Goal: Task Accomplishment & Management: Use online tool/utility

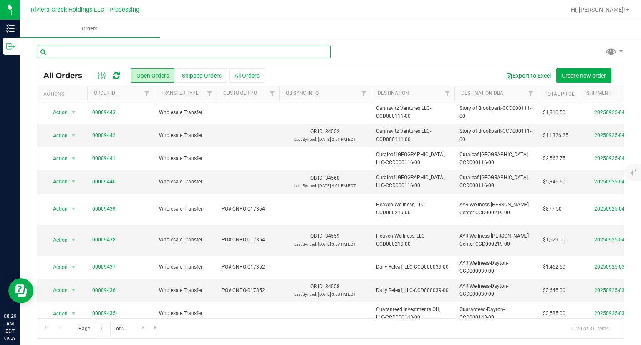
click at [62, 47] on input "text" at bounding box center [184, 51] width 294 height 13
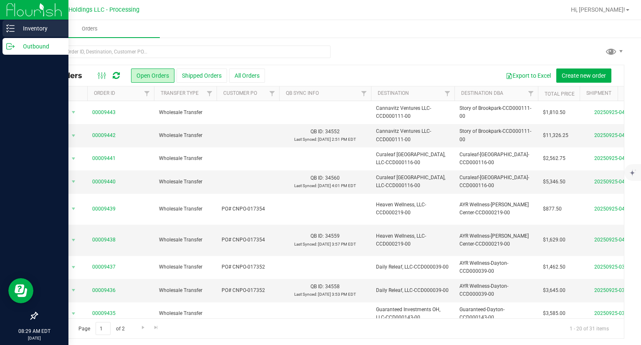
click at [8, 33] on div "Inventory" at bounding box center [36, 28] width 66 height 17
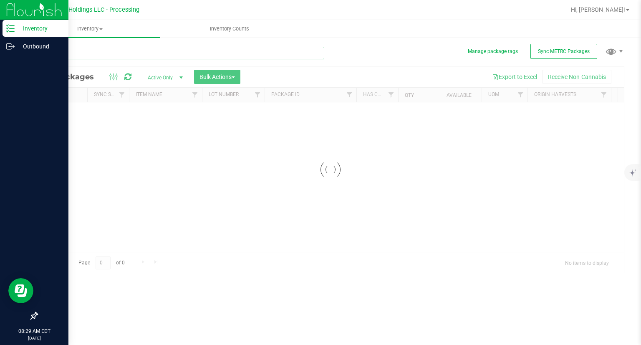
click at [134, 53] on input "text" at bounding box center [181, 53] width 288 height 13
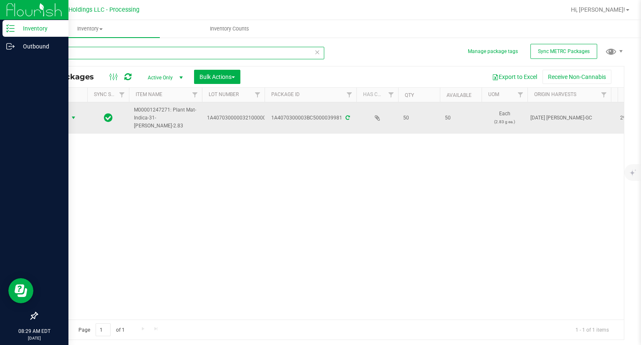
type input "39981"
click at [56, 119] on span "Action" at bounding box center [56, 118] width 23 height 12
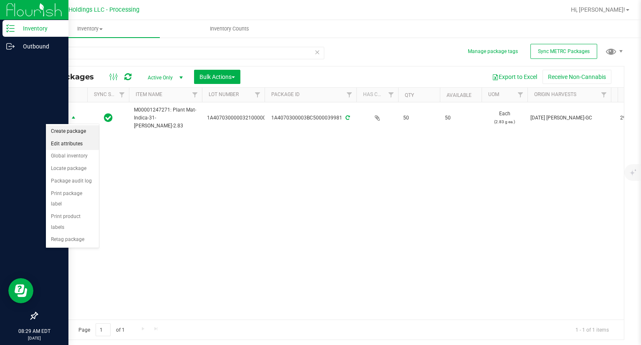
click at [65, 131] on li "Create package" at bounding box center [72, 131] width 53 height 13
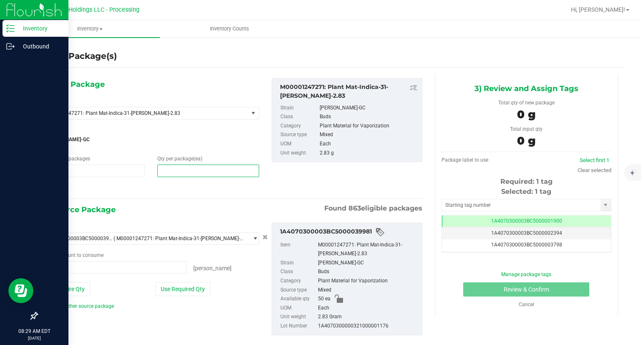
click at [171, 174] on span at bounding box center [208, 170] width 102 height 13
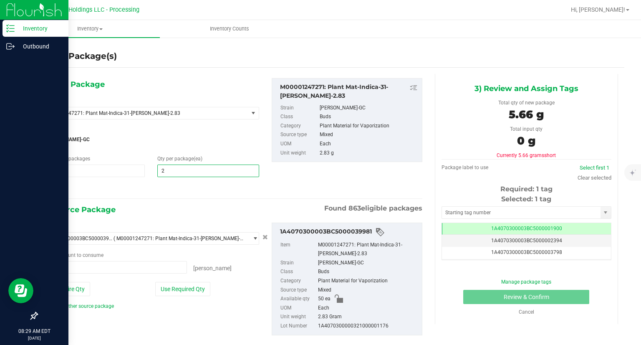
type input "20"
click at [173, 192] on div at bounding box center [151, 188] width 216 height 11
click at [197, 292] on button "Use Required Qty" at bounding box center [182, 289] width 55 height 14
type input "20 ea"
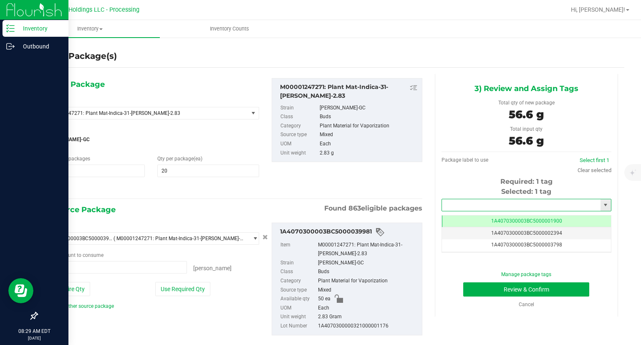
click at [547, 200] on input "text" at bounding box center [521, 205] width 159 height 12
click at [512, 217] on li "1A4070300003BC5000042144" at bounding box center [520, 219] width 167 height 13
type input "1A4070300003BC5000042144"
click at [459, 296] on div "Manage package tags Review & Confirm Cancel" at bounding box center [526, 289] width 157 height 38
click at [465, 294] on button "Review & Confirm" at bounding box center [526, 289] width 126 height 14
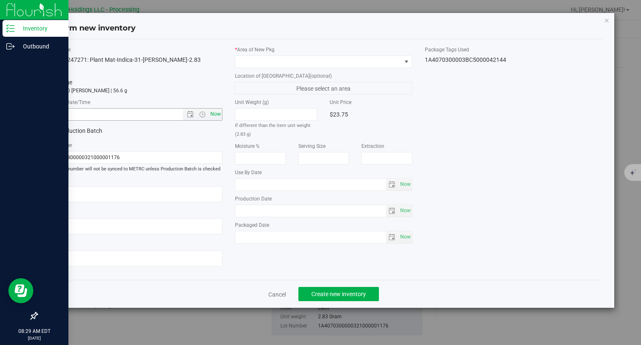
click at [219, 111] on span "Now" at bounding box center [216, 114] width 14 height 12
type input "9/29/2025 8:29 AM"
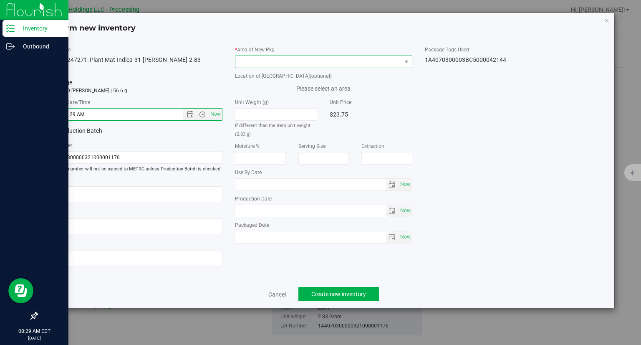
click at [257, 58] on span at bounding box center [318, 62] width 166 height 12
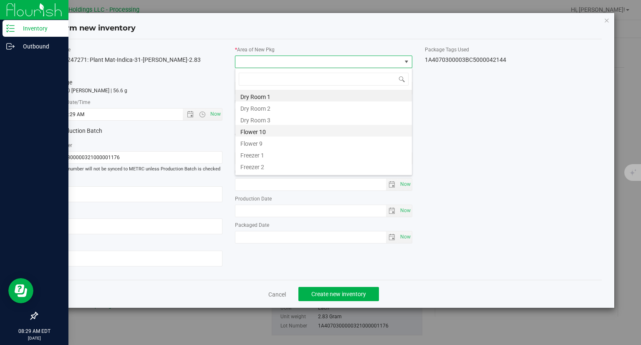
click at [252, 132] on li "Flower 10" at bounding box center [323, 131] width 177 height 12
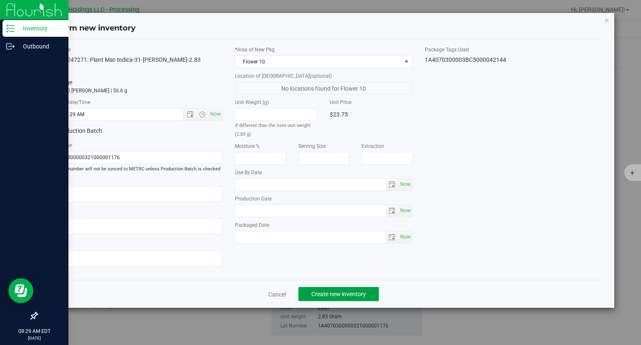
click at [360, 293] on span "Create new inventory" at bounding box center [338, 293] width 55 height 7
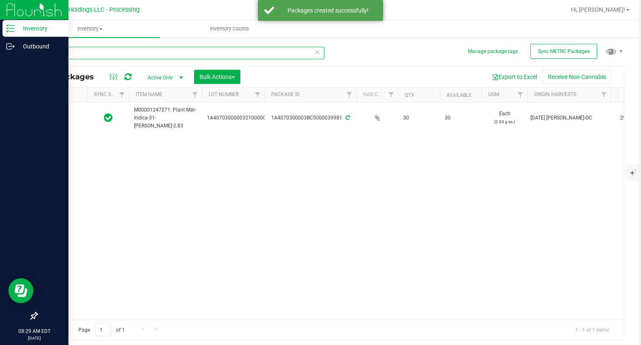
click at [132, 56] on input "39981" at bounding box center [181, 53] width 288 height 13
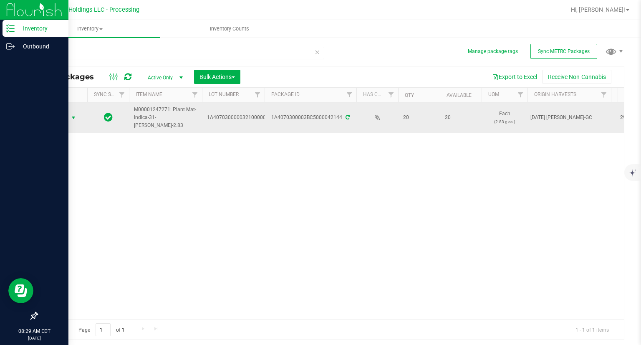
click at [59, 122] on span "Action" at bounding box center [56, 118] width 23 height 12
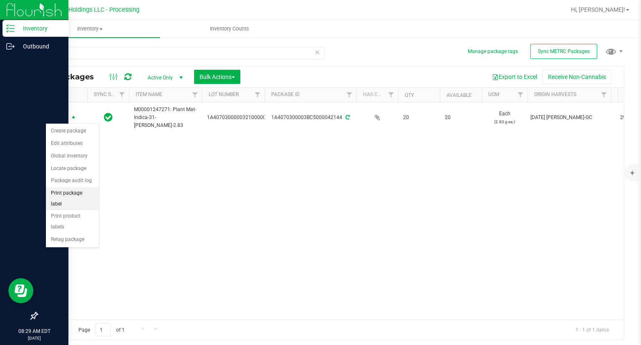
click at [88, 197] on li "Print package label" at bounding box center [72, 198] width 53 height 23
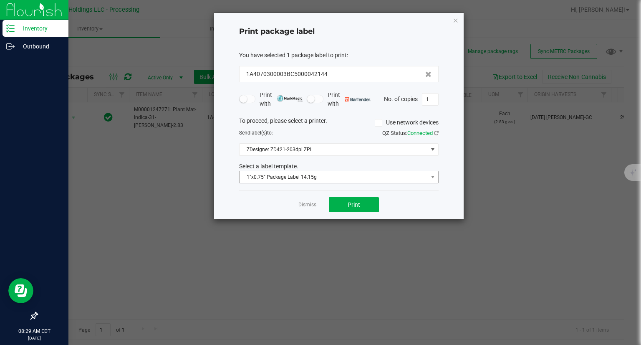
click at [346, 182] on div "You have selected 1 package label to print : 1A4070300003BC5000042144 Print wit…" at bounding box center [338, 117] width 199 height 146
click at [339, 177] on span "1"x0.75" Package Label 14.15g" at bounding box center [334, 177] width 188 height 12
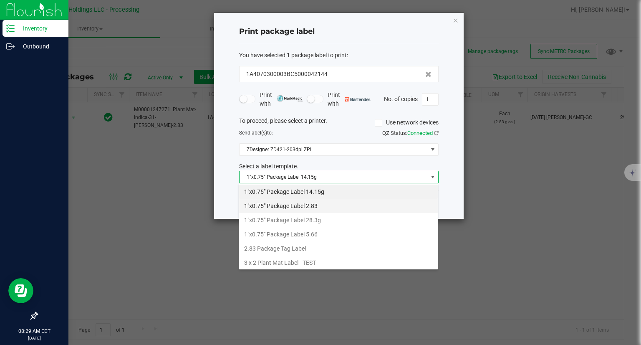
click at [322, 209] on li "1"x0.75" Package Label 2.83" at bounding box center [338, 206] width 199 height 14
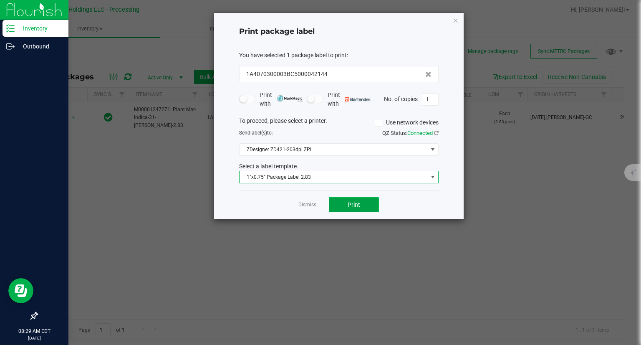
click at [351, 201] on span "Print" at bounding box center [354, 204] width 13 height 7
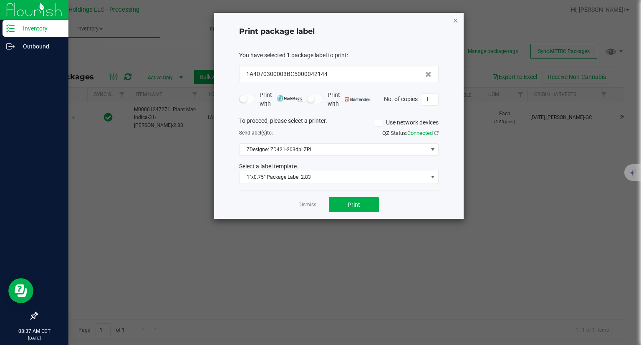
click at [455, 19] on icon "button" at bounding box center [456, 20] width 6 height 10
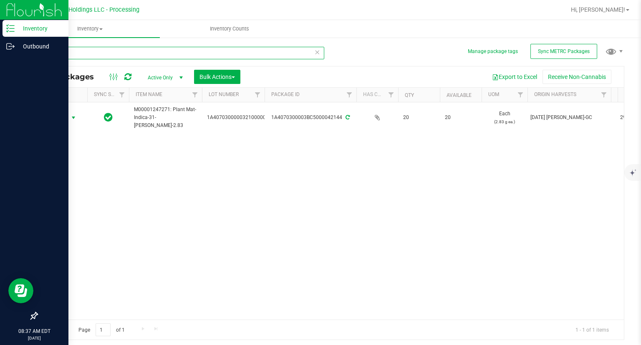
click at [109, 48] on input "42144" at bounding box center [181, 53] width 288 height 13
click at [106, 49] on input "42144" at bounding box center [181, 53] width 288 height 13
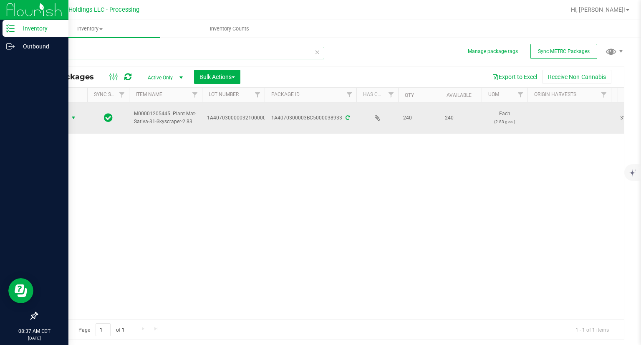
type input "38933"
click at [65, 119] on span "Action" at bounding box center [56, 118] width 23 height 12
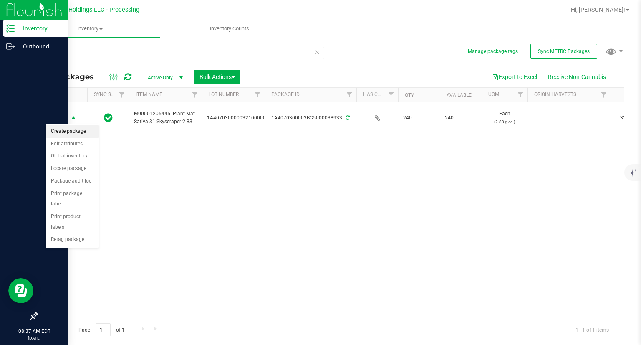
click at [63, 126] on li "Create package" at bounding box center [72, 131] width 53 height 13
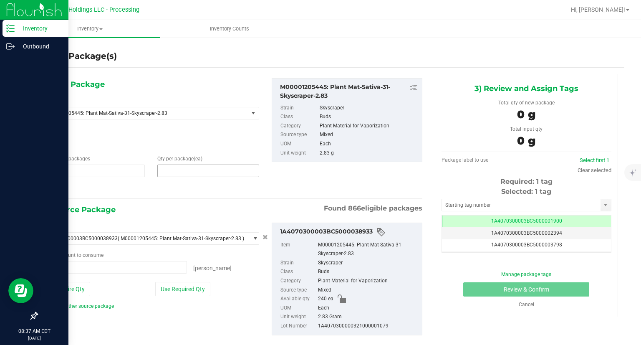
click at [186, 173] on span at bounding box center [208, 170] width 102 height 13
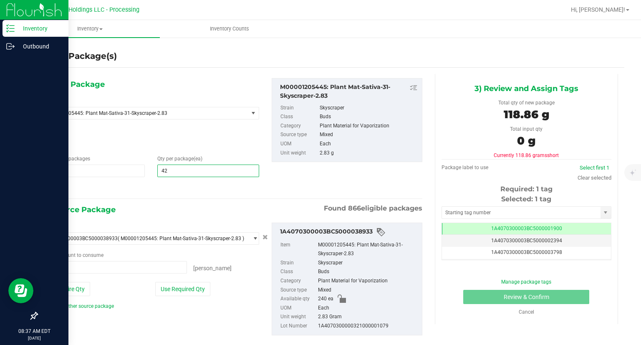
type input "4"
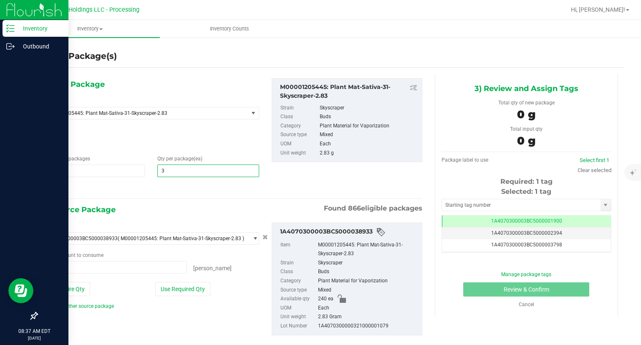
type input "30"
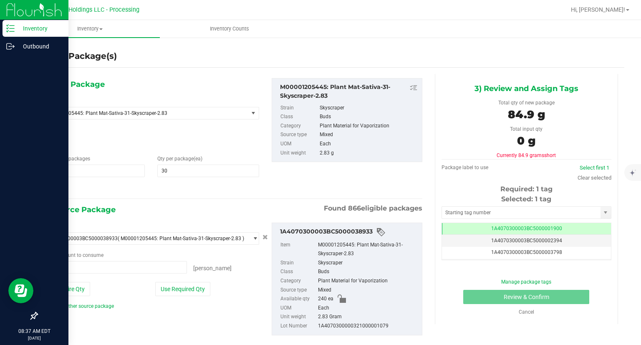
click at [42, 188] on div "1) New Package Select Item M00001205445: Plant Mat-Sativa-31-Skyscraper-2.83 M0…" at bounding box center [151, 136] width 229 height 116
click at [43, 188] on div "1) New Package Select Item M00001205445: Plant Mat-Sativa-31-Skyscraper-2.83 M0…" at bounding box center [151, 136] width 229 height 116
click at [43, 188] on icon at bounding box center [47, 188] width 9 height 10
type input "30"
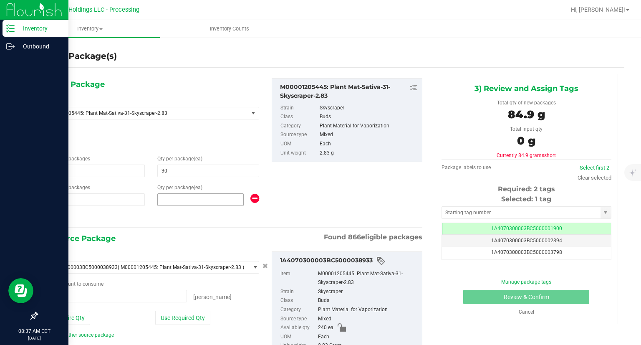
click at [174, 202] on span at bounding box center [200, 199] width 86 height 13
type input "20"
click at [44, 217] on icon at bounding box center [47, 217] width 9 height 10
type input "30"
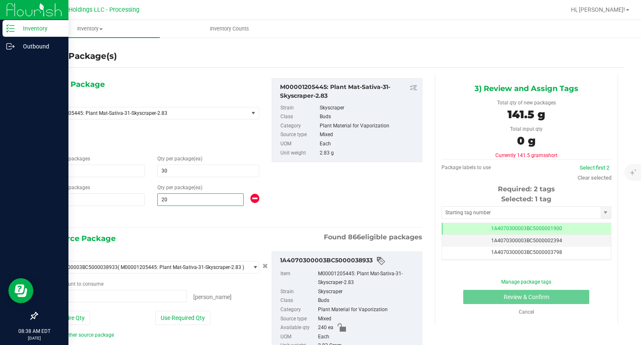
type input "20"
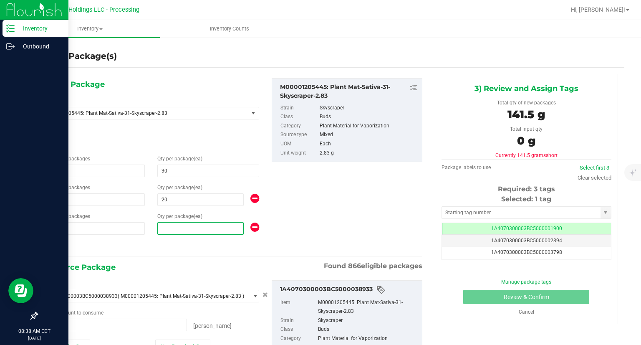
click at [204, 230] on span at bounding box center [200, 228] width 86 height 13
type input "60"
click at [189, 257] on div "1) New Package Select Item M00001205445: Plant Mat-Sativa-31-Skyscraper-2.83 M0…" at bounding box center [233, 242] width 392 height 336
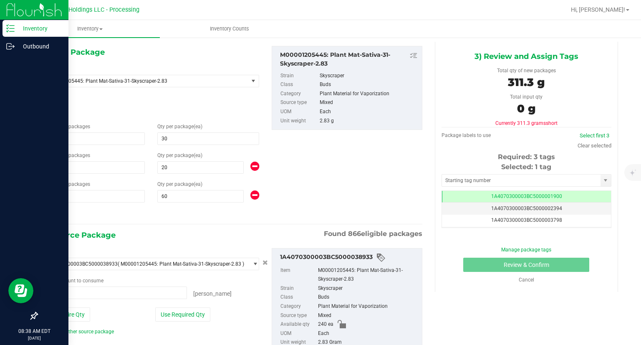
scroll to position [71, 0]
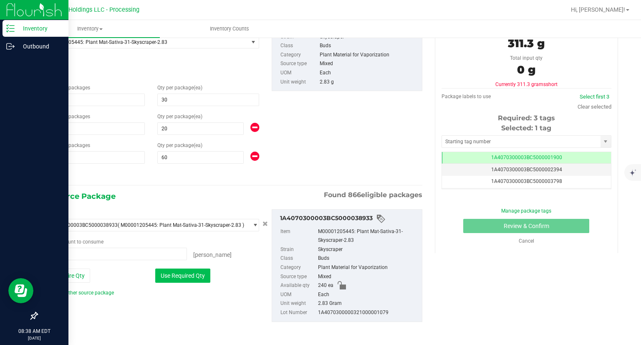
click at [186, 272] on button "Use Required Qty" at bounding box center [182, 275] width 55 height 14
type input "110 ea"
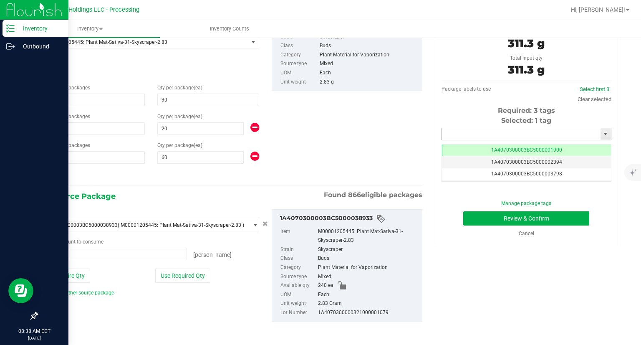
click at [493, 128] on input "text" at bounding box center [521, 134] width 159 height 12
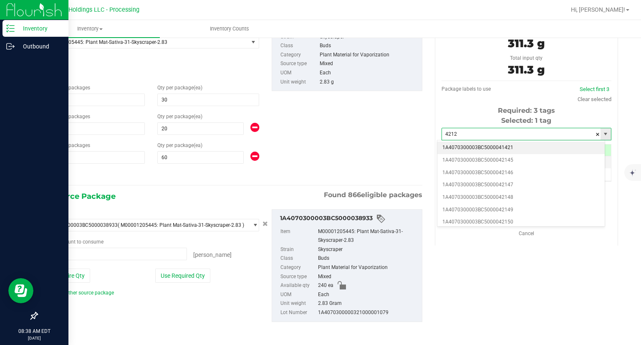
type input "42125"
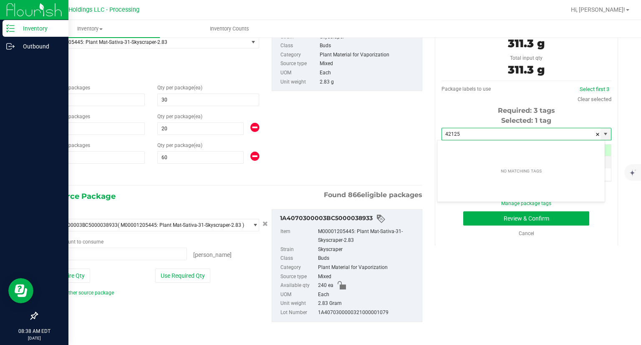
drag, startPoint x: 462, startPoint y: 132, endPoint x: 436, endPoint y: 131, distance: 26.8
click at [436, 131] on div "3) Review and Assign Tags Total qty of new packages 311.3 g Total input qty 311…" at bounding box center [526, 124] width 183 height 242
type input "1"
type input "5"
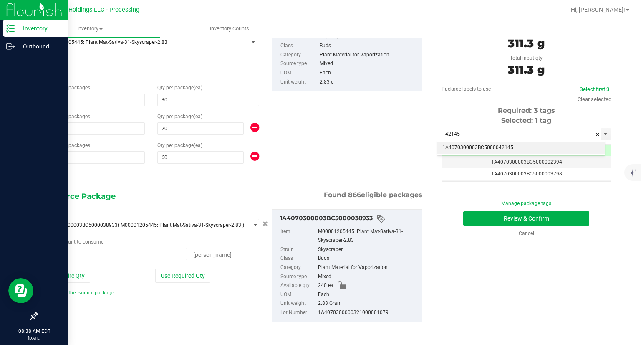
click at [482, 145] on li "1A4070300003BC5000042145" at bounding box center [520, 147] width 167 height 13
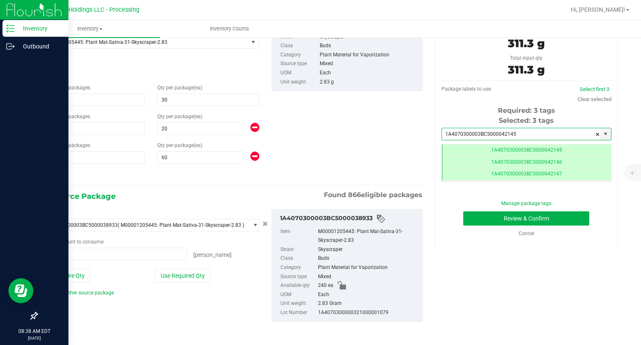
scroll to position [0, 0]
type input "1A4070300003BC5000042145"
click at [547, 214] on button "Review & Confirm" at bounding box center [526, 218] width 126 height 14
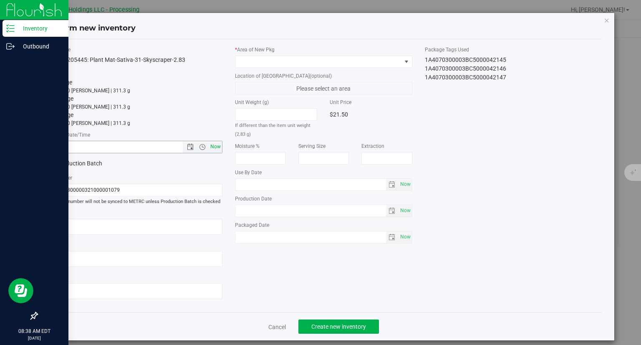
click at [214, 146] on span "Now" at bounding box center [216, 147] width 14 height 12
type input "9/29/2025 8:38 AM"
click at [261, 67] on span at bounding box center [318, 62] width 166 height 12
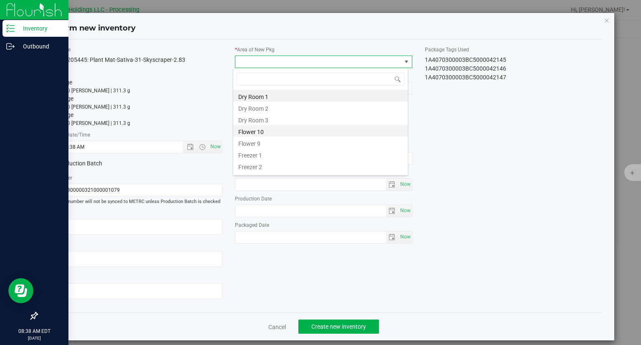
click at [267, 131] on li "Flower 10" at bounding box center [320, 131] width 174 height 12
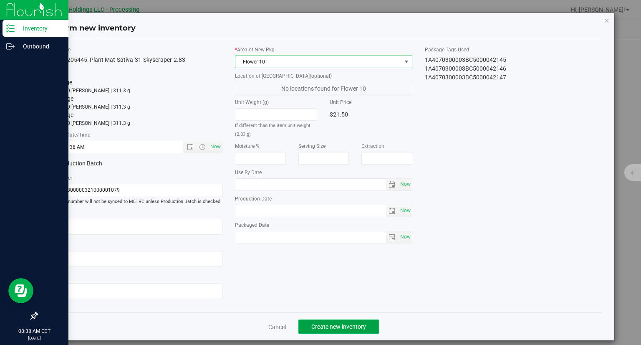
click at [357, 323] on span "Create new inventory" at bounding box center [338, 326] width 55 height 7
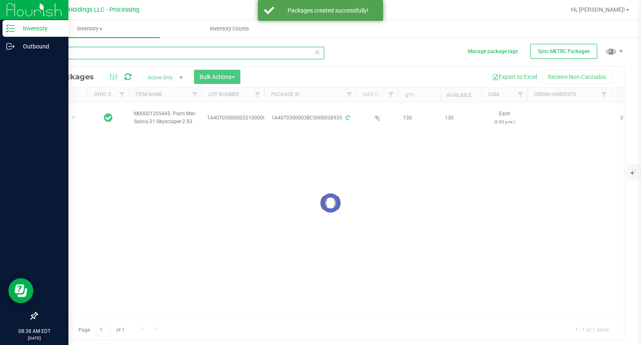
click at [79, 53] on input "38933" at bounding box center [181, 53] width 288 height 13
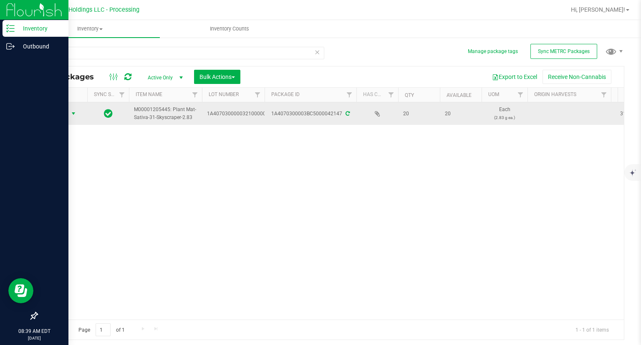
click at [71, 112] on span "select" at bounding box center [73, 113] width 7 height 7
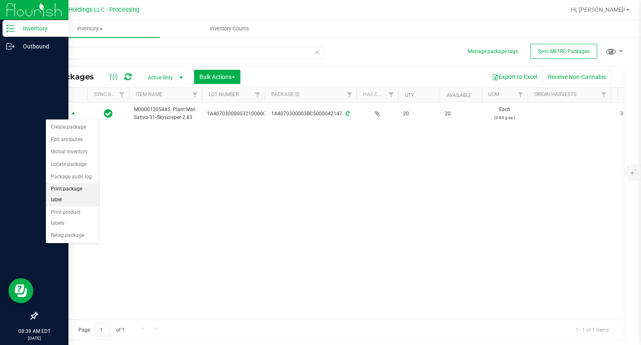
click at [80, 189] on li "Print package label" at bounding box center [72, 194] width 53 height 23
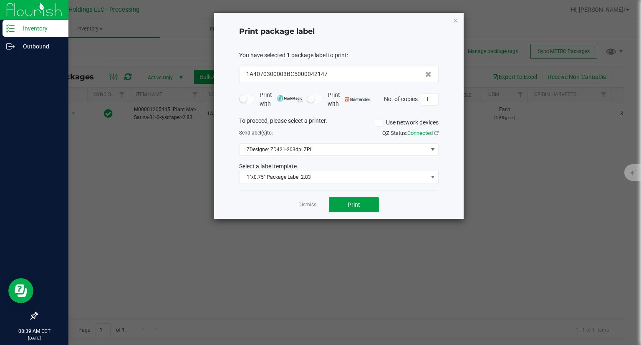
click at [342, 201] on button "Print" at bounding box center [354, 204] width 50 height 15
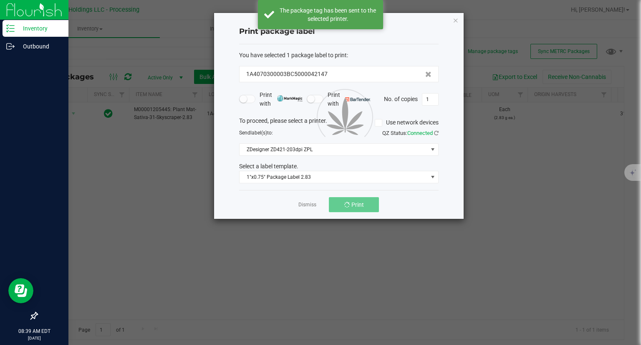
click at [344, 202] on button "Print" at bounding box center [354, 204] width 50 height 15
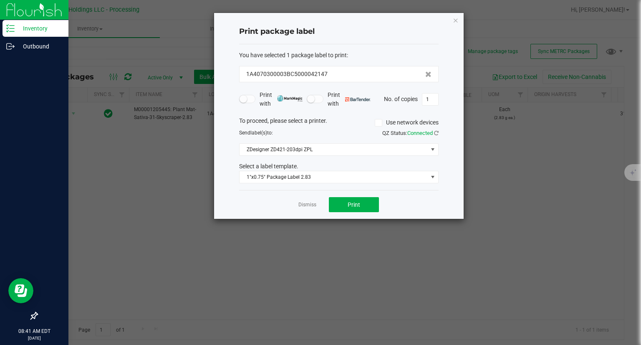
click at [457, 23] on icon "button" at bounding box center [456, 20] width 6 height 10
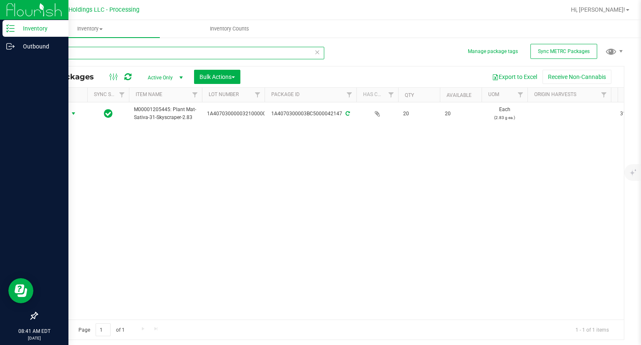
click at [80, 59] on input "42147" at bounding box center [181, 53] width 288 height 13
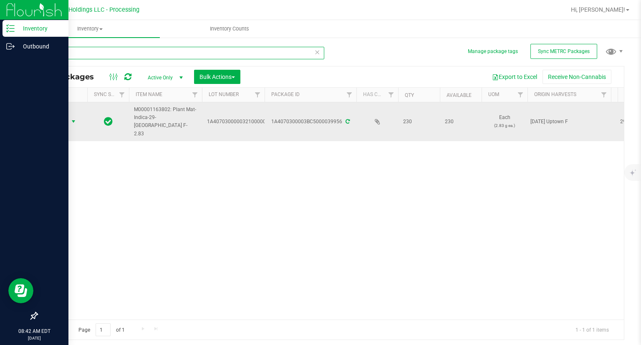
type input "39956"
click at [67, 116] on span "Action" at bounding box center [56, 122] width 23 height 12
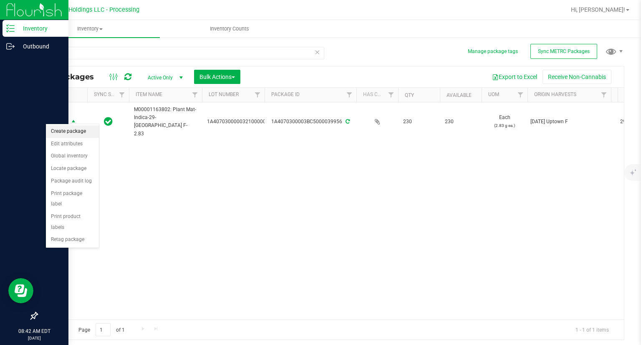
click at [70, 129] on li "Create package" at bounding box center [72, 131] width 53 height 13
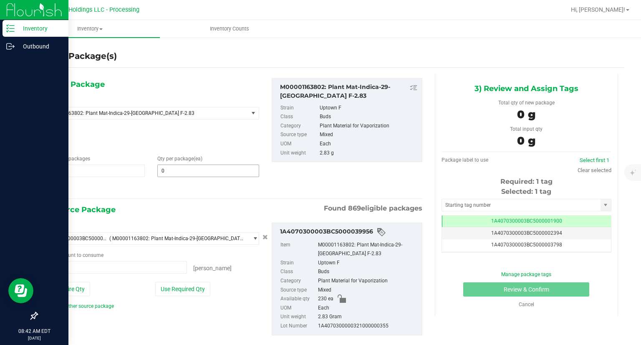
type input "0 ea"
click at [223, 170] on span at bounding box center [208, 170] width 102 height 13
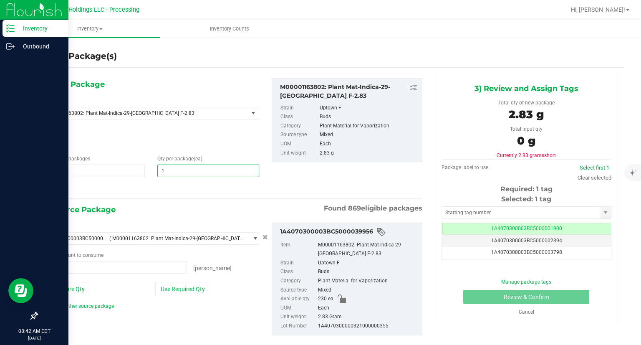
type input "10"
click at [48, 191] on icon at bounding box center [47, 188] width 9 height 10
type input "10"
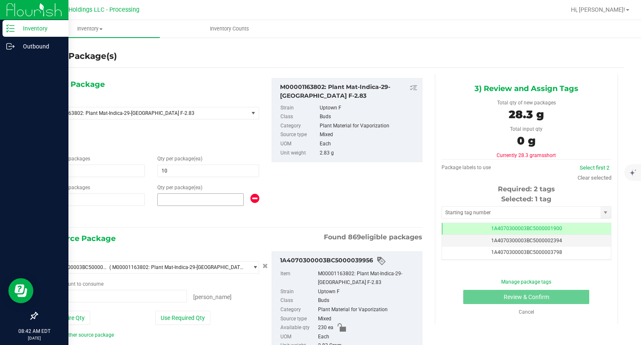
click at [170, 193] on span at bounding box center [200, 199] width 86 height 13
type input "10"
click at [50, 219] on icon at bounding box center [47, 217] width 9 height 10
type input "10"
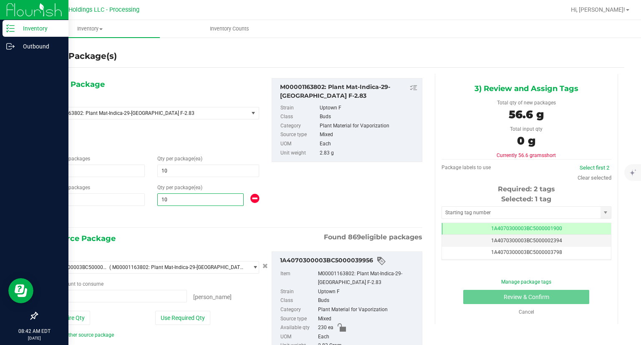
type input "10"
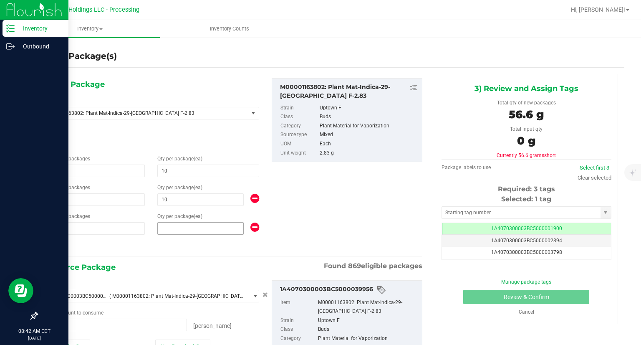
click at [202, 231] on span at bounding box center [200, 228] width 86 height 13
type input "20"
click at [172, 267] on div "2) Source Package Found 869 eligible packages" at bounding box center [232, 267] width 379 height 13
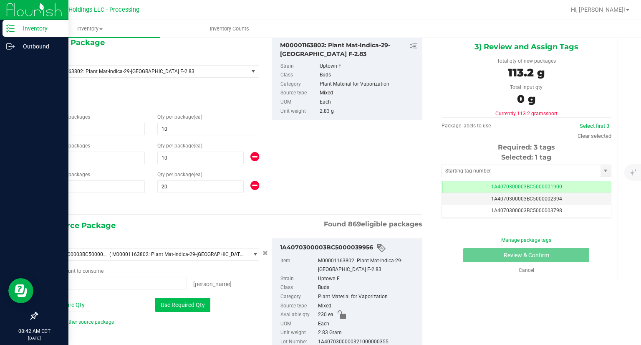
click at [186, 307] on button "Use Required Qty" at bounding box center [182, 305] width 55 height 14
type input "40 ea"
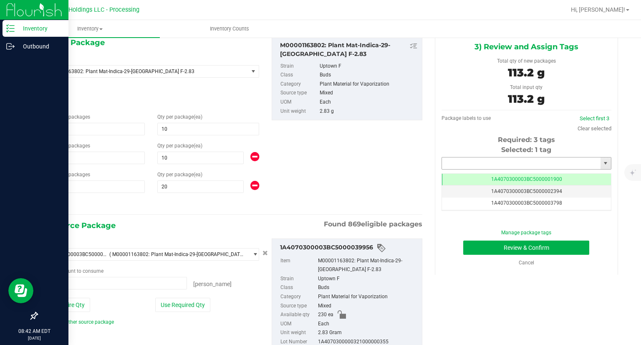
click at [456, 161] on input "text" at bounding box center [521, 163] width 159 height 12
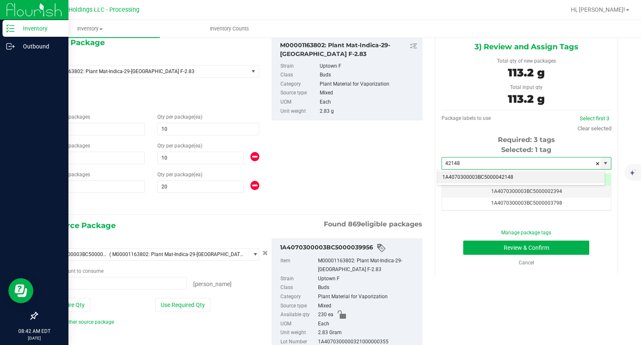
click at [465, 177] on li "1A4070300003BC5000042148" at bounding box center [520, 177] width 167 height 13
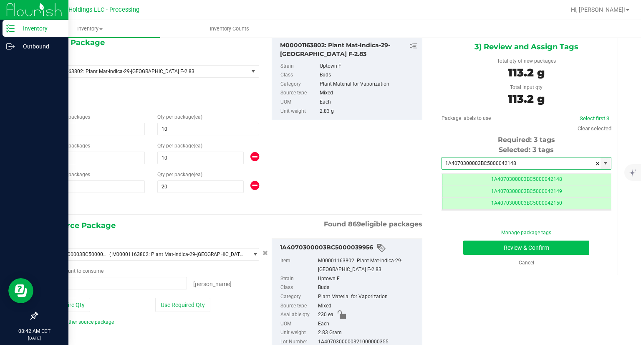
scroll to position [0, 0]
type input "1A4070300003BC5000042148"
click at [483, 242] on button "Review & Confirm" at bounding box center [526, 247] width 126 height 14
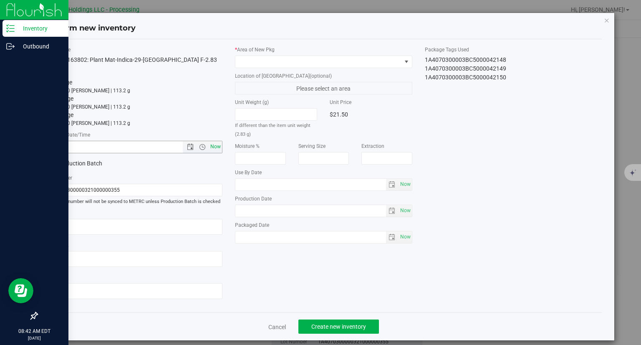
click at [218, 148] on span "Now" at bounding box center [216, 147] width 14 height 12
type input "9/29/2025 8:42 AM"
drag, startPoint x: 257, startPoint y: 50, endPoint x: 252, endPoint y: 59, distance: 9.3
click at [257, 52] on label "* Area of New Pkg" at bounding box center [323, 50] width 177 height 8
click at [252, 59] on span at bounding box center [318, 62] width 166 height 12
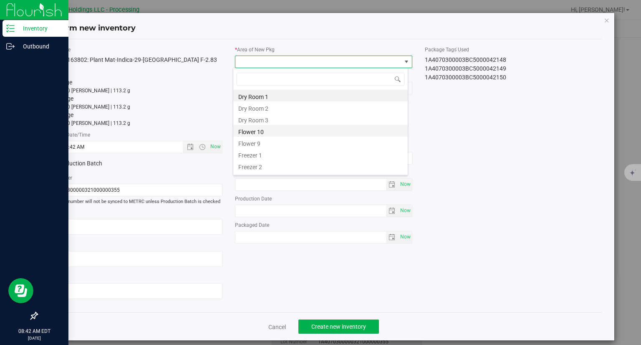
click at [262, 129] on li "Flower 10" at bounding box center [320, 131] width 174 height 12
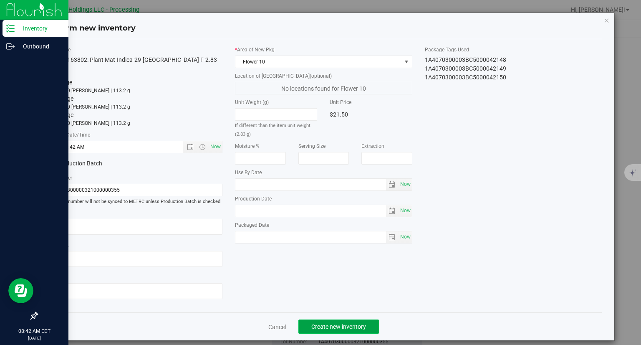
click at [339, 329] on span "Create new inventory" at bounding box center [338, 326] width 55 height 7
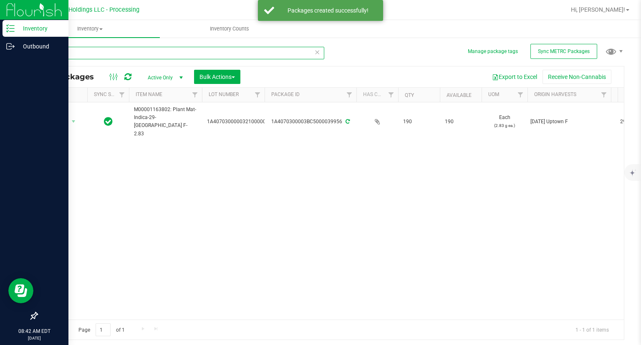
click at [110, 54] on input "39956" at bounding box center [181, 53] width 288 height 13
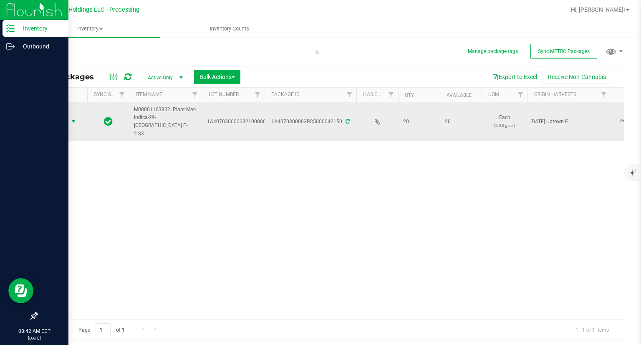
click at [59, 116] on span "Action" at bounding box center [56, 122] width 23 height 12
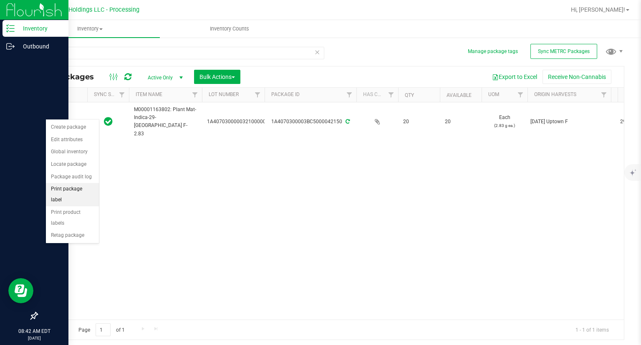
click at [69, 188] on li "Print package label" at bounding box center [72, 194] width 53 height 23
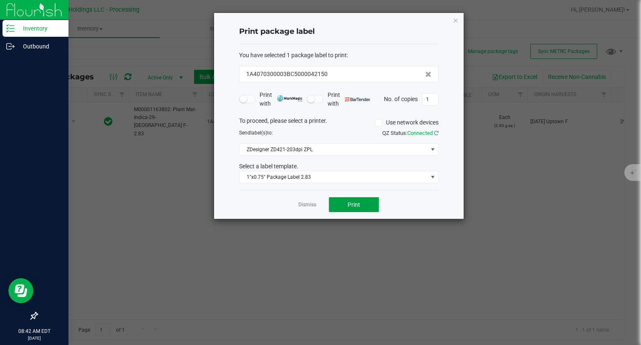
click at [364, 204] on button "Print" at bounding box center [354, 204] width 50 height 15
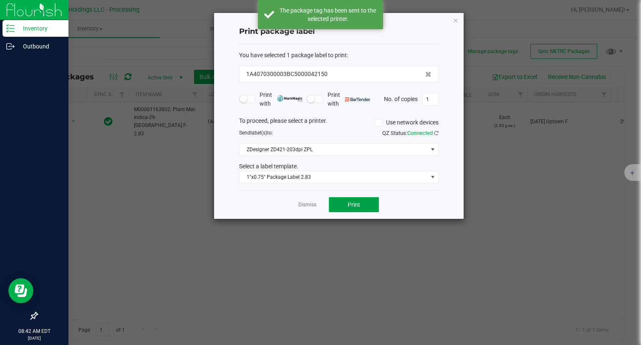
click at [364, 204] on button "Print" at bounding box center [354, 204] width 50 height 15
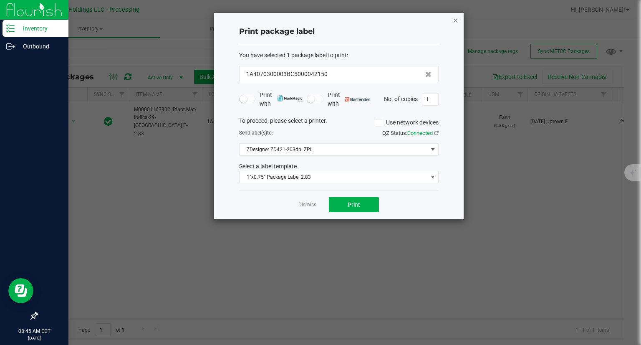
click at [456, 24] on icon "button" at bounding box center [456, 20] width 6 height 10
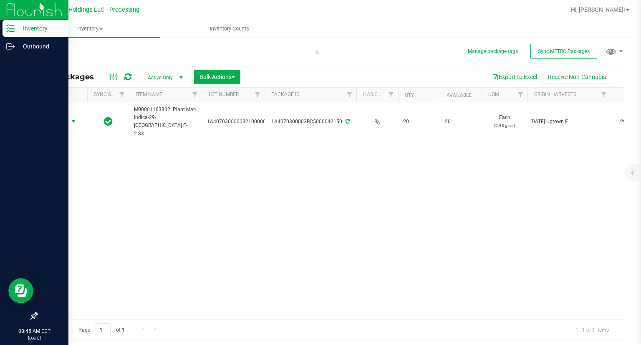
click at [86, 57] on input "42150" at bounding box center [181, 53] width 288 height 13
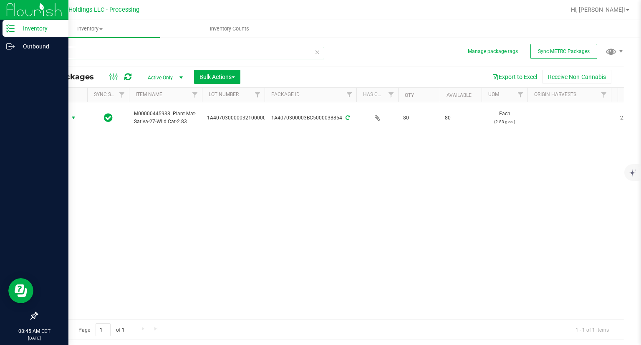
type input "38854"
click at [63, 118] on span "Action" at bounding box center [56, 118] width 23 height 12
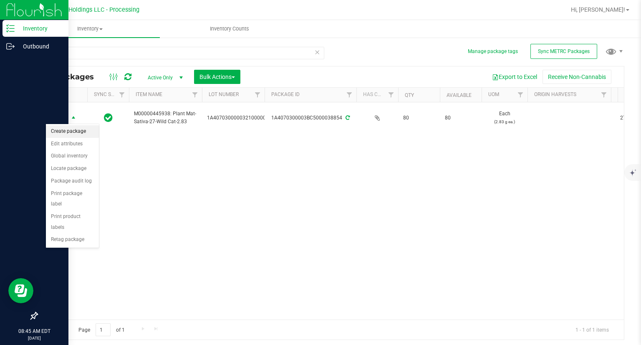
click at [81, 130] on li "Create package" at bounding box center [72, 131] width 53 height 13
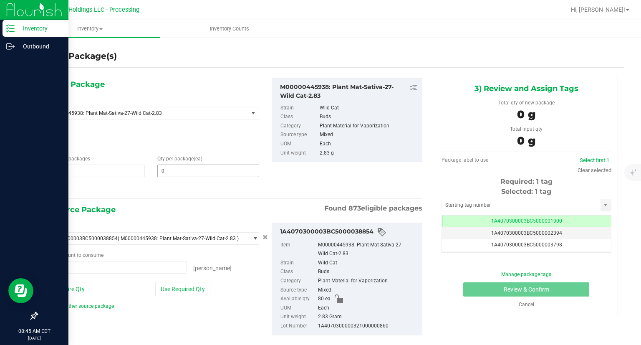
type input "0 ea"
click at [174, 166] on span at bounding box center [208, 170] width 102 height 13
type input "20"
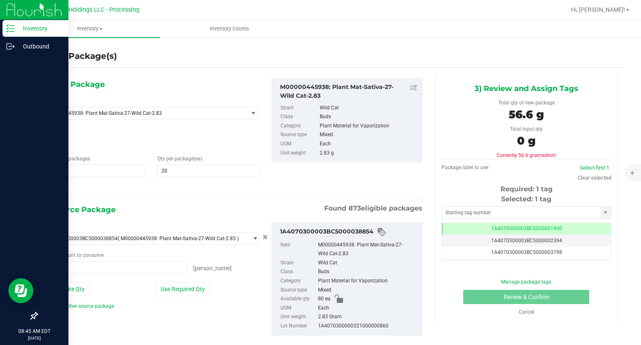
click at [48, 190] on icon at bounding box center [47, 188] width 9 height 10
type input "20"
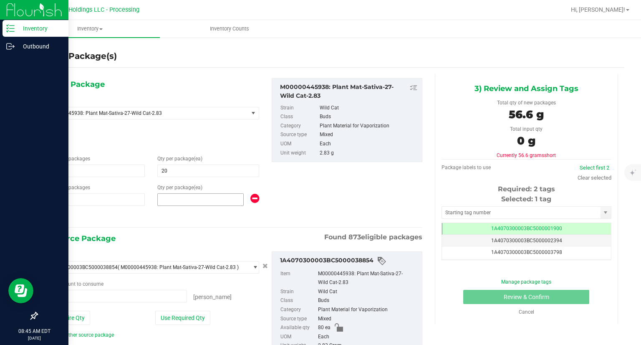
click at [202, 194] on span at bounding box center [200, 199] width 86 height 13
type input "10"
click at [47, 217] on icon at bounding box center [47, 217] width 9 height 10
type input "20"
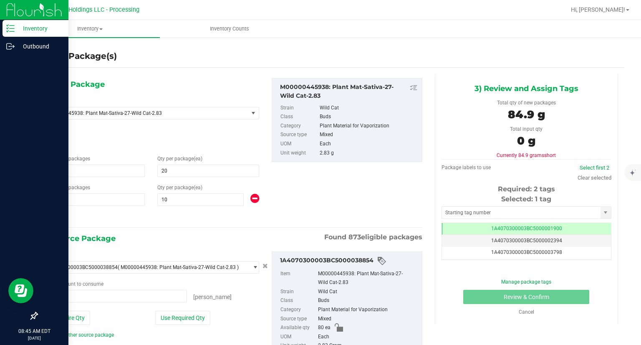
type input "10"
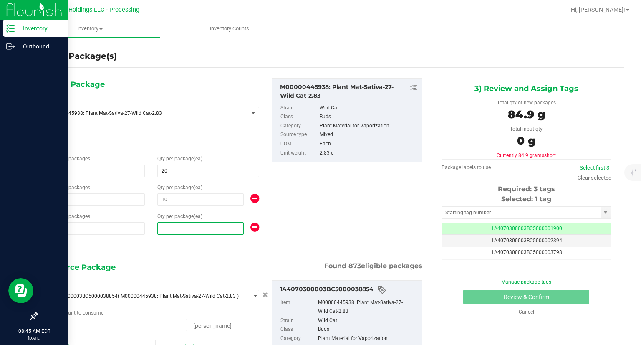
click at [194, 227] on span at bounding box center [200, 228] width 86 height 13
type input "20"
click at [185, 253] on div "1) New Package Select Item M00000445938: Plant Mat-Sativa-27-Wild Cat-2.83 M000…" at bounding box center [233, 242] width 392 height 336
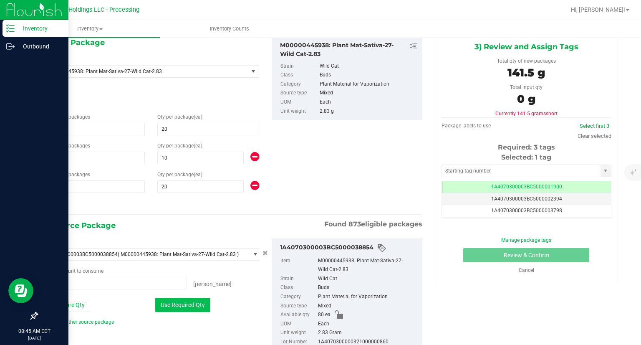
click at [197, 301] on button "Use Required Qty" at bounding box center [182, 305] width 55 height 14
type input "50 ea"
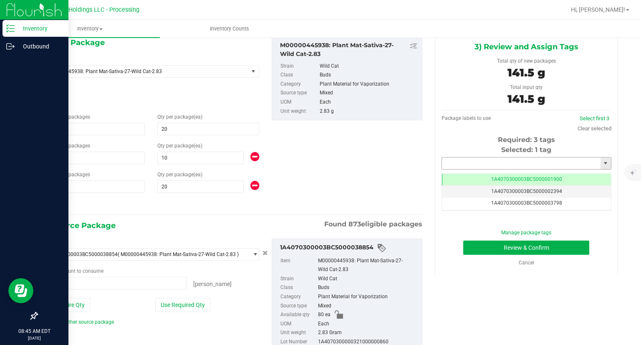
click at [470, 162] on input "text" at bounding box center [521, 163] width 159 height 12
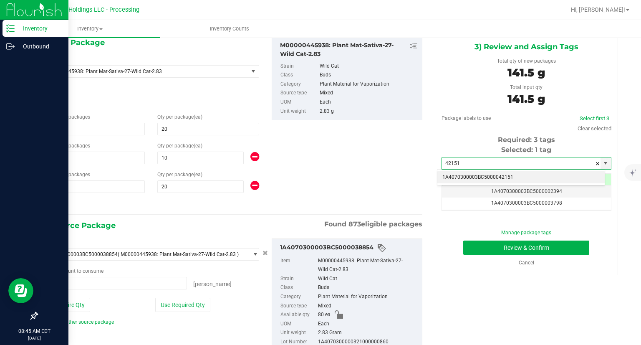
click at [462, 179] on li "1A4070300003BC5000042151" at bounding box center [520, 177] width 167 height 13
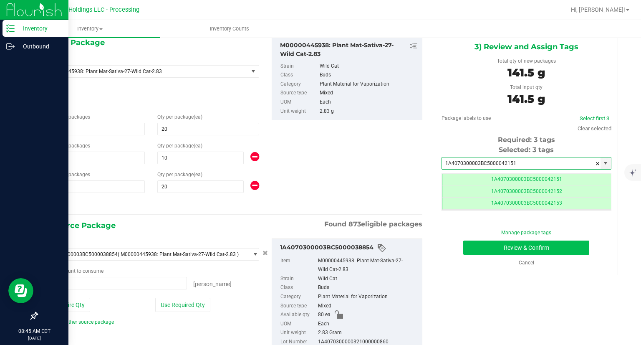
scroll to position [0, 0]
type input "1A4070300003BC5000042151"
click at [469, 247] on button "Review & Confirm" at bounding box center [526, 247] width 126 height 14
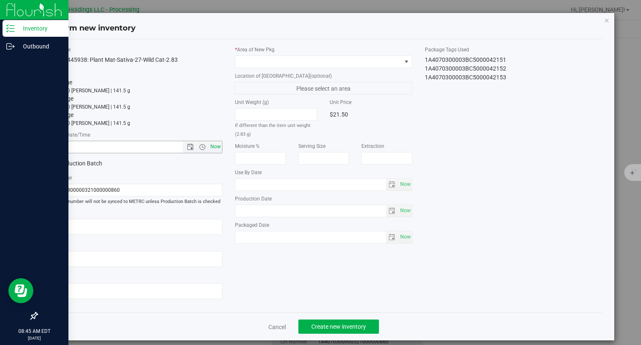
click at [218, 147] on span "Now" at bounding box center [216, 147] width 14 height 12
type input "9/29/2025 8:45 AM"
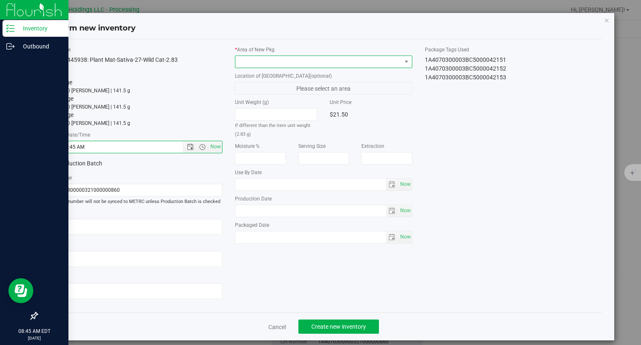
click at [252, 63] on span at bounding box center [318, 62] width 166 height 12
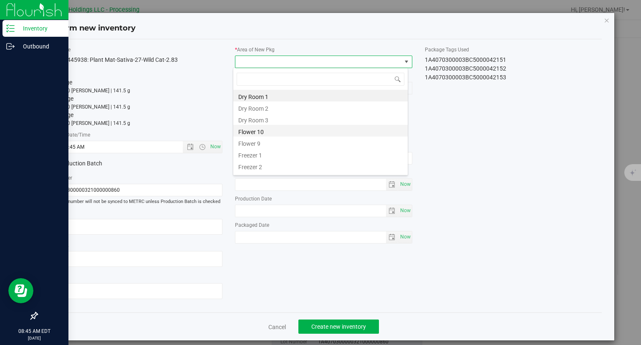
click at [251, 135] on li "Flower 10" at bounding box center [320, 131] width 174 height 12
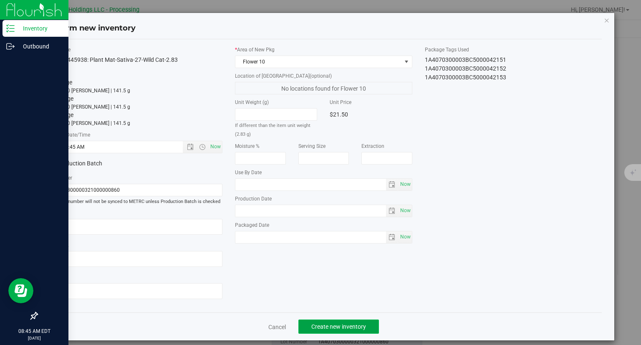
click at [348, 324] on span "Create new inventory" at bounding box center [338, 326] width 55 height 7
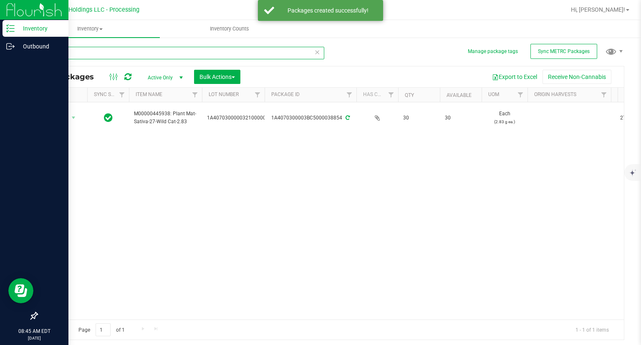
click at [78, 51] on input "38854" at bounding box center [181, 53] width 288 height 13
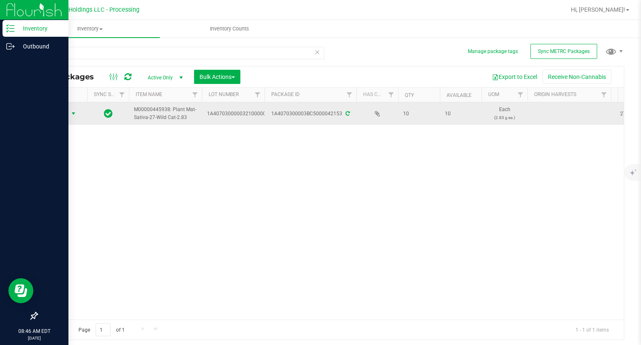
click at [54, 118] on span "Action" at bounding box center [56, 114] width 23 height 12
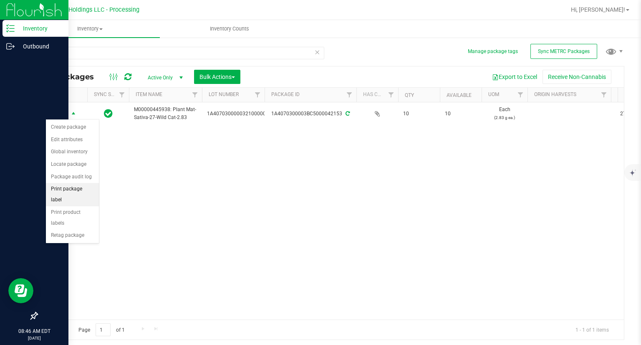
click at [91, 187] on li "Print package label" at bounding box center [72, 194] width 53 height 23
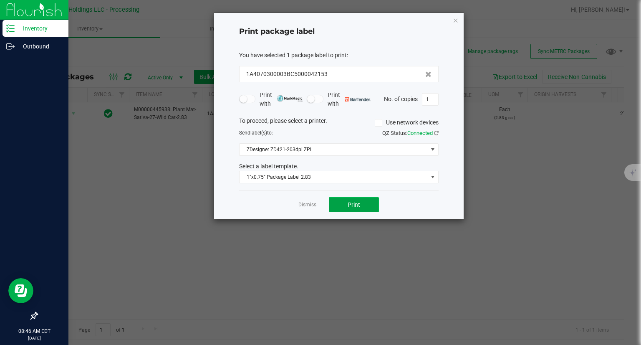
click at [361, 202] on button "Print" at bounding box center [354, 204] width 50 height 15
click at [361, 203] on div at bounding box center [339, 116] width 250 height 206
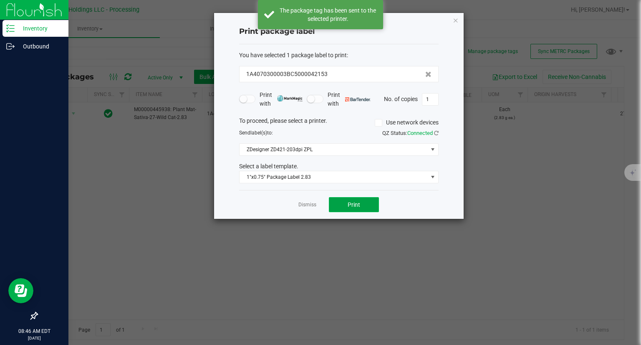
click at [361, 203] on button "Print" at bounding box center [354, 204] width 50 height 15
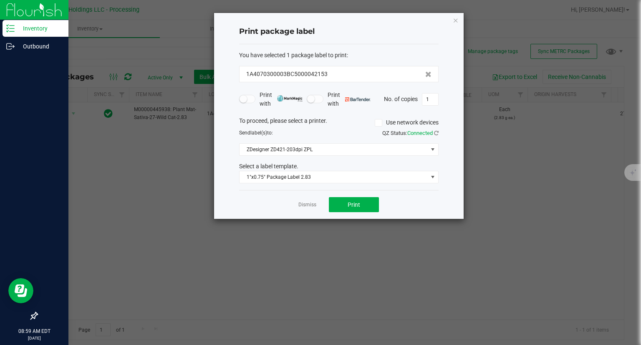
click at [459, 20] on div "Print package label You have selected 1 package label to print : 1A4070300003BC…" at bounding box center [339, 116] width 250 height 206
click at [454, 22] on icon "button" at bounding box center [456, 20] width 6 height 10
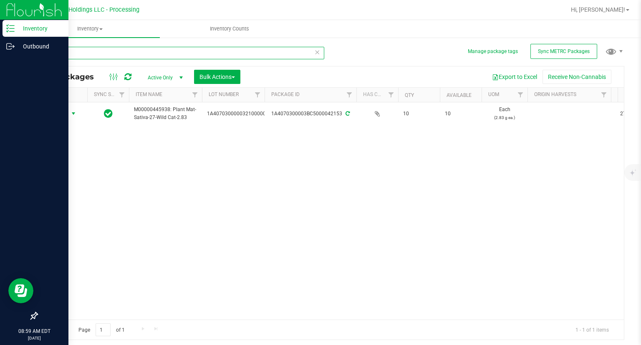
click at [92, 56] on input "42153" at bounding box center [181, 53] width 288 height 13
type input "38921"
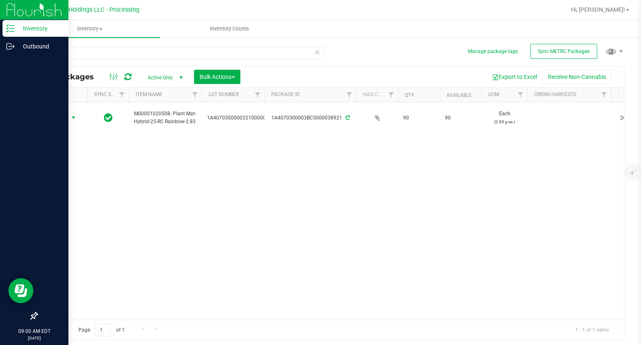
click at [66, 119] on span "Action" at bounding box center [56, 118] width 23 height 12
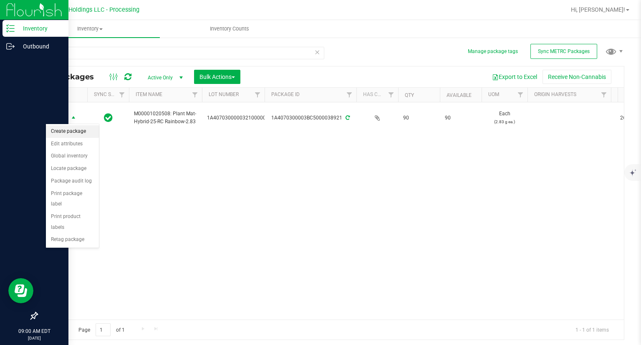
click at [67, 131] on li "Create package" at bounding box center [72, 131] width 53 height 13
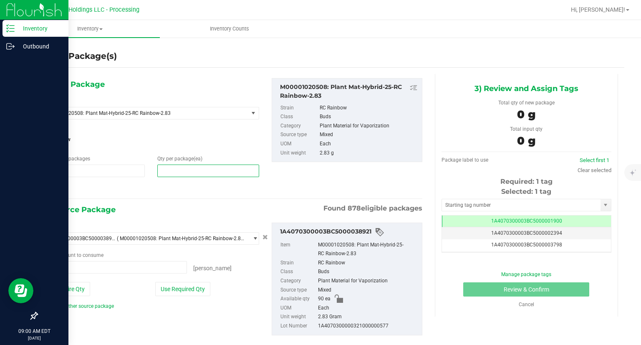
click at [188, 172] on span at bounding box center [208, 170] width 102 height 13
type input "40"
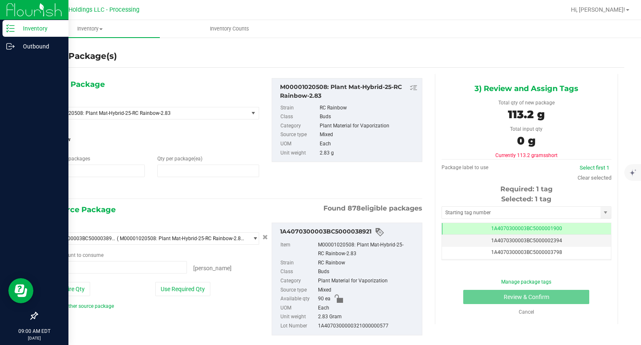
type input "40"
click at [167, 288] on button "Use Required Qty" at bounding box center [182, 289] width 55 height 14
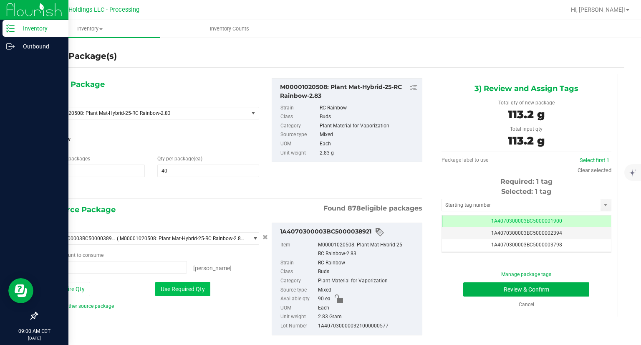
type input "40 ea"
click at [511, 209] on input "text" at bounding box center [521, 205] width 159 height 12
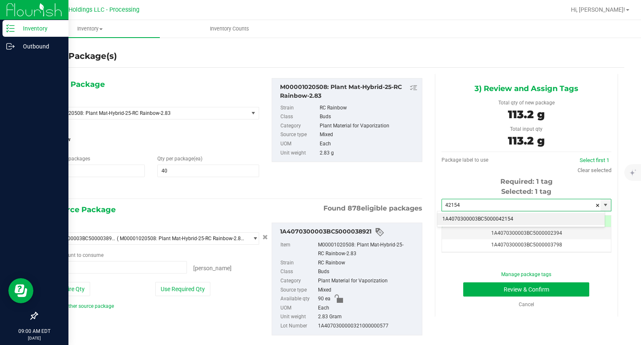
click at [497, 214] on li "1A4070300003BC5000042154" at bounding box center [520, 219] width 167 height 13
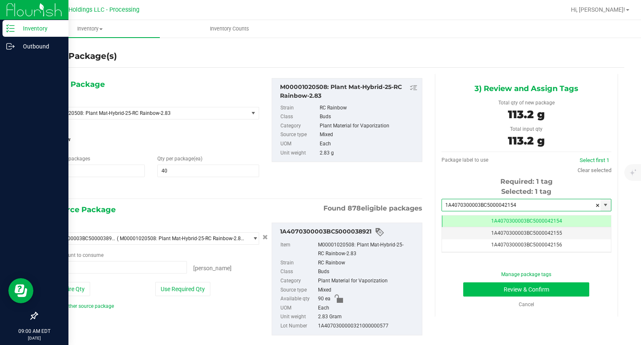
type input "1A4070300003BC5000042154"
click at [489, 292] on button "Review & Confirm" at bounding box center [526, 289] width 126 height 14
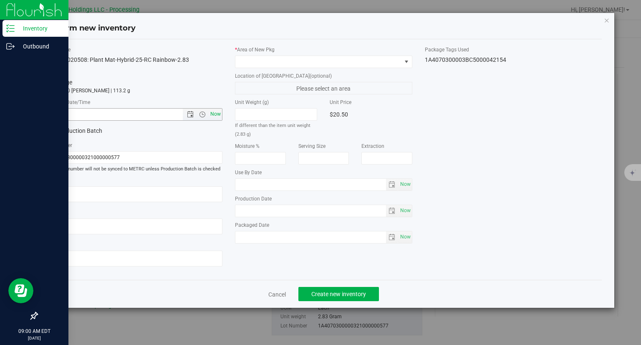
click at [220, 112] on span "Now" at bounding box center [216, 114] width 14 height 12
type input "9/29/2025 9:00 AM"
click at [261, 50] on label "* Area of New Pkg" at bounding box center [323, 50] width 177 height 8
click at [260, 58] on span at bounding box center [318, 62] width 166 height 12
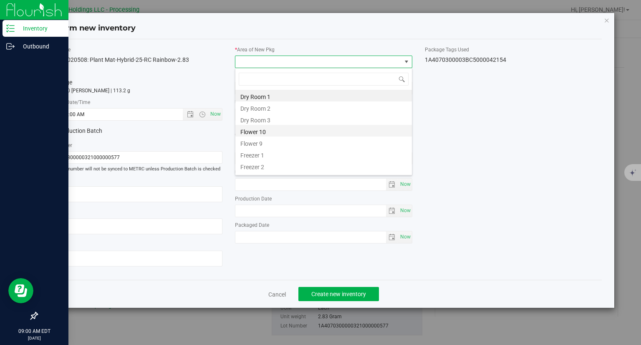
click at [269, 130] on li "Flower 10" at bounding box center [323, 131] width 177 height 12
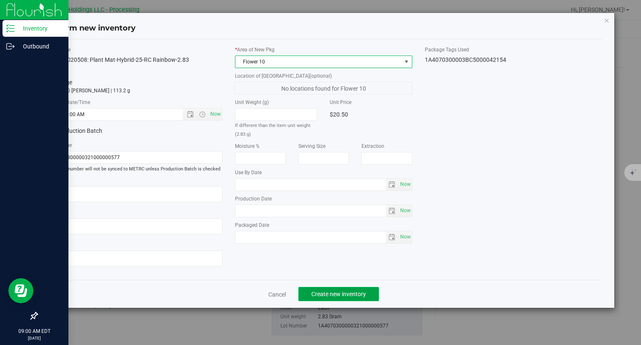
click at [352, 289] on button "Create new inventory" at bounding box center [338, 294] width 81 height 14
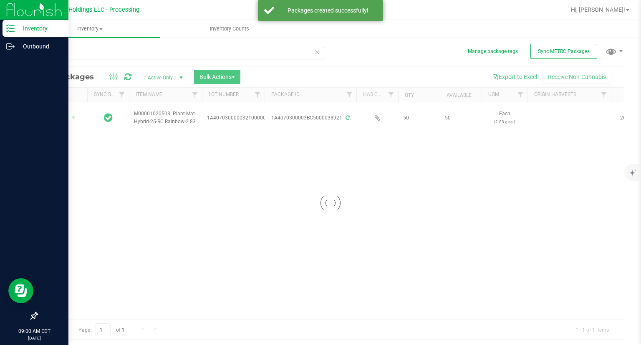
click at [107, 52] on input "38921" at bounding box center [181, 53] width 288 height 13
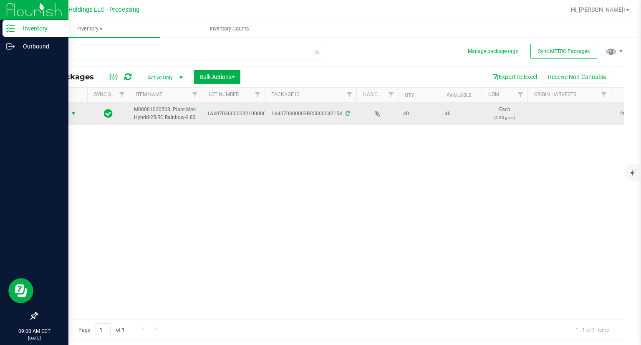
type input "42154"
click at [72, 116] on span "select" at bounding box center [73, 113] width 7 height 7
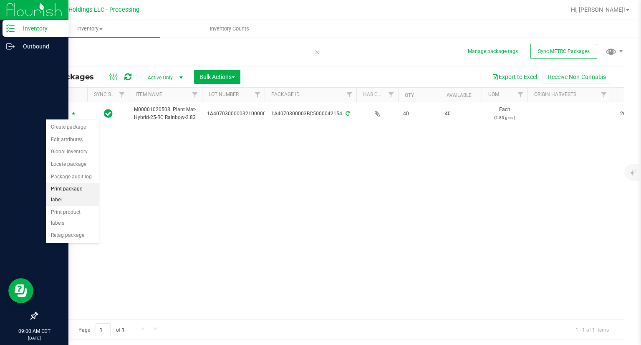
click at [82, 186] on li "Print package label" at bounding box center [72, 194] width 53 height 23
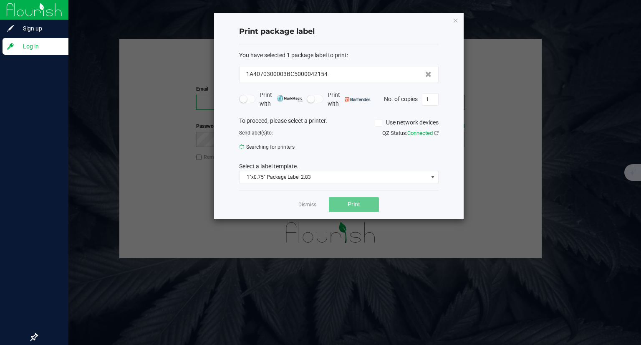
type input "[EMAIL_ADDRESS][DOMAIN_NAME]"
click at [452, 17] on div "Print package label You have selected 1 package label to print : 1A4070300003BC…" at bounding box center [339, 116] width 250 height 206
click at [454, 17] on icon "button" at bounding box center [456, 20] width 6 height 10
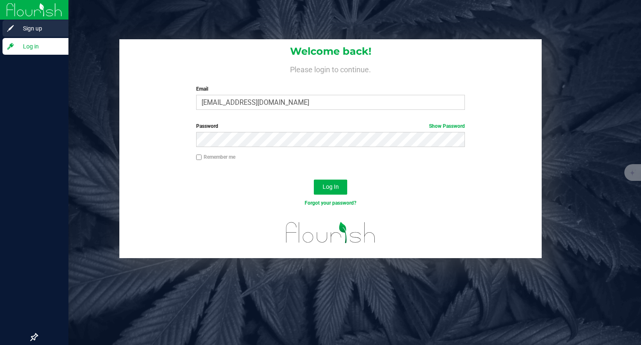
click at [23, 27] on span "Sign up" at bounding box center [40, 28] width 50 height 10
click at [25, 51] on span "Log in" at bounding box center [40, 46] width 50 height 10
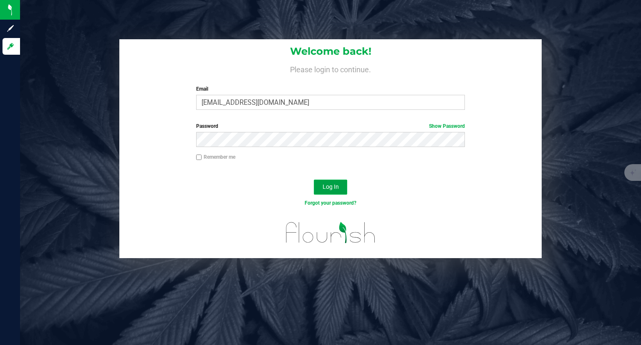
click at [337, 183] on span "Log In" at bounding box center [331, 186] width 16 height 7
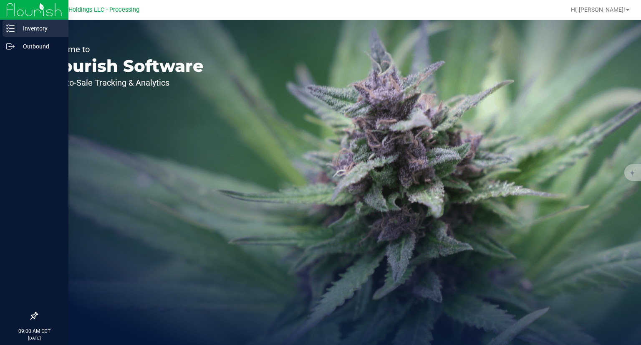
click at [8, 26] on icon at bounding box center [10, 28] width 8 height 8
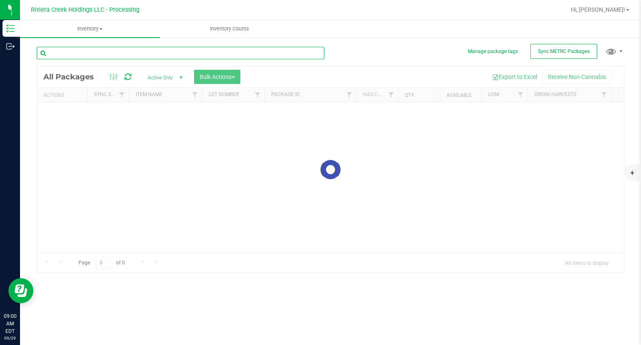
click at [82, 52] on input "text" at bounding box center [181, 53] width 288 height 13
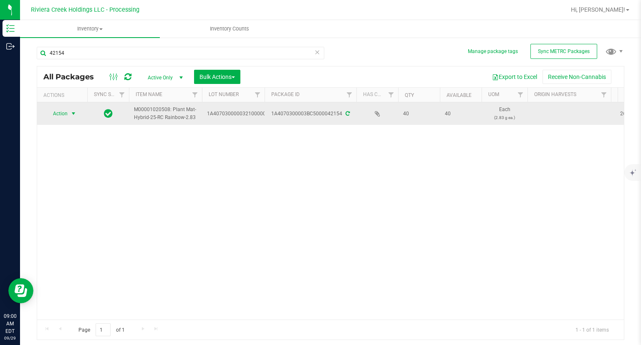
click at [57, 109] on span "Action" at bounding box center [56, 114] width 23 height 12
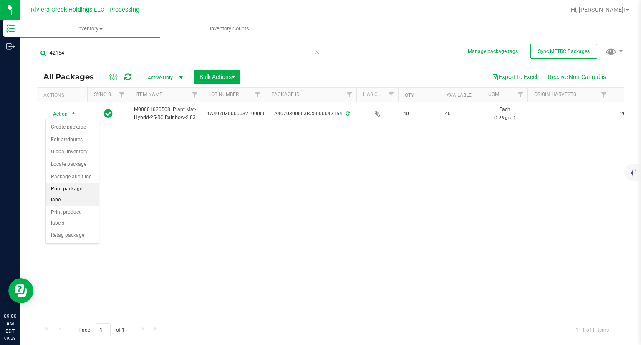
click at [85, 189] on li "Print package label" at bounding box center [72, 194] width 53 height 23
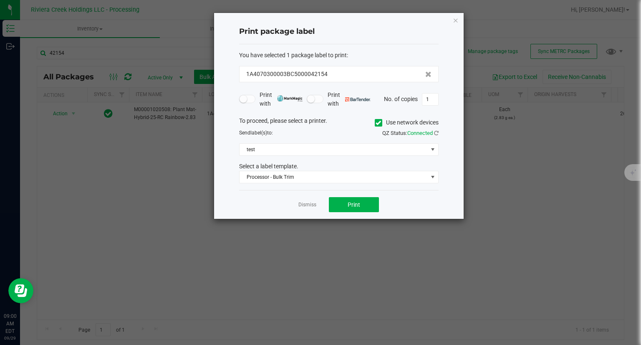
click at [382, 119] on label "Use network devices" at bounding box center [407, 122] width 64 height 9
click at [0, 0] on input "Use network devices" at bounding box center [0, 0] width 0 height 0
click at [300, 143] on span at bounding box center [338, 149] width 199 height 13
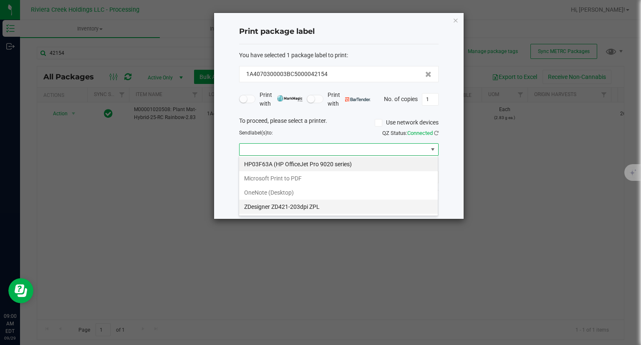
click at [309, 203] on ZPL "ZDesigner ZD421-203dpi ZPL" at bounding box center [338, 206] width 199 height 14
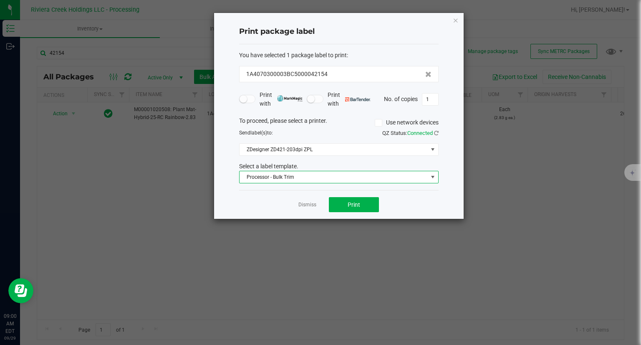
click at [293, 182] on span "Processor - Bulk Trim" at bounding box center [334, 177] width 188 height 12
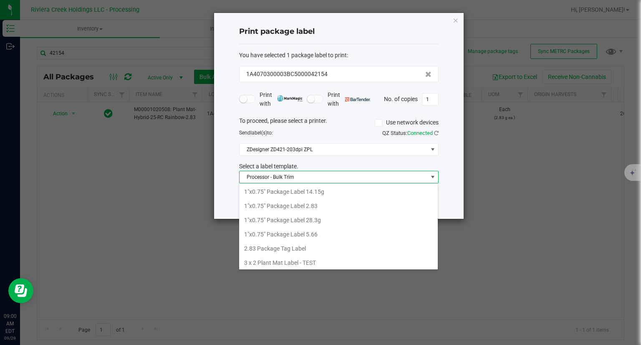
click at [290, 177] on span "Processor - Bulk Trim" at bounding box center [334, 177] width 188 height 12
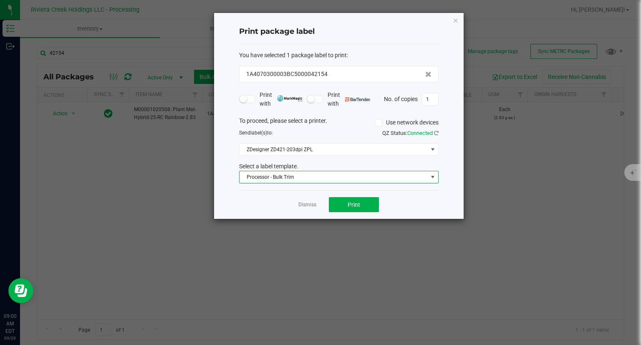
click at [291, 177] on span "Processor - Bulk Trim" at bounding box center [334, 177] width 188 height 12
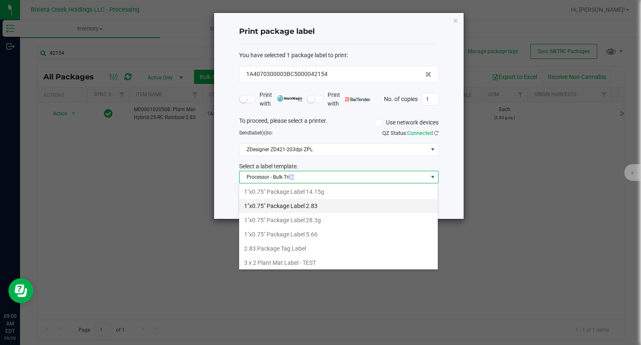
click at [317, 206] on li "1"x0.75" Package Label 2.83" at bounding box center [338, 206] width 199 height 14
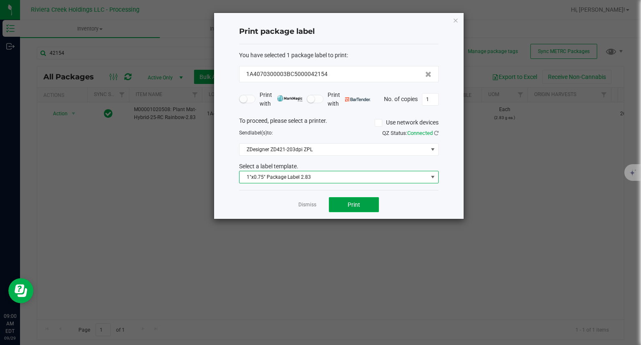
click at [343, 204] on button "Print" at bounding box center [354, 204] width 50 height 15
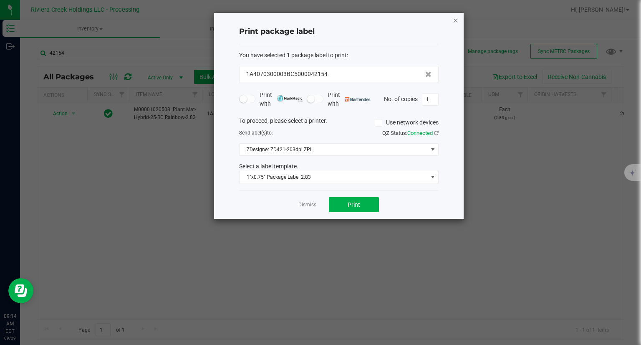
click at [456, 20] on icon "button" at bounding box center [456, 20] width 6 height 10
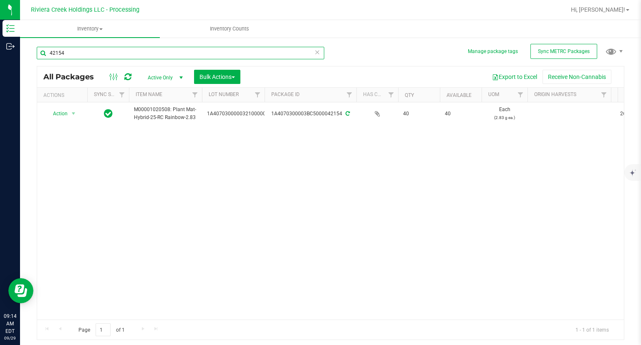
click at [144, 53] on input "42154" at bounding box center [181, 53] width 288 height 13
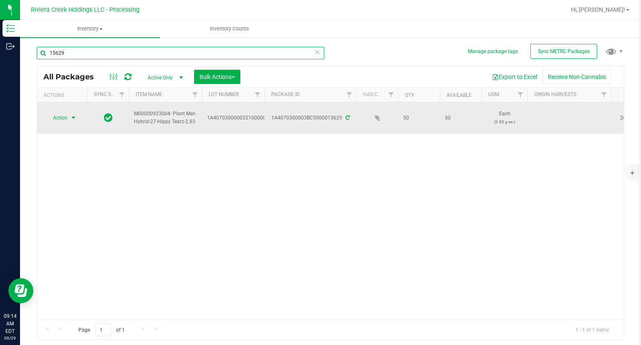
type input "15629"
click at [63, 117] on span "Action" at bounding box center [56, 118] width 23 height 12
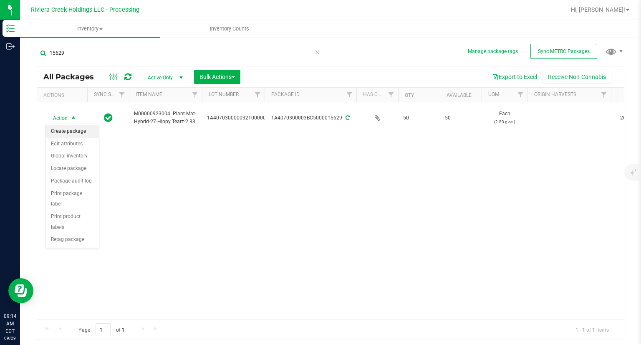
click at [63, 129] on li "Create package" at bounding box center [72, 131] width 53 height 13
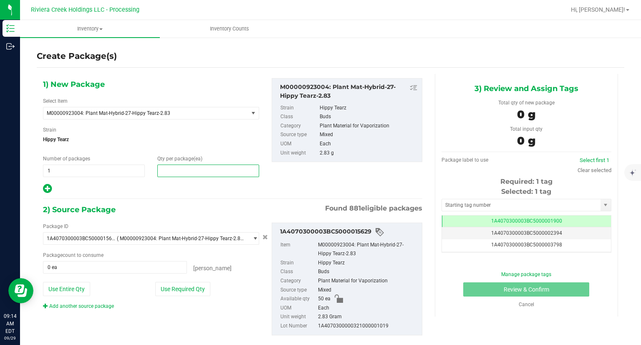
click at [247, 174] on span at bounding box center [208, 170] width 102 height 13
type input "20"
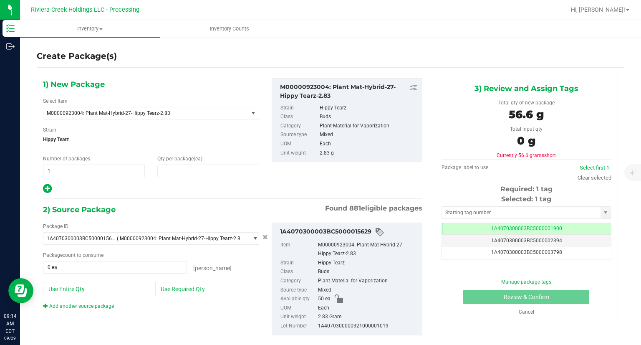
type input "20"
click at [239, 212] on div "2) Source Package Found 881 eligible packages" at bounding box center [232, 209] width 379 height 13
click at [202, 283] on button "Use Required Qty" at bounding box center [182, 289] width 55 height 14
type input "20 ea"
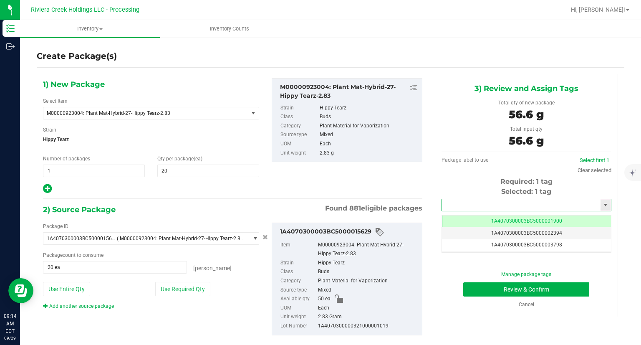
click at [467, 206] on input "text" at bounding box center [521, 205] width 159 height 12
click at [448, 217] on li "1A4070300003BC5000042155" at bounding box center [520, 219] width 167 height 13
type input "1A4070300003BC5000042155"
click at [491, 293] on button "Review & Confirm" at bounding box center [526, 289] width 126 height 14
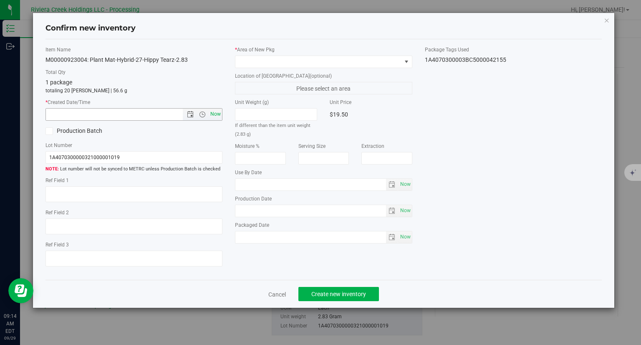
click at [220, 109] on span "Now" at bounding box center [216, 114] width 14 height 12
type input "9/29/2025 9:14 AM"
click at [255, 68] on div "* Area of New Pkg Location of New Pkg (optional) Please select an area Unit Wei…" at bounding box center [324, 147] width 190 height 202
click at [255, 63] on span at bounding box center [318, 62] width 166 height 12
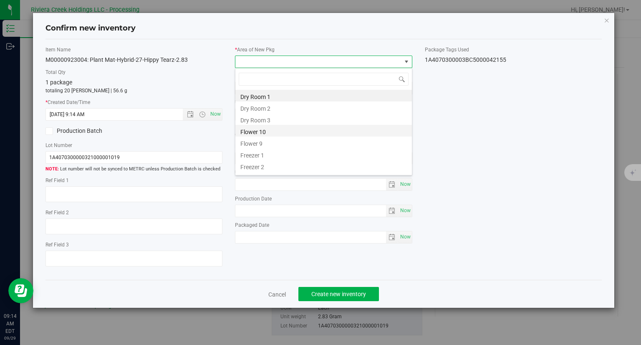
click at [257, 134] on li "Flower 10" at bounding box center [323, 131] width 177 height 12
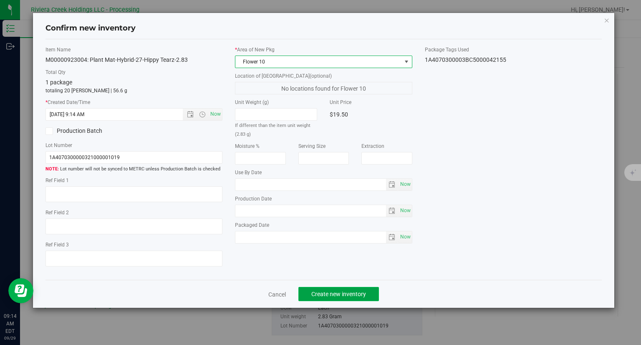
click at [376, 296] on button "Create new inventory" at bounding box center [338, 294] width 81 height 14
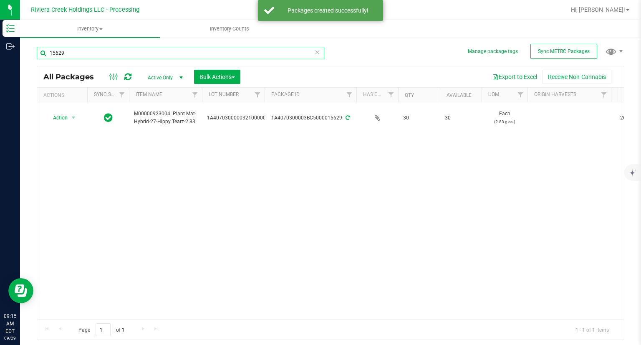
click at [91, 52] on input "15629" at bounding box center [181, 53] width 288 height 13
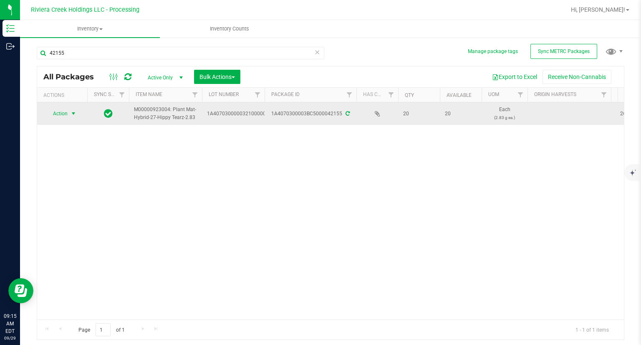
click at [58, 116] on span "Action" at bounding box center [56, 114] width 23 height 12
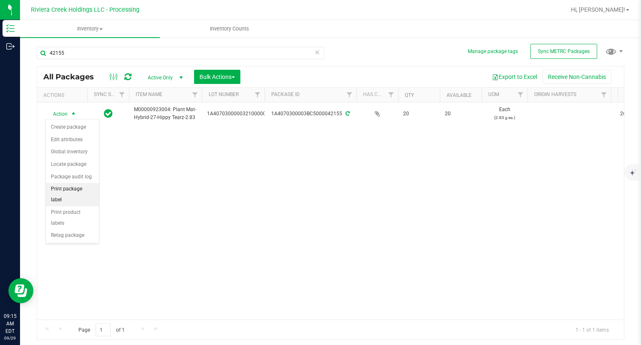
click at [93, 187] on li "Print package label" at bounding box center [72, 194] width 53 height 23
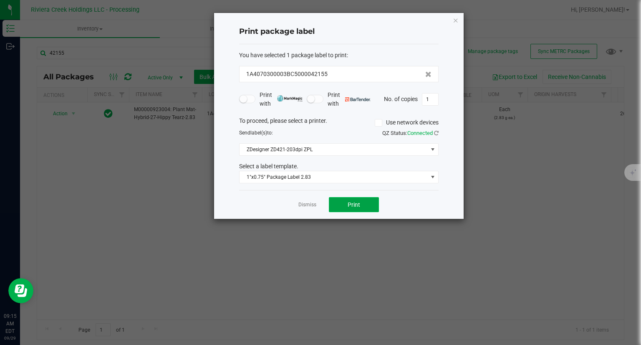
click at [339, 204] on button "Print" at bounding box center [354, 204] width 50 height 15
click at [456, 17] on icon "button" at bounding box center [456, 20] width 6 height 10
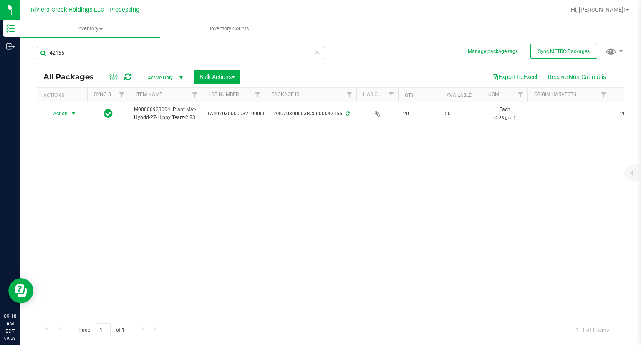
click at [116, 56] on input "42155" at bounding box center [181, 53] width 288 height 13
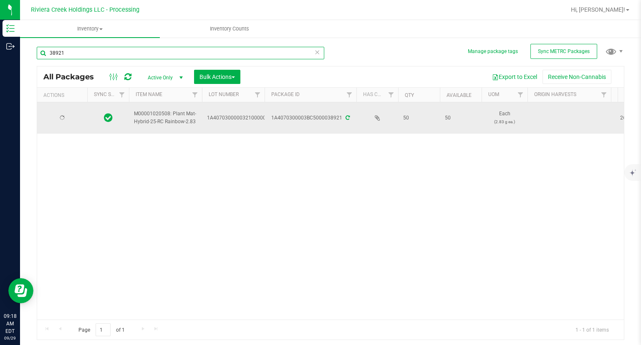
type input "38921"
click at [66, 119] on span "Action" at bounding box center [56, 118] width 23 height 12
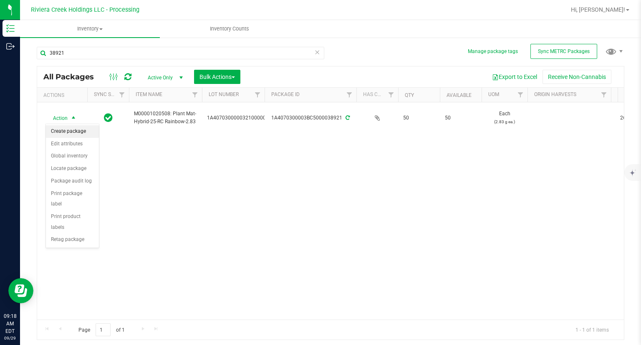
click at [68, 129] on li "Create package" at bounding box center [72, 131] width 53 height 13
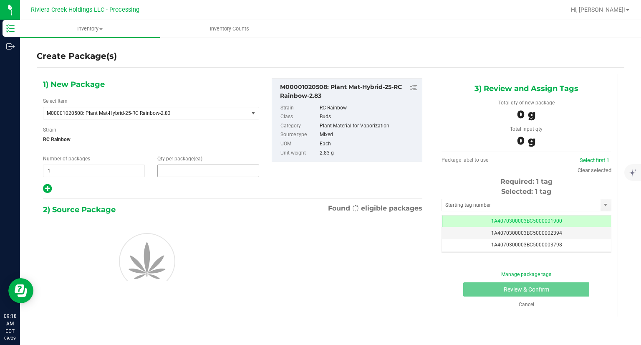
click at [217, 174] on span at bounding box center [208, 170] width 102 height 13
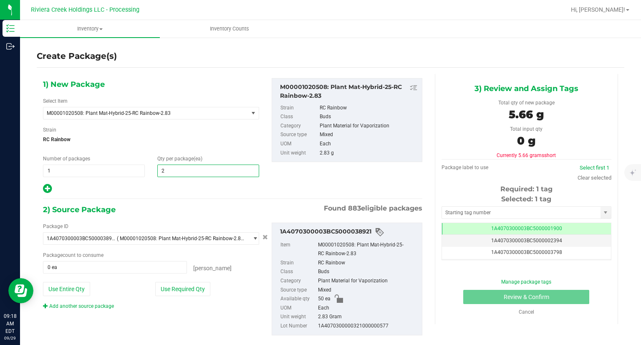
type input "20"
click at [185, 203] on div "2) Source Package Found 883 eligible packages" at bounding box center [232, 209] width 379 height 13
click at [194, 280] on div "Package ID 1A4070300003BC5000038921 ( M00001020508: Plant Mat-Hybrid-25-RC Rain…" at bounding box center [151, 265] width 229 height 87
click at [193, 287] on button "Use Required Qty" at bounding box center [182, 289] width 55 height 14
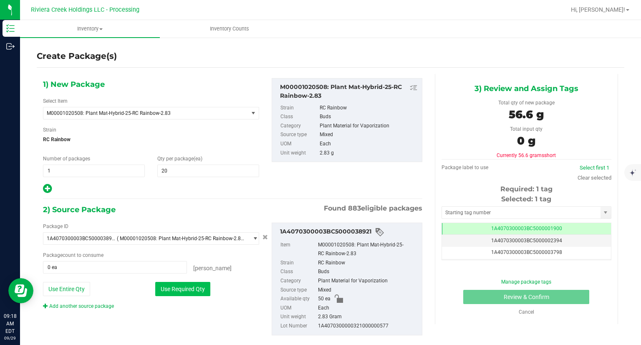
type input "20 ea"
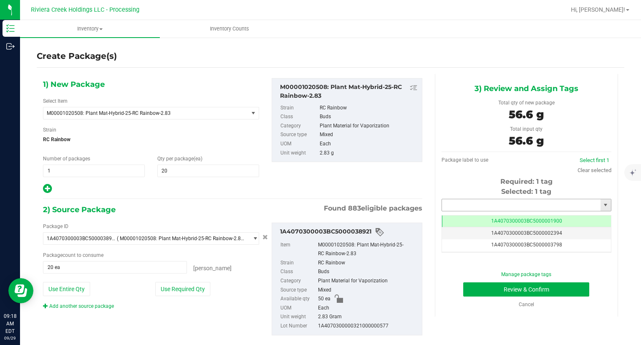
click at [467, 202] on input "text" at bounding box center [521, 205] width 159 height 12
click at [444, 218] on li "1A4070300003BC5000042156" at bounding box center [520, 219] width 167 height 13
type input "1A4070300003BC5000042156"
click at [480, 294] on button "Review & Confirm" at bounding box center [526, 289] width 126 height 14
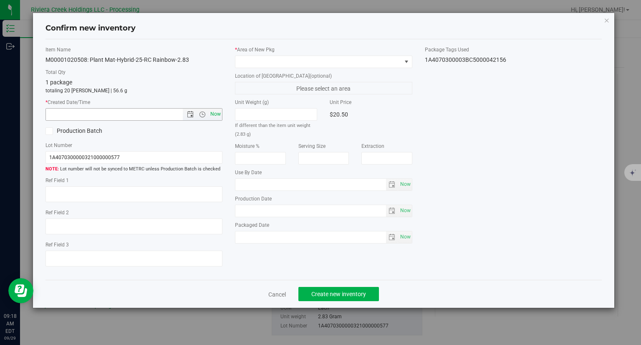
click at [216, 113] on span "Now" at bounding box center [216, 114] width 14 height 12
type input "9/29/2025 9:18 AM"
drag, startPoint x: 278, startPoint y: 58, endPoint x: 275, endPoint y: 65, distance: 8.0
click at [278, 58] on span at bounding box center [318, 62] width 166 height 12
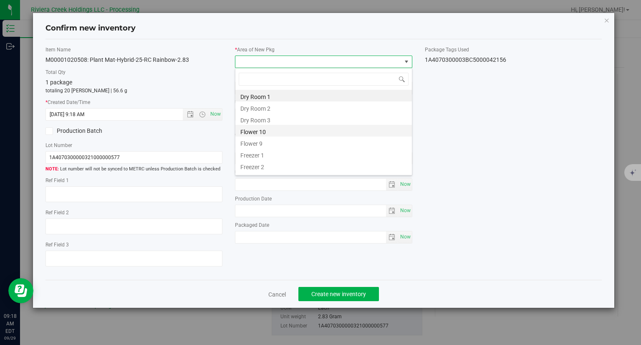
click at [272, 131] on li "Flower 10" at bounding box center [323, 131] width 177 height 12
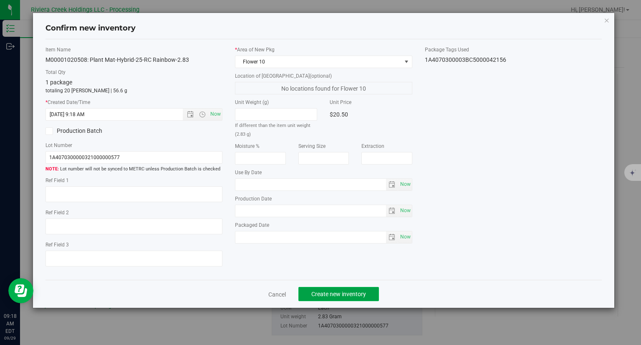
click at [374, 299] on button "Create new inventory" at bounding box center [338, 294] width 81 height 14
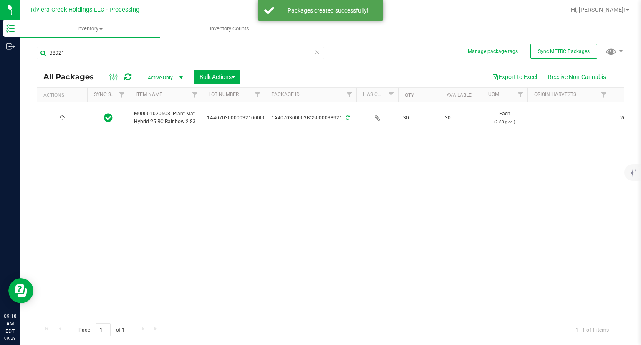
click at [98, 59] on div "38921" at bounding box center [181, 56] width 288 height 19
click at [100, 56] on input "38921" at bounding box center [181, 53] width 288 height 13
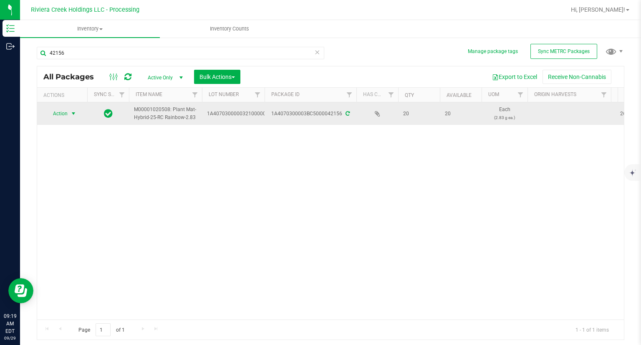
click at [56, 114] on span "Action" at bounding box center [56, 114] width 23 height 12
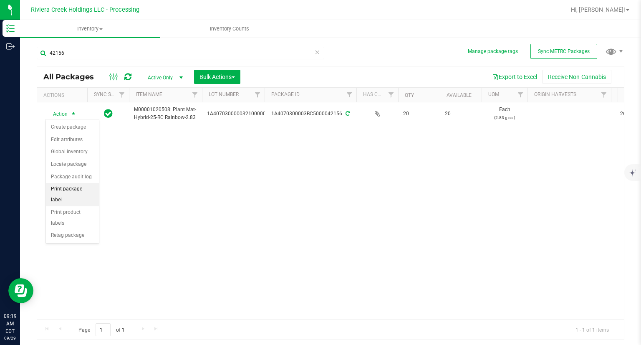
click at [82, 188] on li "Print package label" at bounding box center [72, 194] width 53 height 23
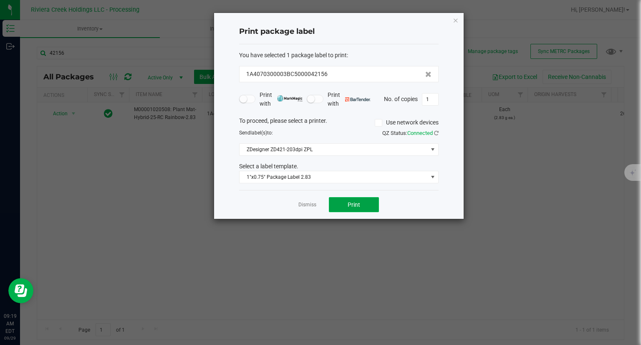
click at [359, 206] on span "Print" at bounding box center [354, 204] width 13 height 7
click at [454, 16] on icon "button" at bounding box center [456, 20] width 6 height 10
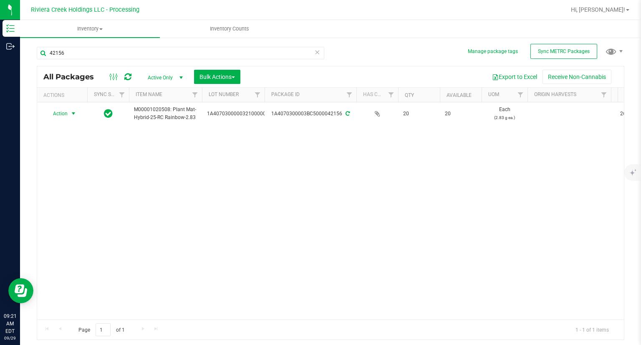
click at [116, 59] on div "42156" at bounding box center [181, 53] width 288 height 13
click at [117, 57] on input "42156" at bounding box center [181, 53] width 288 height 13
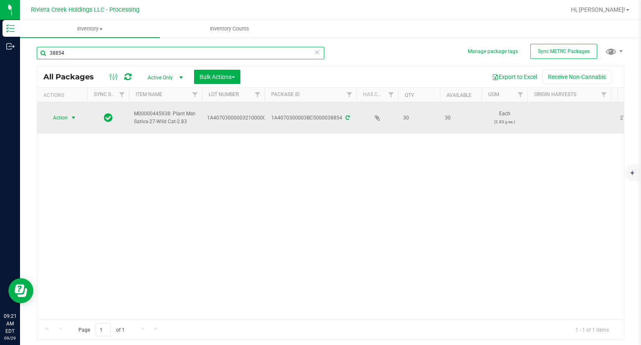
type input "38854"
click at [70, 119] on span "select" at bounding box center [73, 117] width 7 height 7
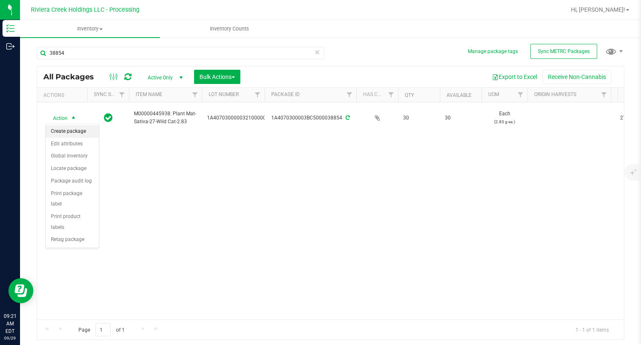
click at [73, 128] on li "Create package" at bounding box center [72, 131] width 53 height 13
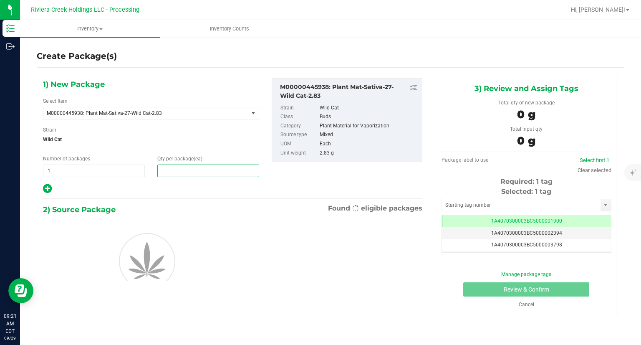
click at [193, 172] on span at bounding box center [208, 170] width 102 height 13
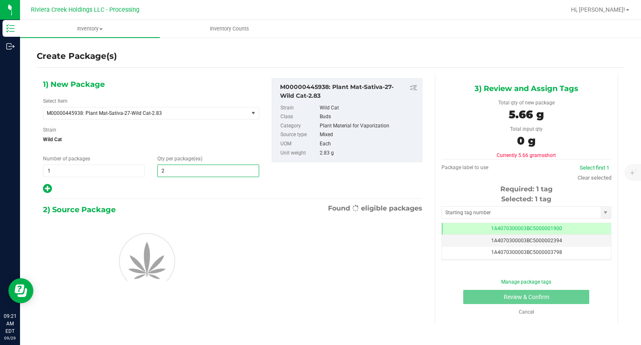
type input "20"
click at [190, 196] on div "1) New Package Select Item M00000445938: Plant Mat-Sativa-27-Wild Cat-2.83 M000…" at bounding box center [233, 194] width 392 height 241
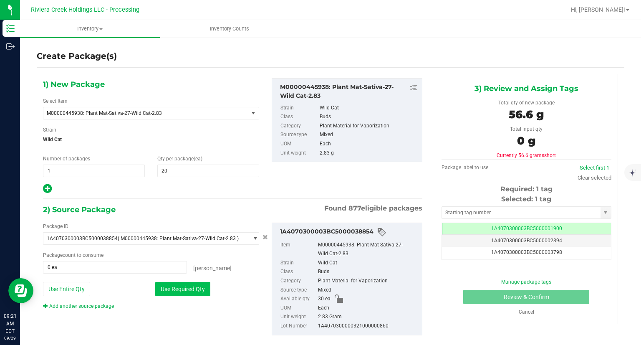
drag, startPoint x: 187, startPoint y: 289, endPoint x: 197, endPoint y: 284, distance: 11.2
click at [186, 289] on button "Use Required Qty" at bounding box center [182, 289] width 55 height 14
type input "20 ea"
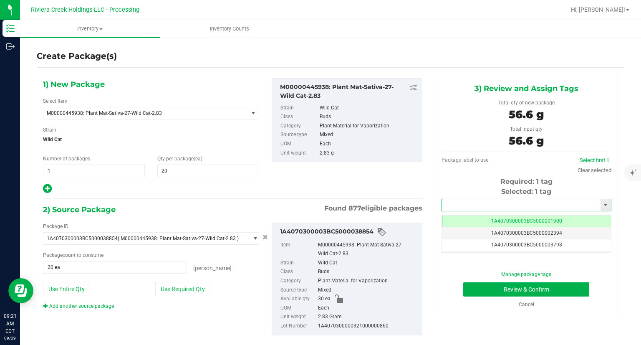
click at [507, 202] on input "text" at bounding box center [521, 205] width 159 height 12
click at [497, 217] on li "1A4070300003BC5000042157" at bounding box center [520, 219] width 167 height 13
type input "1A4070300003BC5000042157"
click at [473, 289] on button "Review & Confirm" at bounding box center [526, 289] width 126 height 14
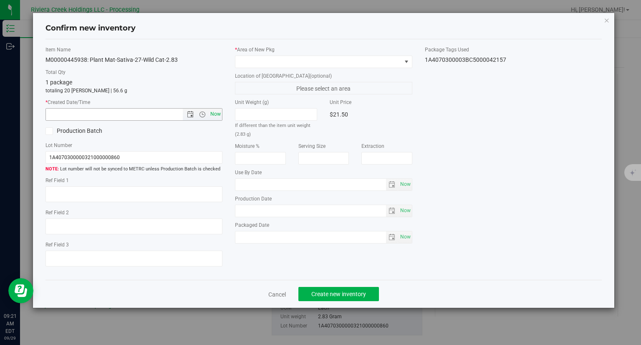
click at [215, 114] on span "Now" at bounding box center [216, 114] width 14 height 12
type input "9/29/2025 9:21 AM"
click at [253, 59] on span at bounding box center [318, 62] width 166 height 12
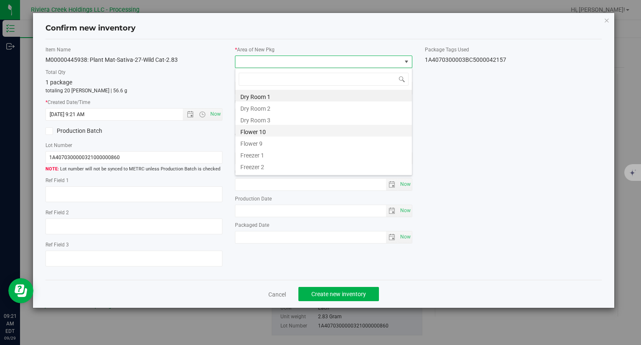
click at [271, 129] on li "Flower 10" at bounding box center [323, 131] width 177 height 12
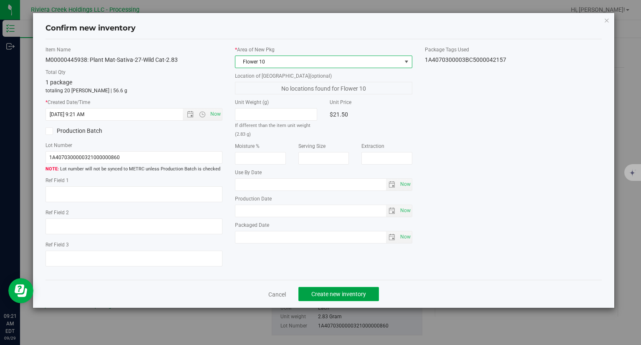
click at [356, 290] on span "Create new inventory" at bounding box center [338, 293] width 55 height 7
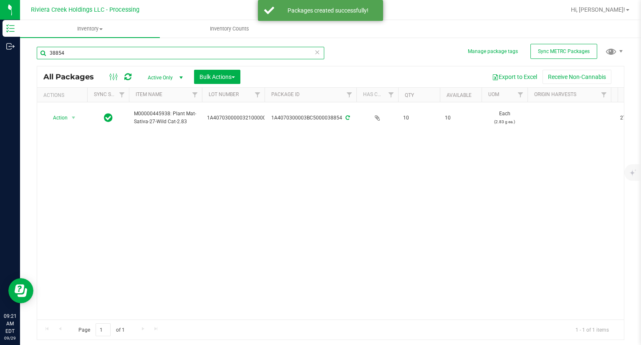
click at [107, 58] on input "38854" at bounding box center [181, 53] width 288 height 13
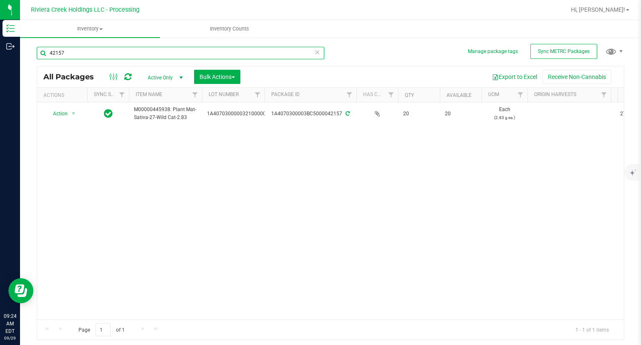
click at [93, 57] on input "42157" at bounding box center [181, 53] width 288 height 13
click at [93, 58] on input "42157" at bounding box center [181, 53] width 288 height 13
click at [73, 52] on input "38854" at bounding box center [181, 53] width 288 height 13
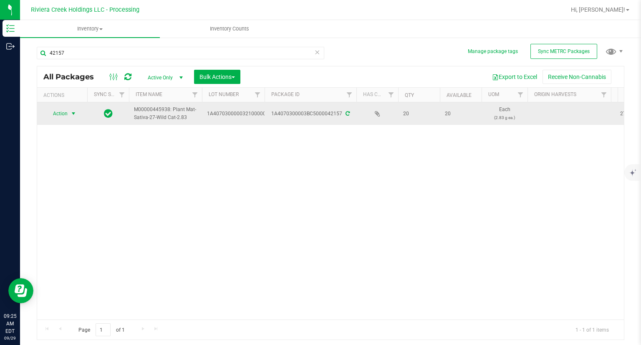
click at [68, 118] on span "select" at bounding box center [73, 114] width 10 height 12
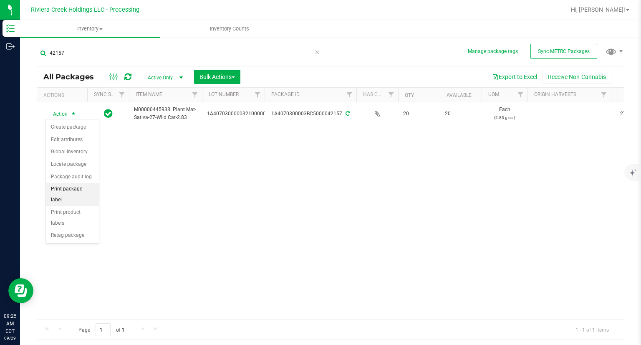
click at [83, 189] on li "Print package label" at bounding box center [72, 194] width 53 height 23
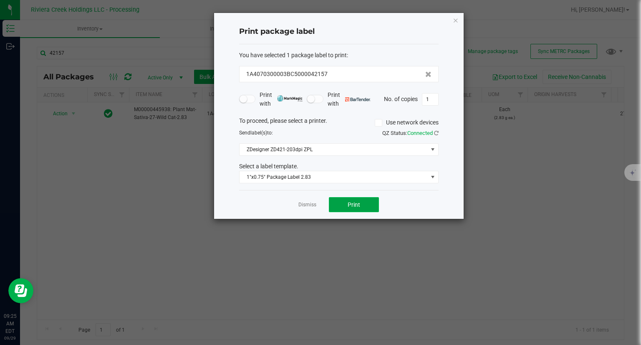
click at [366, 206] on button "Print" at bounding box center [354, 204] width 50 height 15
click at [454, 21] on icon "button" at bounding box center [456, 20] width 6 height 10
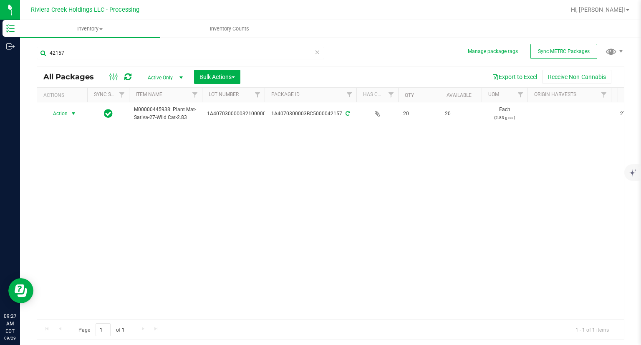
click at [82, 61] on div "42157" at bounding box center [181, 56] width 288 height 19
click at [83, 57] on input "42157" at bounding box center [181, 53] width 288 height 13
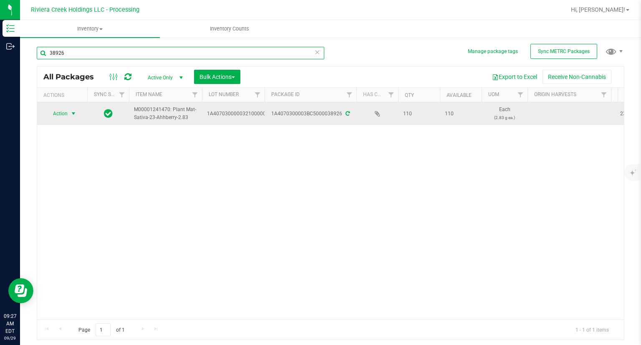
type input "38926"
click at [71, 114] on span "select" at bounding box center [73, 113] width 7 height 7
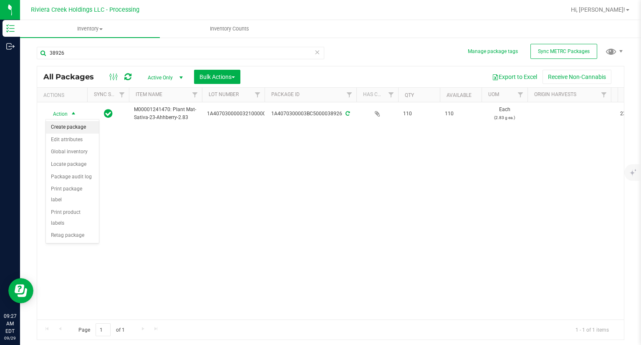
click at [72, 129] on li "Create package" at bounding box center [72, 127] width 53 height 13
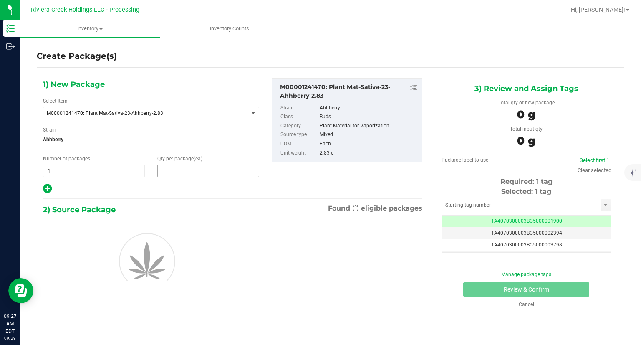
click at [189, 174] on span at bounding box center [208, 170] width 102 height 13
type input "50"
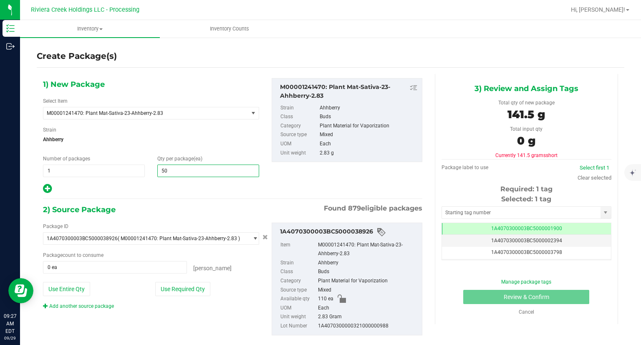
type input "50"
click at [179, 189] on div at bounding box center [151, 188] width 216 height 11
click at [180, 284] on button "Use Required Qty" at bounding box center [182, 289] width 55 height 14
type input "50 ea"
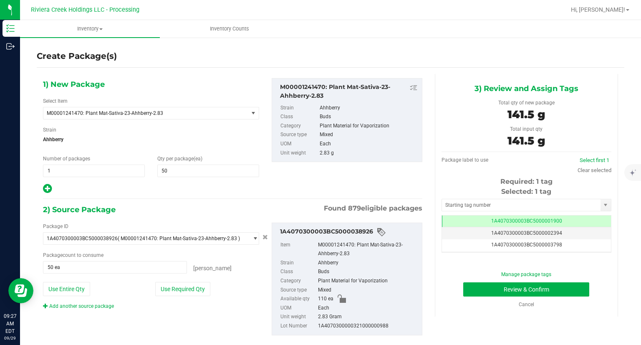
click at [466, 196] on div "Selected: 1 tag Tag 1A4070300003BC5000001900 1A4070300003BC5000002394 1A4070300…" at bounding box center [527, 220] width 170 height 66
click at [459, 200] on input "text" at bounding box center [521, 205] width 159 height 12
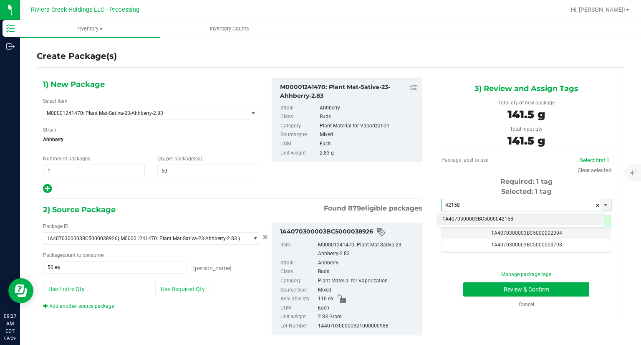
click at [471, 216] on li "1A4070300003BC5000042158" at bounding box center [520, 219] width 167 height 13
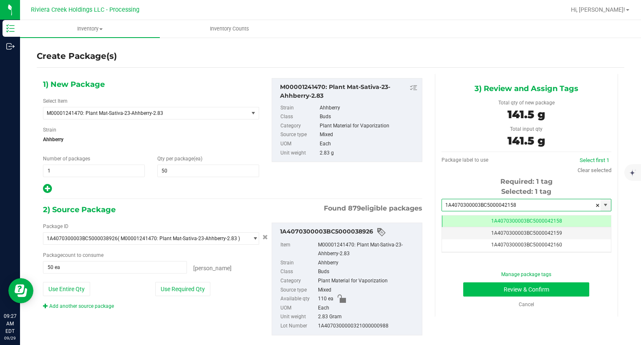
type input "1A4070300003BC5000042158"
click at [482, 284] on button "Review & Confirm" at bounding box center [526, 289] width 126 height 14
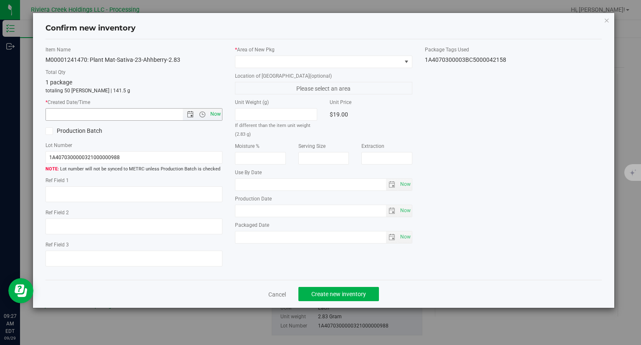
click at [222, 111] on span "Now" at bounding box center [216, 114] width 14 height 12
type input "9/29/2025 9:27 AM"
click at [269, 69] on div "* Area of New Pkg Location of New Pkg (optional) Please select an area Unit Wei…" at bounding box center [324, 147] width 190 height 202
click at [269, 62] on span at bounding box center [318, 62] width 166 height 12
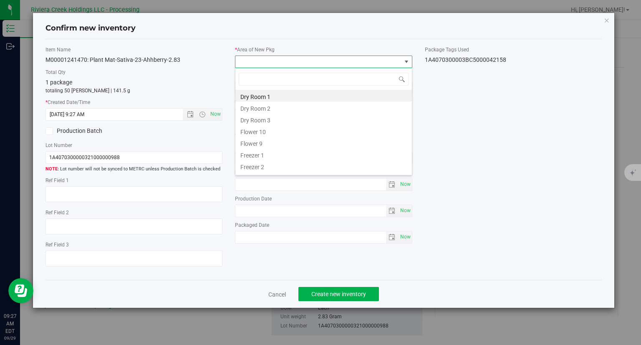
click at [273, 127] on li "Flower 10" at bounding box center [323, 131] width 177 height 12
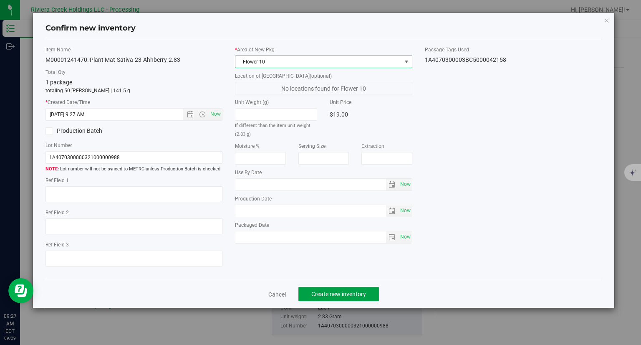
click at [358, 291] on span "Create new inventory" at bounding box center [338, 293] width 55 height 7
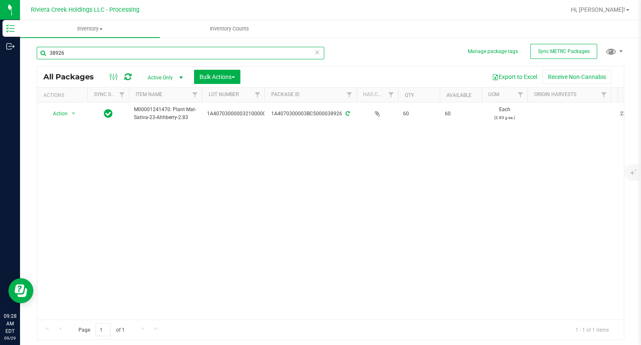
click at [58, 54] on input "38926" at bounding box center [181, 53] width 288 height 13
click at [55, 55] on input "38926" at bounding box center [181, 53] width 288 height 13
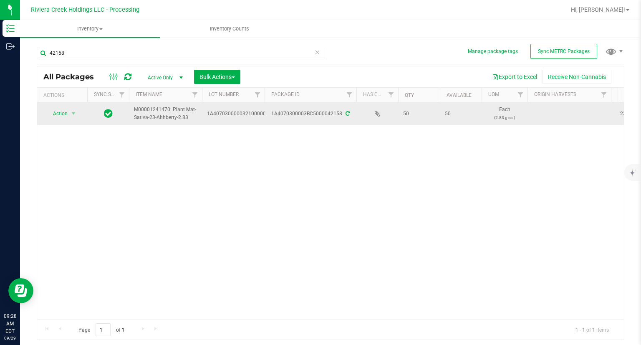
click at [70, 113] on span "select" at bounding box center [73, 114] width 10 height 12
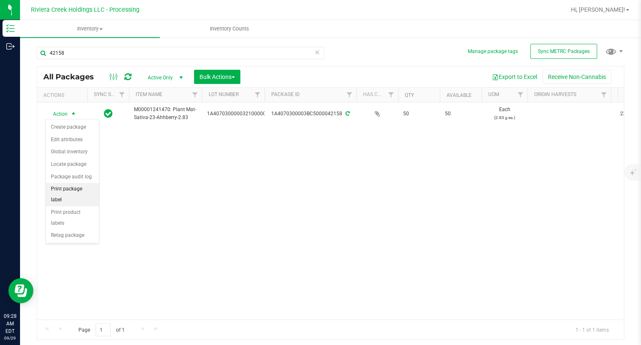
click at [83, 191] on li "Print package label" at bounding box center [72, 194] width 53 height 23
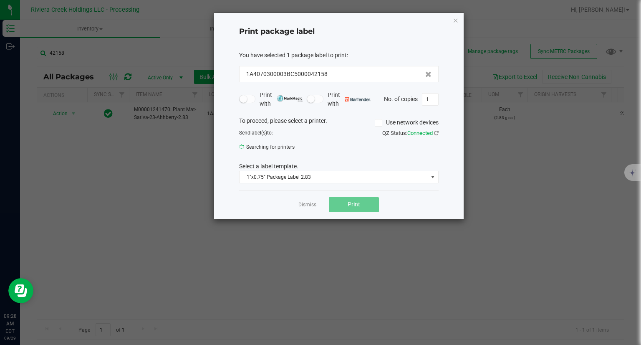
click at [355, 212] on div "Dismiss Print" at bounding box center [338, 204] width 199 height 29
click at [357, 209] on button "Print" at bounding box center [354, 204] width 50 height 15
click at [457, 20] on icon "button" at bounding box center [456, 20] width 6 height 10
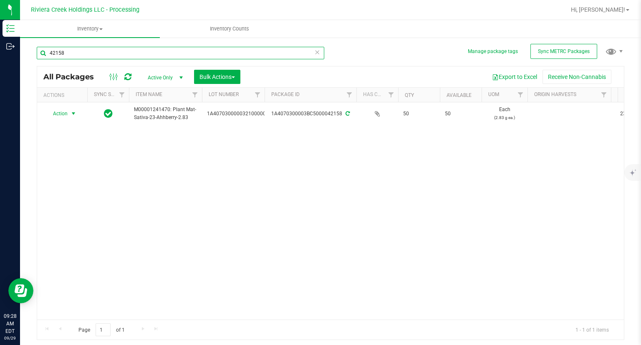
click at [97, 50] on input "42158" at bounding box center [181, 53] width 288 height 13
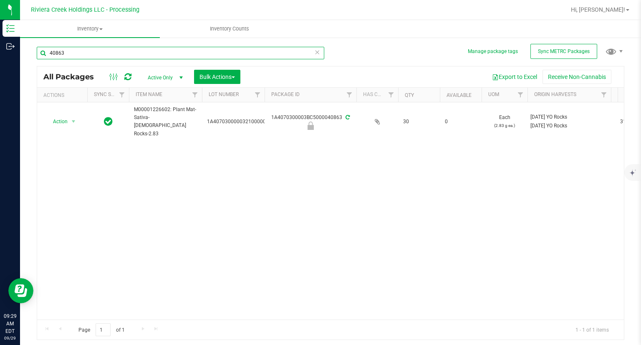
type input "40863"
click at [125, 76] on icon at bounding box center [127, 77] width 7 height 8
click at [129, 76] on icon at bounding box center [127, 77] width 7 height 8
click at [125, 74] on icon at bounding box center [127, 77] width 7 height 8
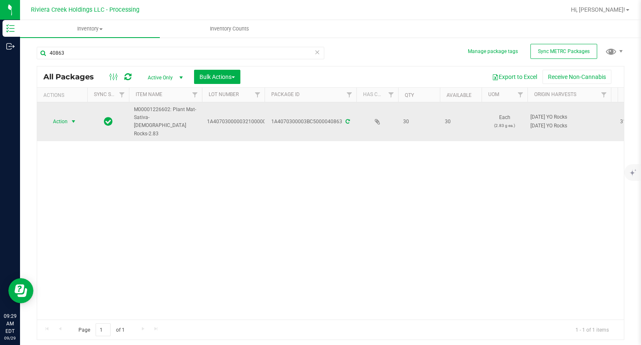
click at [60, 116] on span "Action" at bounding box center [56, 122] width 23 height 12
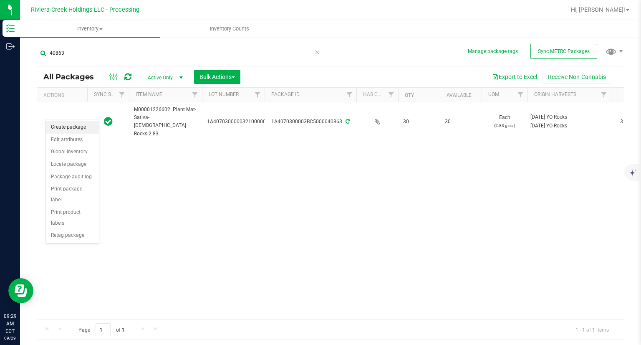
click at [65, 127] on li "Create package" at bounding box center [72, 127] width 53 height 13
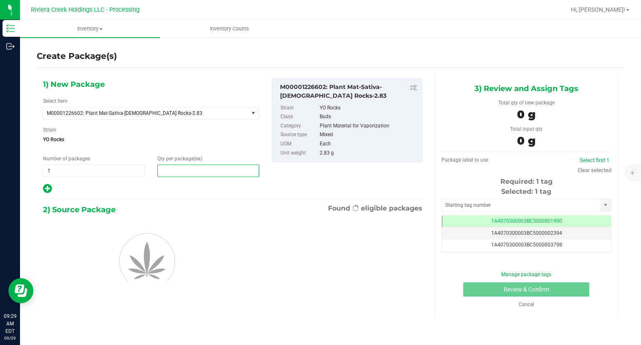
click at [200, 172] on span at bounding box center [208, 170] width 102 height 13
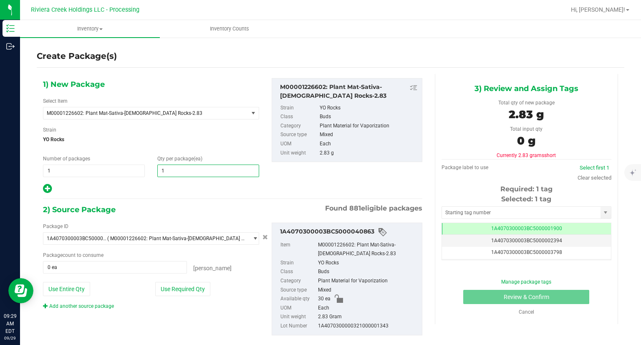
type input "10"
click at [183, 204] on div "2) Source Package Found 881 eligible packages" at bounding box center [232, 209] width 379 height 13
click at [192, 284] on button "Use Required Qty" at bounding box center [182, 289] width 55 height 14
type input "10 ea"
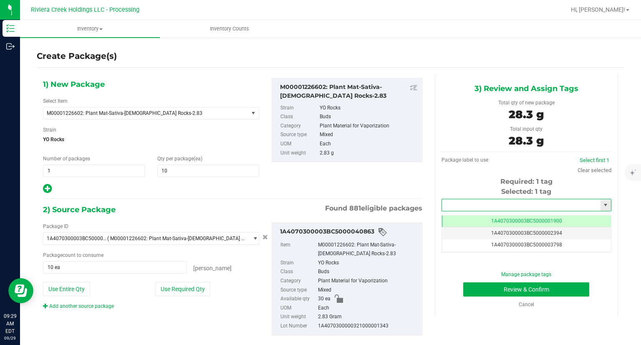
click at [478, 204] on input "text" at bounding box center [521, 205] width 159 height 12
click at [474, 214] on li "1A4070300003BC5000042159" at bounding box center [520, 219] width 167 height 13
type input "1A4070300003BC5000042159"
click at [479, 284] on button "Review & Confirm" at bounding box center [526, 289] width 126 height 14
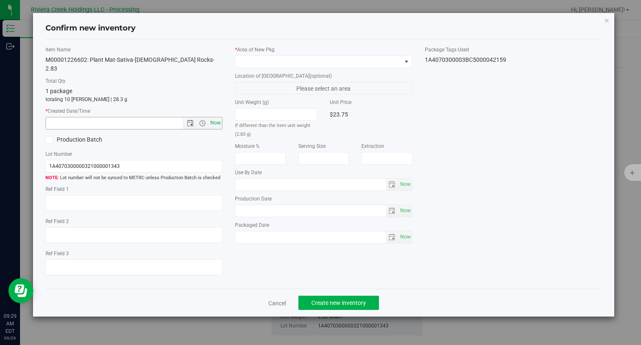
click at [215, 117] on span "Now" at bounding box center [216, 123] width 14 height 12
type input "9/29/2025 9:29 AM"
click at [279, 64] on span at bounding box center [318, 62] width 166 height 12
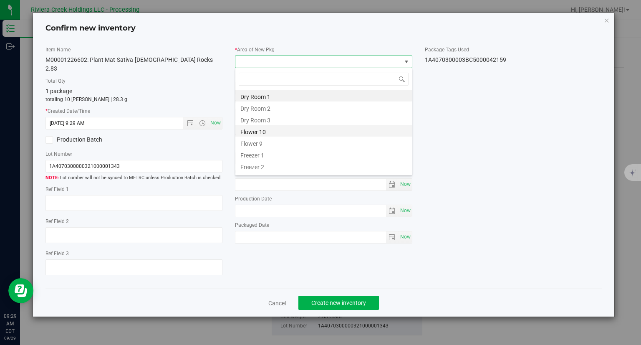
click at [260, 134] on li "Flower 10" at bounding box center [323, 131] width 177 height 12
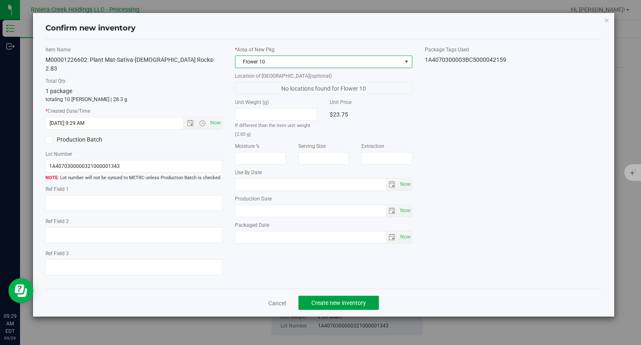
click at [355, 295] on button "Create new inventory" at bounding box center [338, 302] width 81 height 14
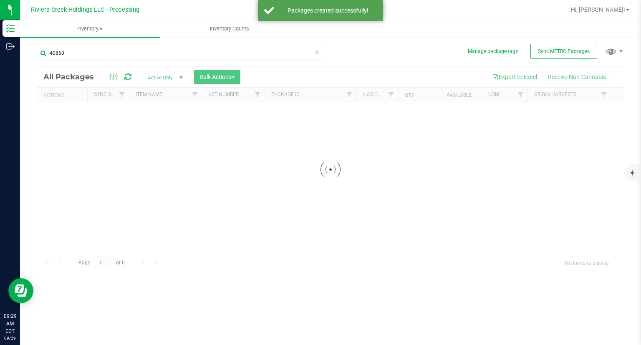
click at [71, 55] on input "40863" at bounding box center [181, 53] width 288 height 13
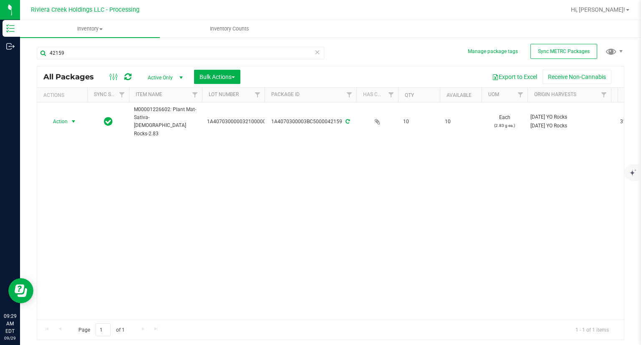
click at [64, 116] on span "Action" at bounding box center [56, 122] width 23 height 12
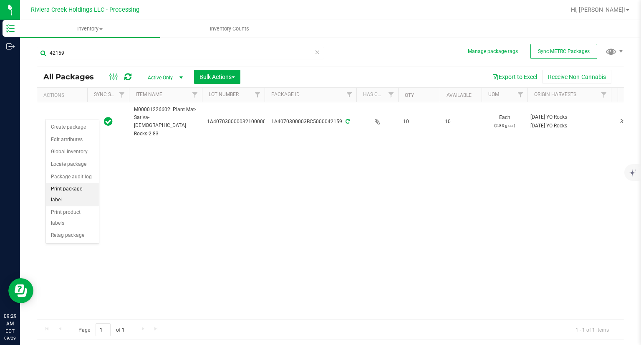
click at [85, 186] on li "Print package label" at bounding box center [72, 194] width 53 height 23
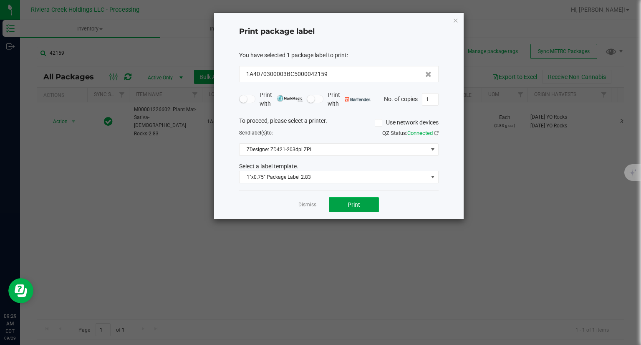
click at [352, 199] on button "Print" at bounding box center [354, 204] width 50 height 15
click at [456, 18] on icon "button" at bounding box center [456, 20] width 6 height 10
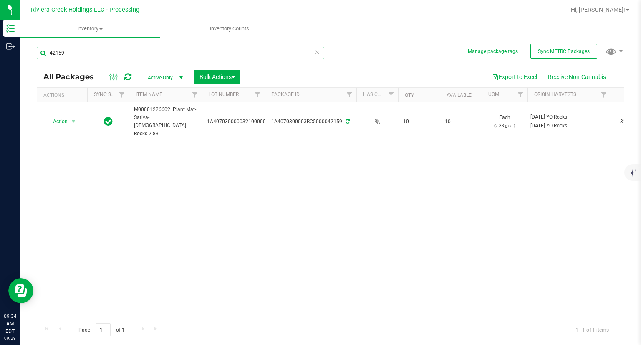
click at [119, 57] on input "42159" at bounding box center [181, 53] width 288 height 13
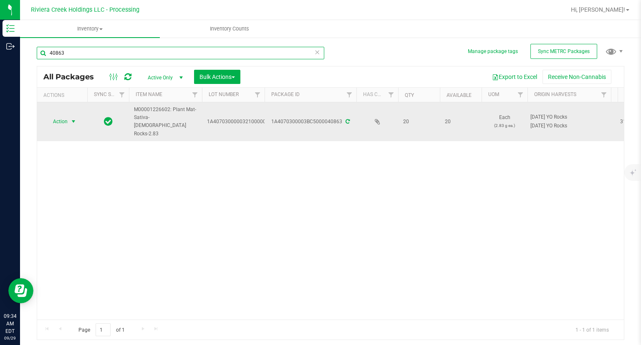
type input "40863"
click at [62, 116] on span "Action" at bounding box center [56, 122] width 23 height 12
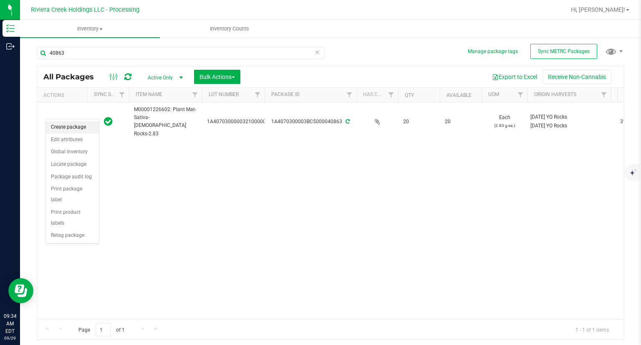
click at [66, 125] on li "Create package" at bounding box center [72, 127] width 53 height 13
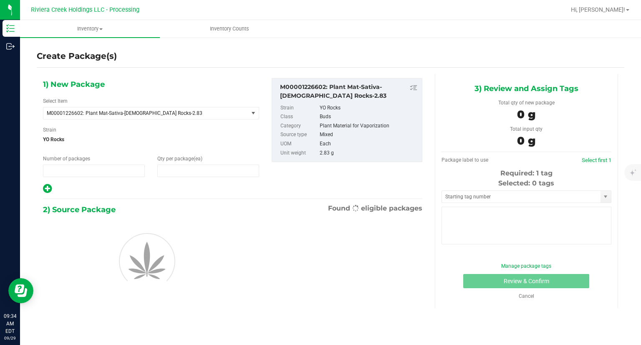
type input "1"
type input "0"
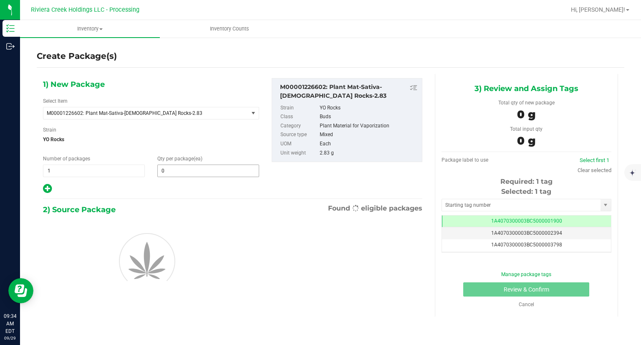
click at [198, 171] on span "0 0" at bounding box center [208, 170] width 102 height 13
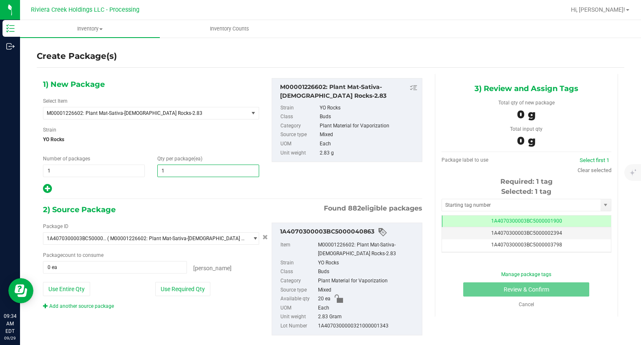
type input "10"
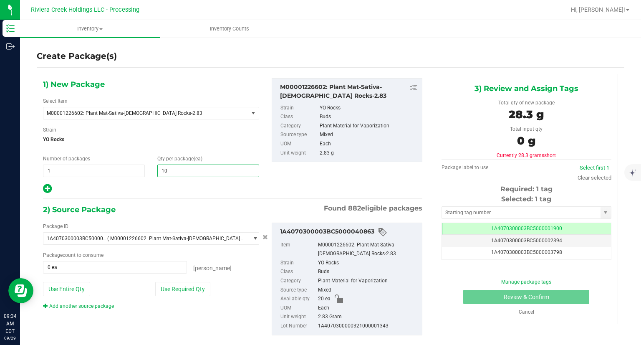
type input "10"
click at [162, 185] on div at bounding box center [151, 188] width 216 height 11
click at [197, 285] on button "Use Required Qty" at bounding box center [182, 289] width 55 height 14
type input "10 ea"
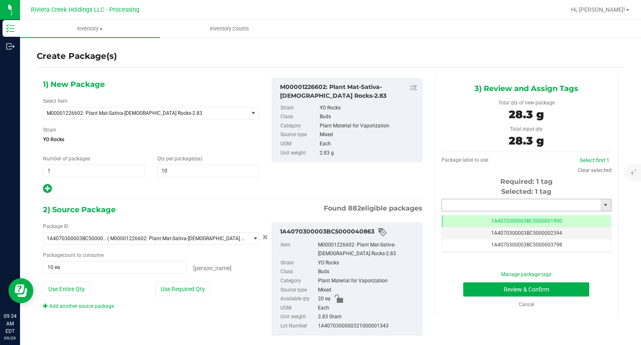
click at [525, 204] on input "text" at bounding box center [521, 205] width 159 height 12
click at [505, 217] on li "1A4070300003BC5000042160" at bounding box center [520, 219] width 167 height 13
type input "1A4070300003BC5000042160"
click at [469, 282] on button "Review & Confirm" at bounding box center [526, 289] width 126 height 14
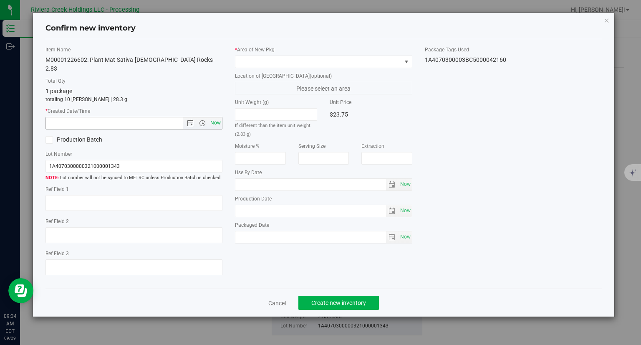
click at [217, 117] on span "Now" at bounding box center [216, 123] width 14 height 12
type input "9/29/2025 9:34 AM"
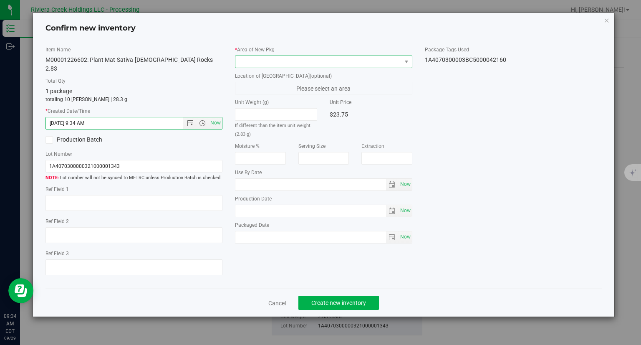
click at [264, 58] on span at bounding box center [318, 62] width 166 height 12
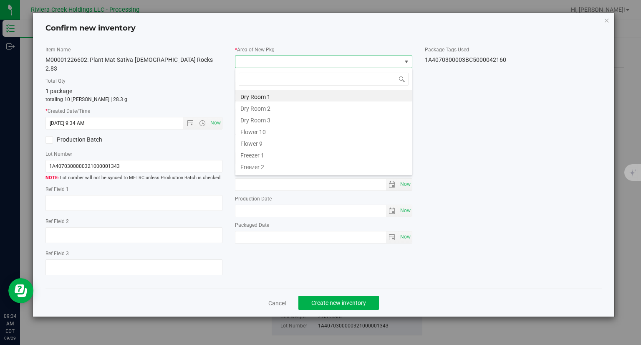
click at [262, 129] on li "Flower 10" at bounding box center [323, 131] width 177 height 12
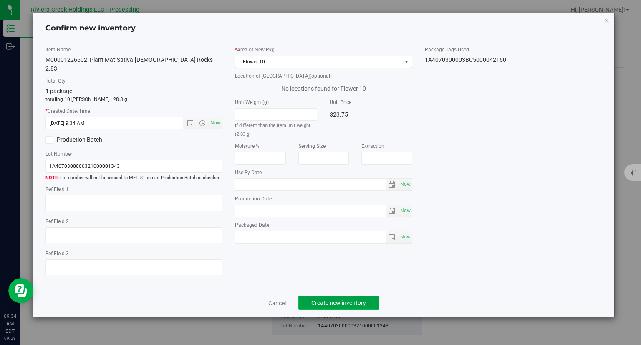
click at [353, 295] on button "Create new inventory" at bounding box center [338, 302] width 81 height 14
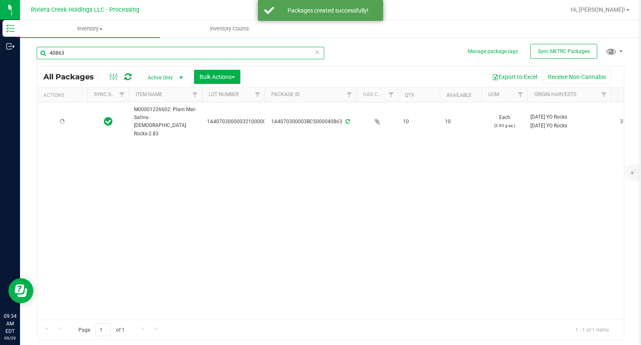
click at [115, 56] on input "40863" at bounding box center [181, 53] width 288 height 13
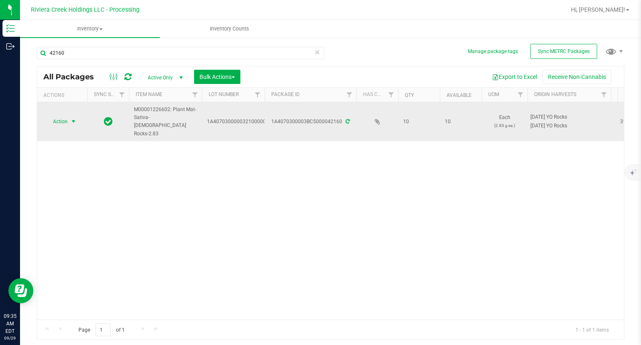
click at [73, 118] on span "select" at bounding box center [73, 121] width 7 height 7
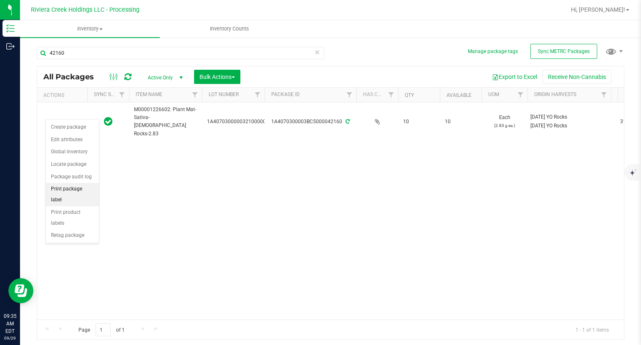
click at [80, 186] on li "Print package label" at bounding box center [72, 194] width 53 height 23
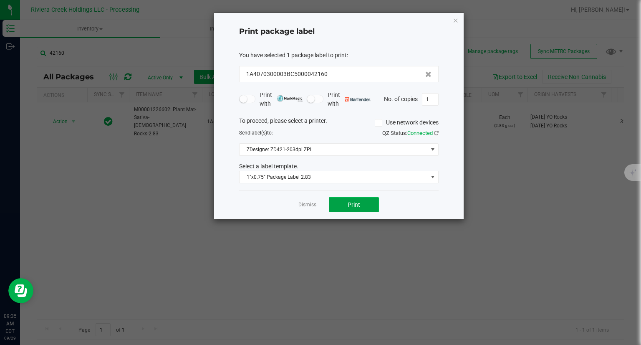
click at [352, 201] on span "Print" at bounding box center [354, 204] width 13 height 7
click at [456, 22] on icon "button" at bounding box center [456, 20] width 6 height 10
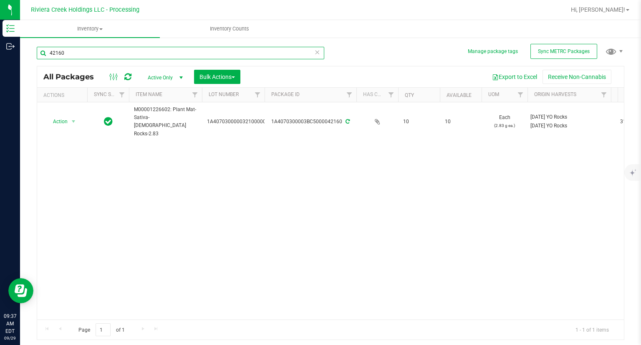
click at [125, 47] on input "42160" at bounding box center [181, 53] width 288 height 13
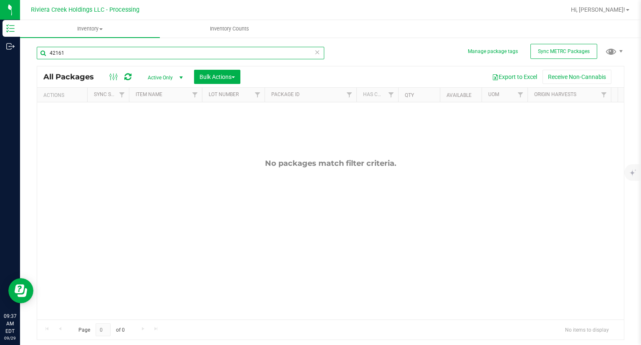
click at [87, 56] on input "42161" at bounding box center [181, 53] width 288 height 13
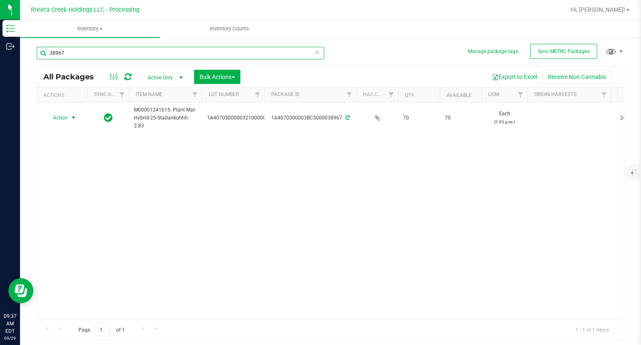
type input "38967"
click at [61, 118] on span "Action" at bounding box center [56, 118] width 23 height 12
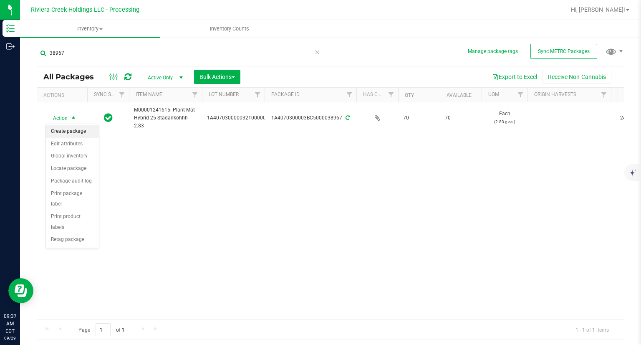
click at [66, 131] on li "Create package" at bounding box center [72, 131] width 53 height 13
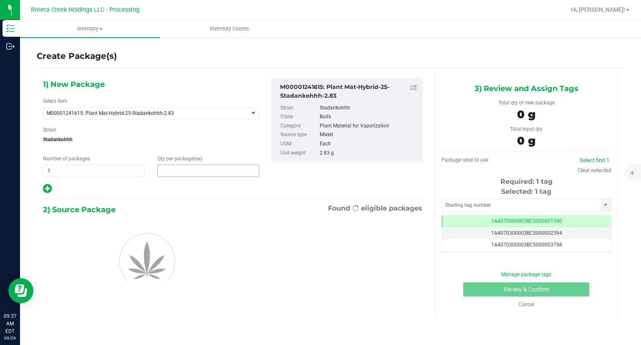
click at [191, 170] on span at bounding box center [208, 170] width 102 height 13
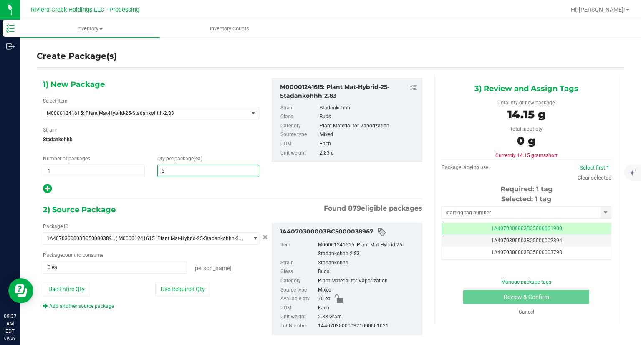
type input "50"
click at [174, 196] on div "1) New Package Select Item M00001241615: Plant Mat-Hybrid-25-Stadankohhh-2.83 M…" at bounding box center [233, 213] width 392 height 279
click at [179, 288] on button "Use Required Qty" at bounding box center [182, 289] width 55 height 14
type input "50 ea"
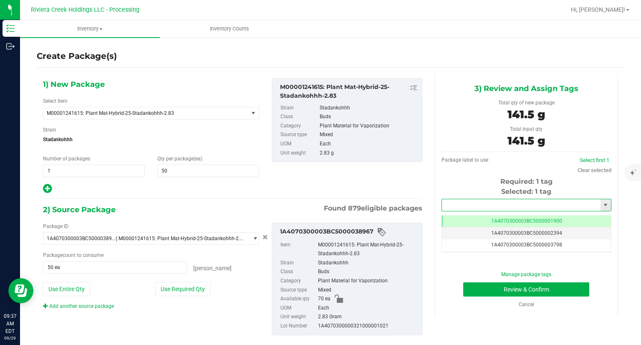
click at [479, 207] on input "text" at bounding box center [521, 205] width 159 height 12
click at [470, 216] on li "1A4070300003BC5000042161" at bounding box center [520, 219] width 167 height 13
type input "1A4070300003BC5000042161"
click at [467, 286] on button "Review & Confirm" at bounding box center [526, 289] width 126 height 14
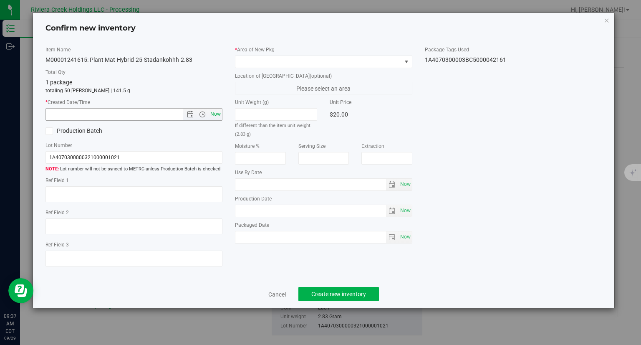
click at [220, 114] on span "Now" at bounding box center [216, 114] width 14 height 12
type input "9/29/2025 9:37 AM"
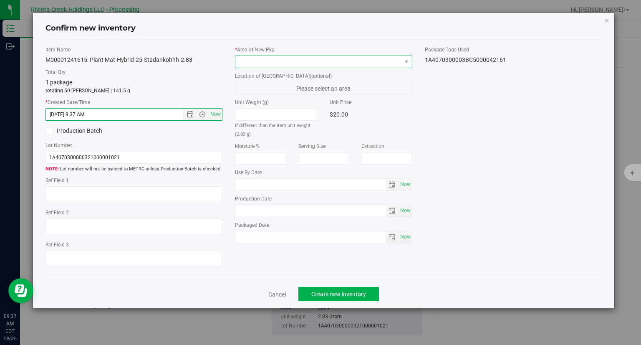
click at [255, 58] on span at bounding box center [318, 62] width 166 height 12
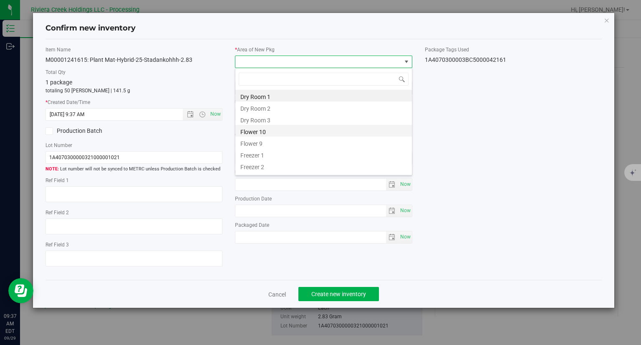
click at [254, 131] on li "Flower 10" at bounding box center [323, 131] width 177 height 12
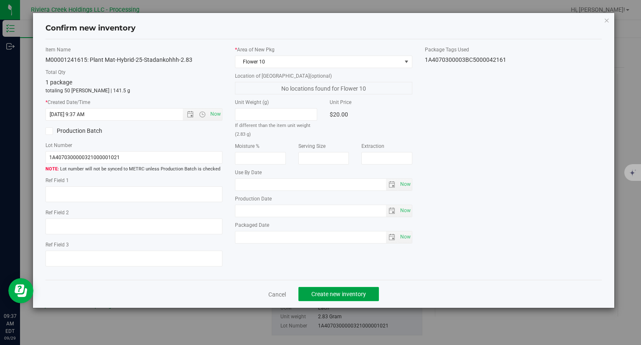
click at [361, 293] on span "Create new inventory" at bounding box center [338, 293] width 55 height 7
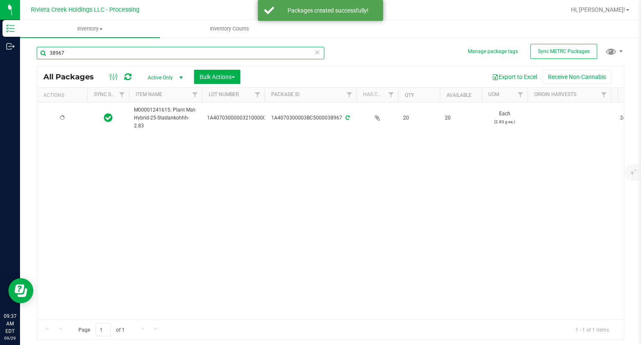
click at [110, 57] on input "38967" at bounding box center [181, 53] width 288 height 13
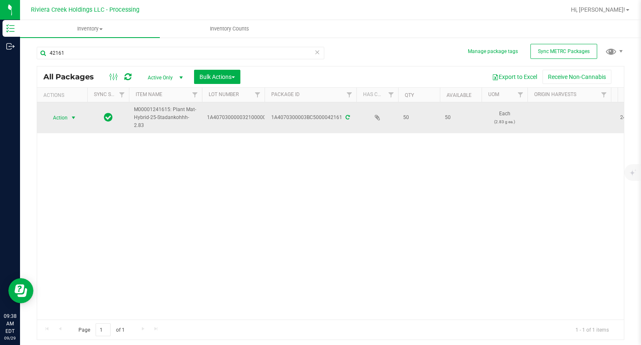
click at [62, 121] on span "Action" at bounding box center [56, 118] width 23 height 12
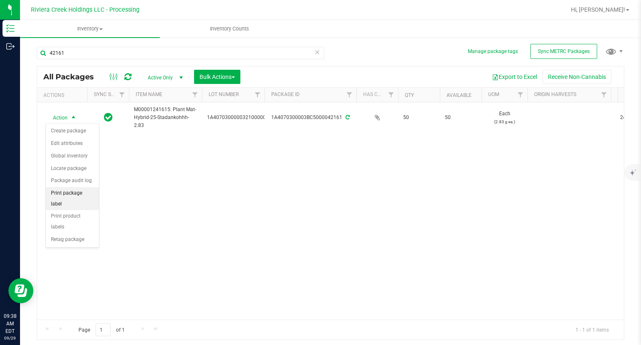
click at [84, 189] on li "Print package label" at bounding box center [72, 198] width 53 height 23
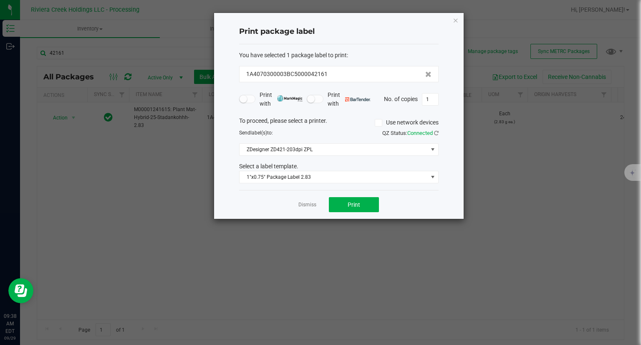
click at [369, 197] on div "Print" at bounding box center [354, 204] width 50 height 15
click at [363, 202] on button "Print" at bounding box center [354, 204] width 50 height 15
click at [456, 19] on icon "button" at bounding box center [456, 20] width 6 height 10
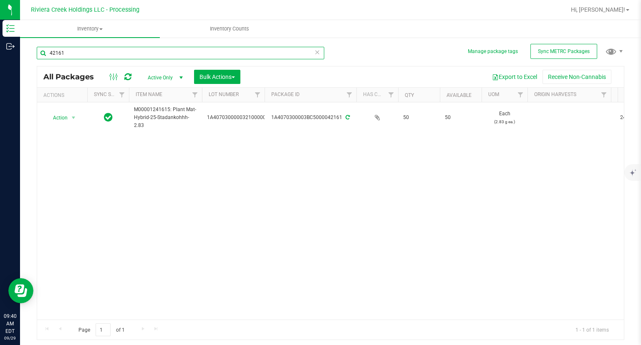
click at [84, 47] on input "42161" at bounding box center [181, 53] width 288 height 13
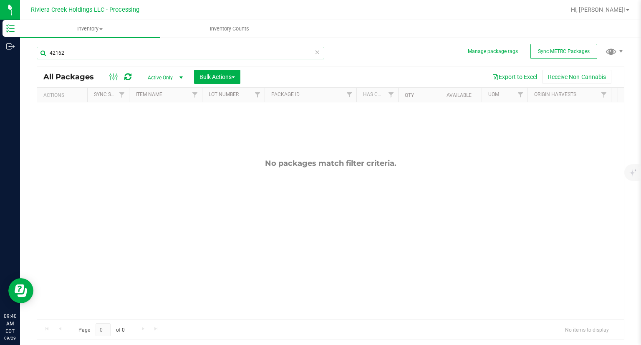
click at [76, 57] on input "42162" at bounding box center [181, 53] width 288 height 13
click at [76, 56] on input "42162" at bounding box center [181, 53] width 288 height 13
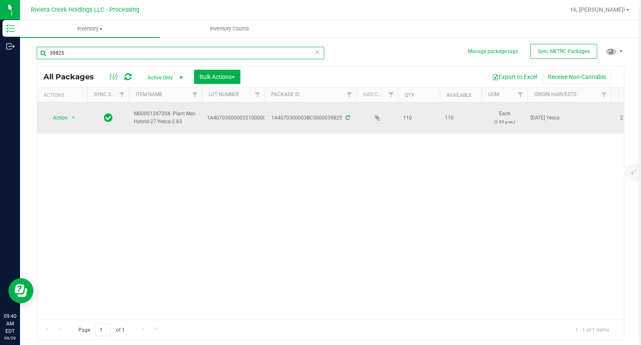
type input "39825"
click at [63, 110] on td "Action Action Create package Edit attributes Global inventory Locate package Pa…" at bounding box center [62, 117] width 50 height 31
click at [60, 113] on span "Action" at bounding box center [56, 118] width 23 height 12
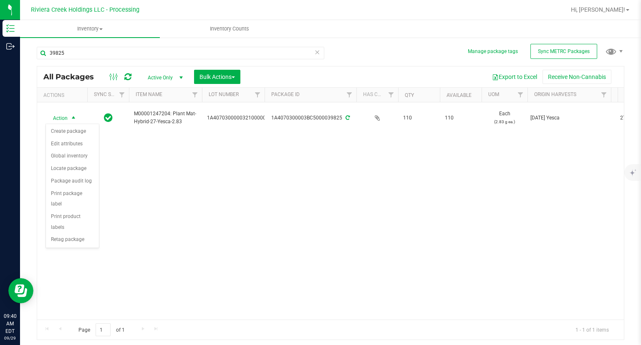
click at [61, 124] on div "Action Create package Edit attributes Global inventory Locate package Package a…" at bounding box center [72, 186] width 54 height 124
click at [59, 127] on li "Create package" at bounding box center [72, 131] width 53 height 13
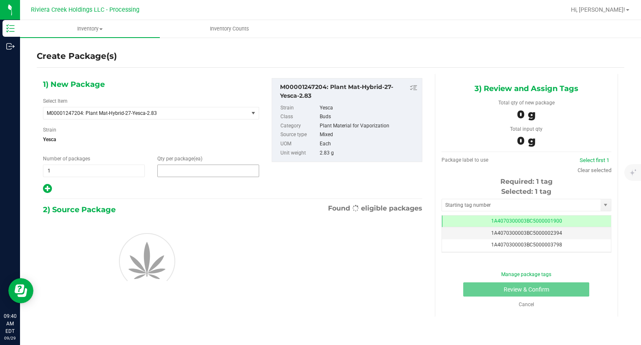
click at [190, 166] on span at bounding box center [208, 170] width 102 height 13
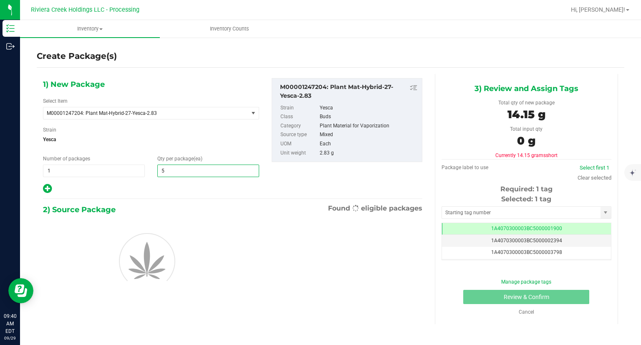
type input "50"
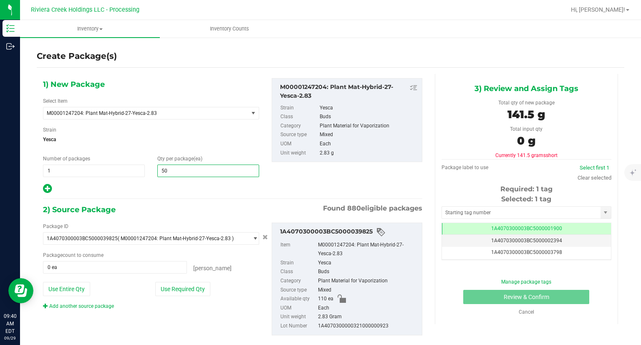
type input "50"
click at [180, 204] on div "2) Source Package Found 880 eligible packages" at bounding box center [232, 209] width 379 height 13
click at [188, 292] on button "Use Required Qty" at bounding box center [182, 289] width 55 height 14
type input "50 ea"
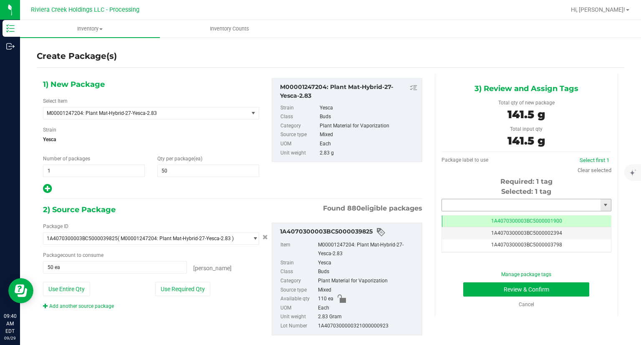
click at [525, 208] on input "text" at bounding box center [521, 205] width 159 height 12
click at [506, 219] on li "1A4070300003BC5000042162" at bounding box center [520, 219] width 167 height 13
type input "1A4070300003BC5000042162"
click at [474, 293] on button "Review & Confirm" at bounding box center [526, 289] width 126 height 14
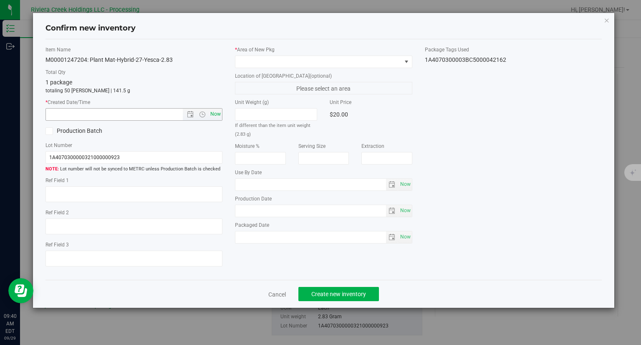
click at [216, 114] on span "Now" at bounding box center [216, 114] width 14 height 12
type input "9/29/2025 9:40 AM"
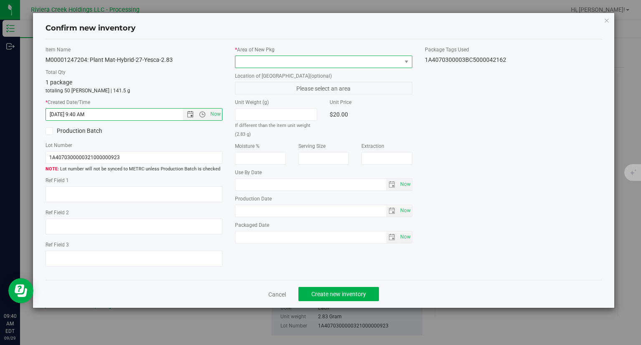
click at [288, 58] on span at bounding box center [318, 62] width 166 height 12
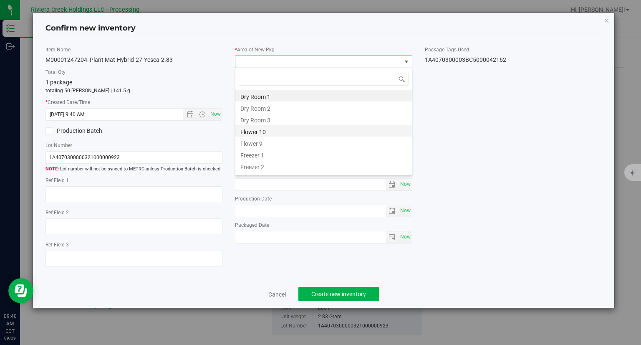
click at [270, 126] on li "Flower 10" at bounding box center [323, 131] width 177 height 12
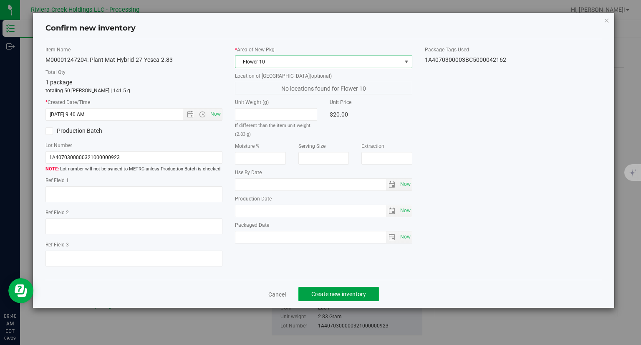
click at [358, 296] on span "Create new inventory" at bounding box center [338, 293] width 55 height 7
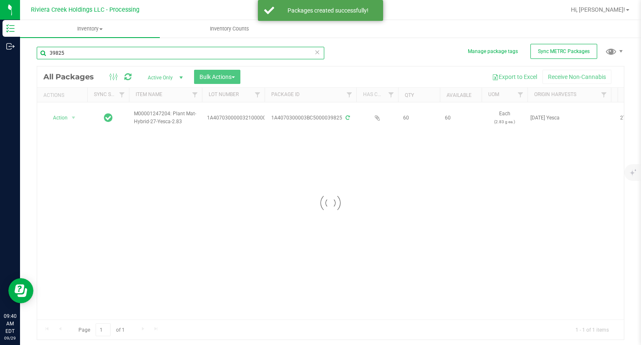
click at [85, 54] on input "39825" at bounding box center [181, 53] width 288 height 13
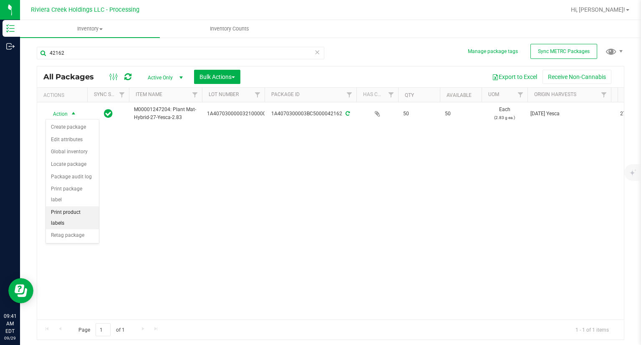
click at [89, 190] on li "Print package label" at bounding box center [72, 194] width 53 height 23
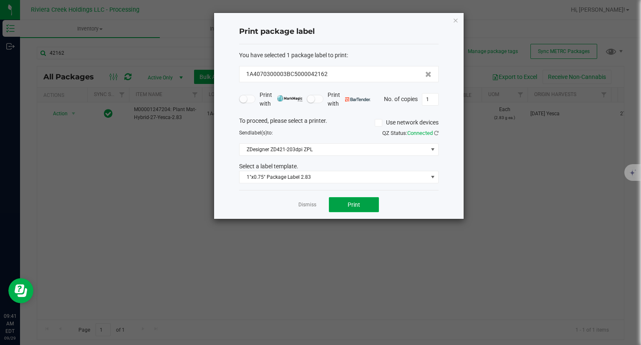
click at [366, 209] on button "Print" at bounding box center [354, 204] width 50 height 15
click at [454, 21] on icon "button" at bounding box center [456, 20] width 6 height 10
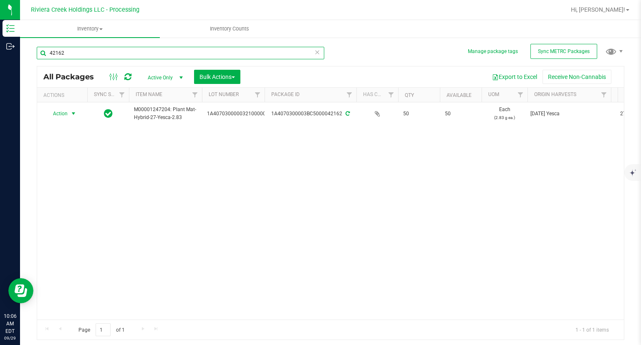
click at [72, 49] on input "42162" at bounding box center [181, 53] width 288 height 13
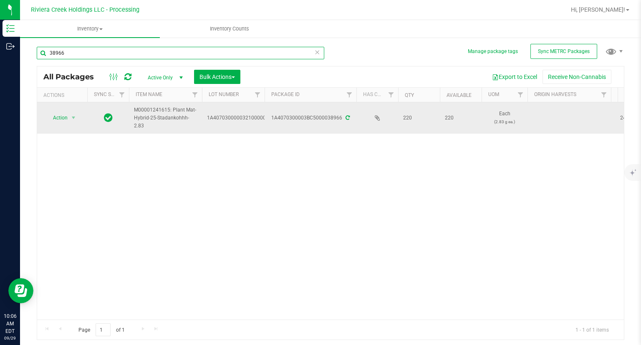
type input "38966"
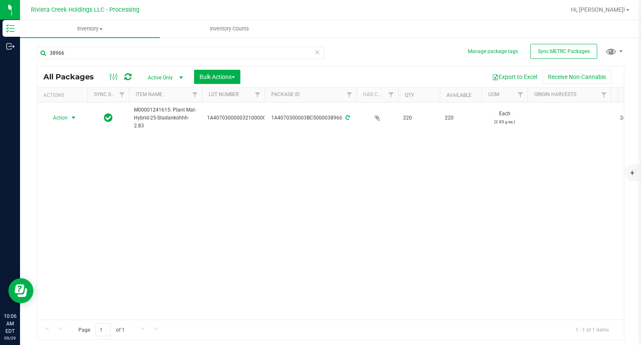
drag, startPoint x: 69, startPoint y: 119, endPoint x: 72, endPoint y: 125, distance: 6.7
click at [69, 119] on span "select" at bounding box center [73, 118] width 10 height 12
click at [75, 129] on li "Create package" at bounding box center [72, 131] width 53 height 13
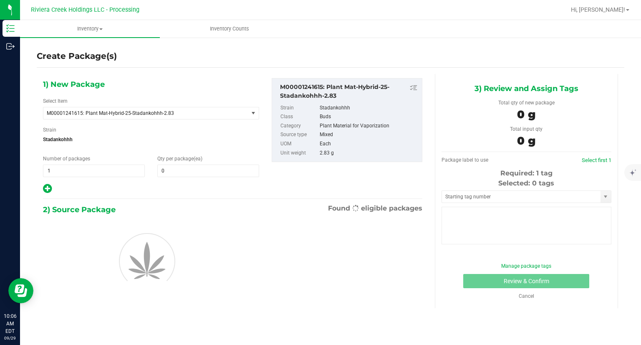
type input "0"
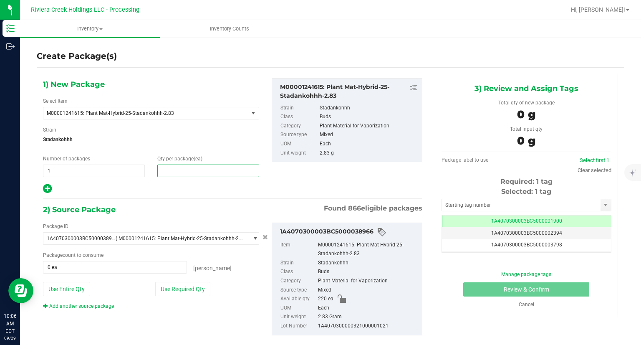
click at [202, 166] on span at bounding box center [208, 170] width 102 height 13
type input "20"
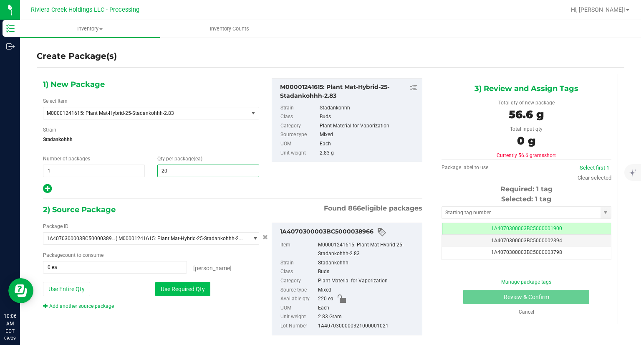
type input "20"
click at [194, 292] on button "Use Required Qty" at bounding box center [182, 289] width 55 height 14
type input "20 ea"
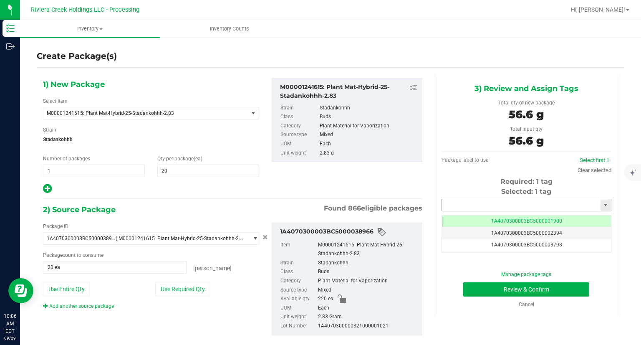
click at [511, 202] on input "text" at bounding box center [521, 205] width 159 height 12
click at [477, 215] on li "1A4070300003BC5000042163" at bounding box center [520, 219] width 167 height 13
type input "1A4070300003BC5000042163"
click at [472, 283] on button "Review & Confirm" at bounding box center [526, 289] width 126 height 14
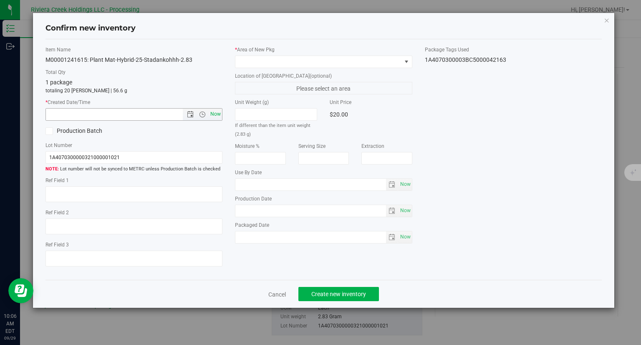
click at [219, 114] on span "Now" at bounding box center [216, 114] width 14 height 12
type input "9/29/2025 10:06 AM"
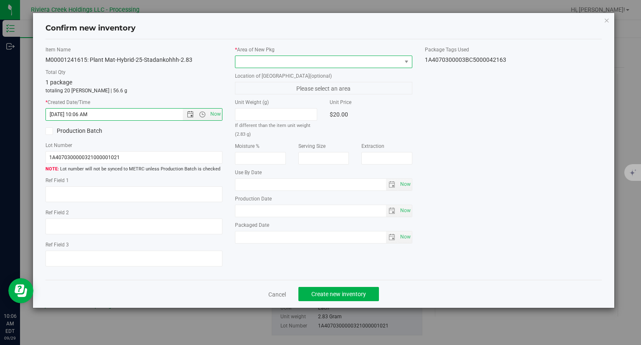
click at [267, 56] on span at bounding box center [318, 62] width 166 height 12
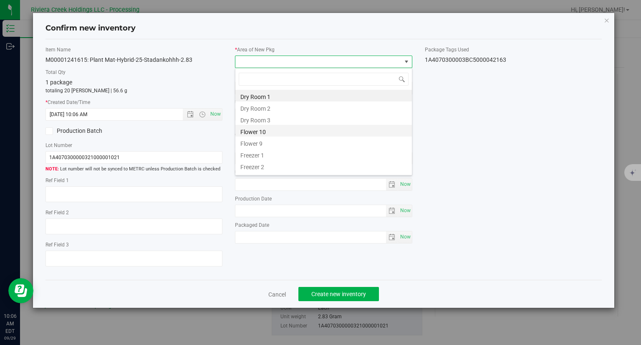
click at [275, 129] on li "Flower 10" at bounding box center [323, 131] width 177 height 12
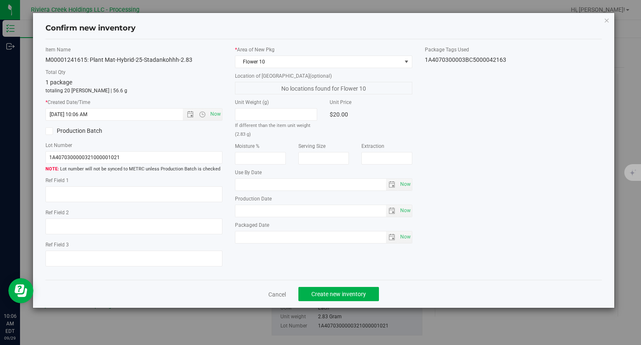
click at [376, 286] on div "Cancel Create new inventory" at bounding box center [323, 294] width 557 height 28
click at [374, 287] on button "Create new inventory" at bounding box center [338, 294] width 81 height 14
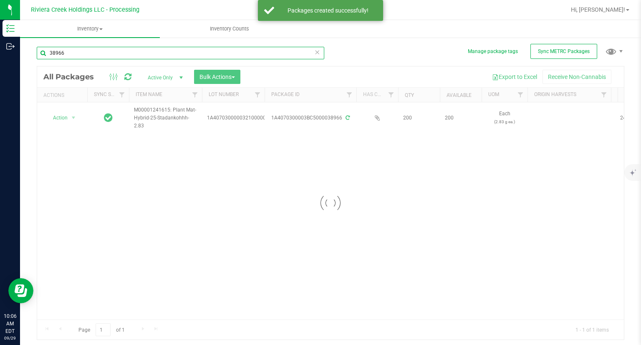
click at [81, 50] on input "38966" at bounding box center [181, 53] width 288 height 13
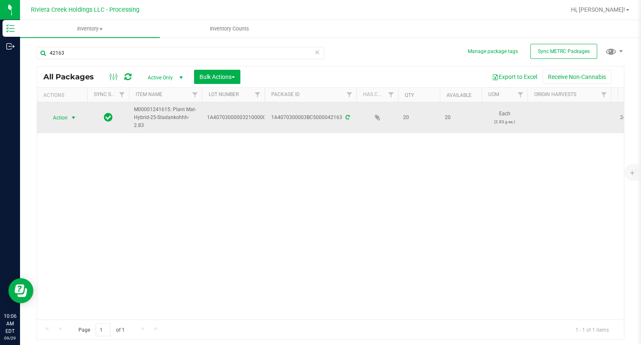
click at [63, 116] on span "Action" at bounding box center [56, 118] width 23 height 12
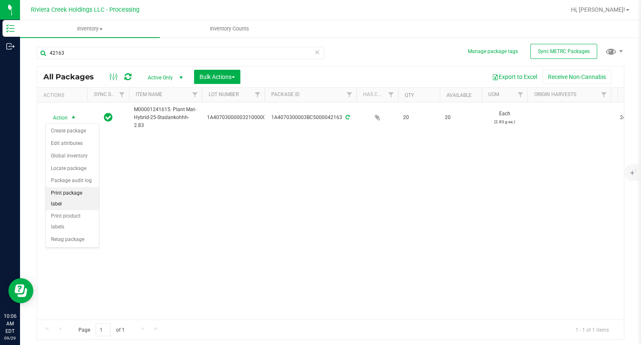
click at [87, 192] on li "Print package label" at bounding box center [72, 198] width 53 height 23
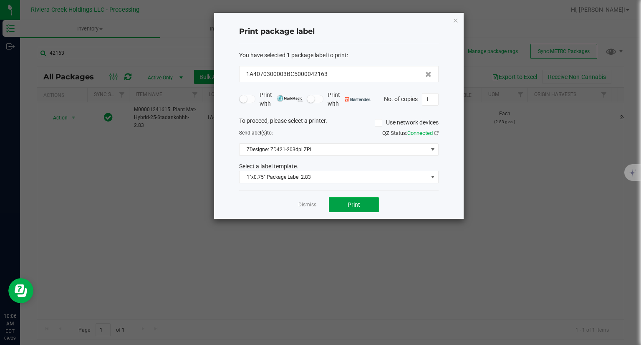
click at [371, 206] on button "Print" at bounding box center [354, 204] width 50 height 15
click at [458, 17] on icon "button" at bounding box center [456, 20] width 6 height 10
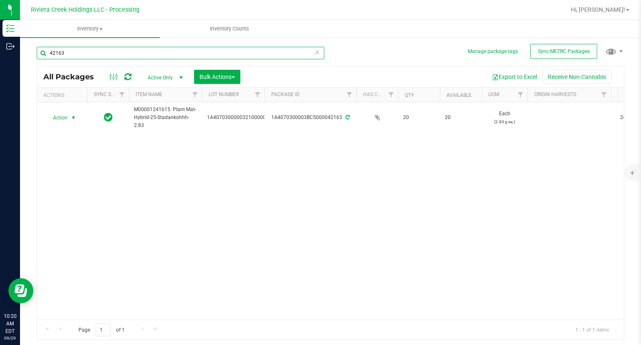
click at [114, 53] on input "42163" at bounding box center [181, 53] width 288 height 13
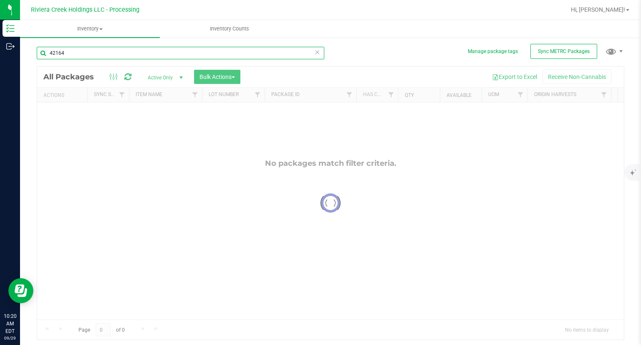
click at [83, 50] on input "42164" at bounding box center [181, 53] width 288 height 13
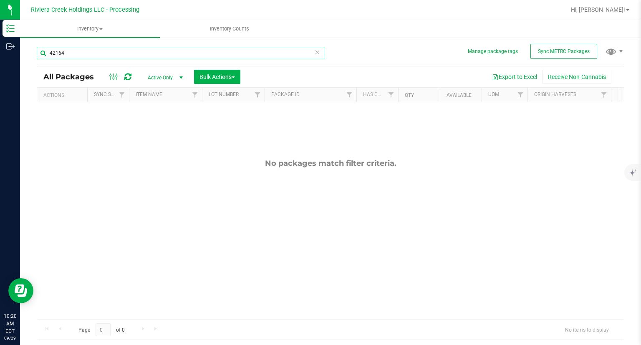
type input "4"
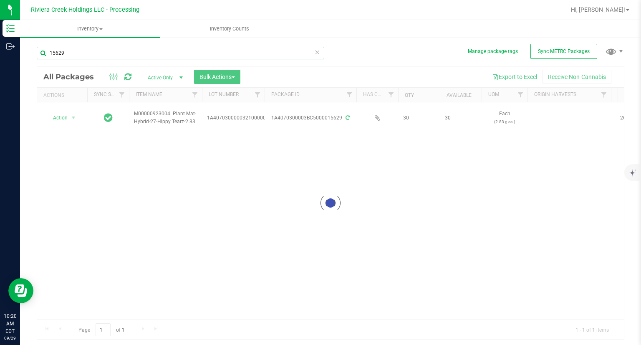
type input "15629"
click at [57, 119] on div at bounding box center [330, 202] width 587 height 273
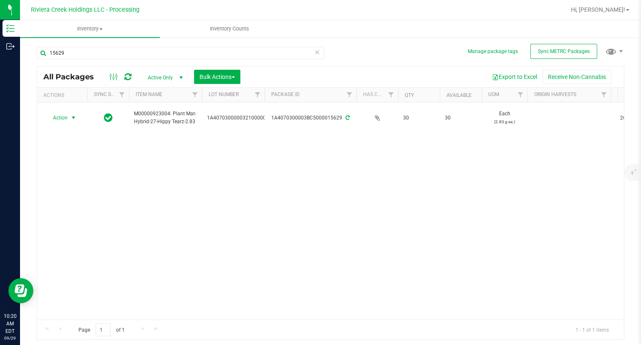
click at [62, 119] on span "Action" at bounding box center [56, 118] width 23 height 12
click at [75, 128] on li "Create package" at bounding box center [72, 131] width 53 height 13
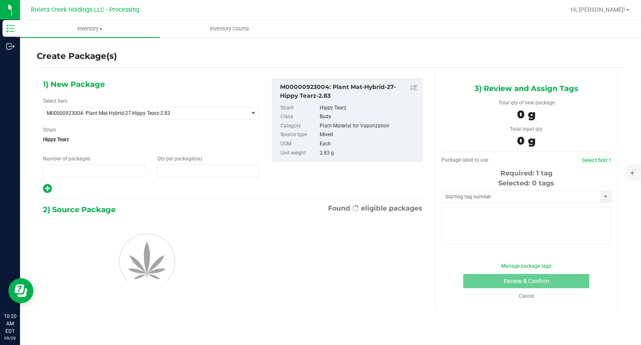
type input "1"
type input "0"
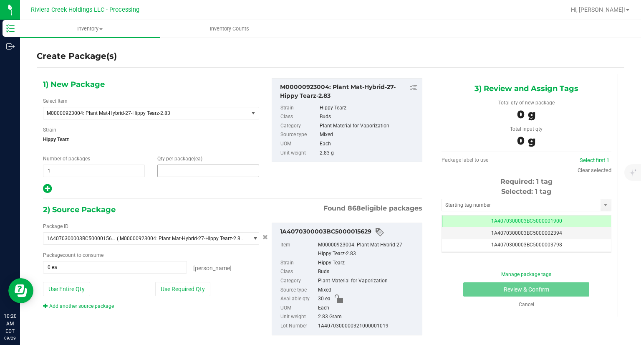
click at [179, 169] on span at bounding box center [208, 170] width 102 height 13
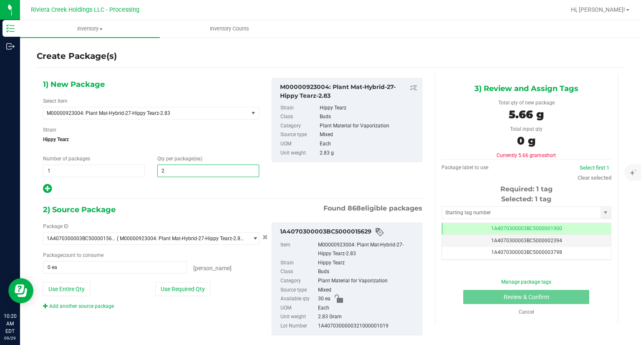
type input "20"
click at [204, 179] on div "1) New Package Select Item M00000923004: Plant Mat-Hybrid-27-Hippy Tearz-2.83 M…" at bounding box center [151, 136] width 229 height 116
click at [199, 293] on button "Use Required Qty" at bounding box center [182, 289] width 55 height 14
type input "20 ea"
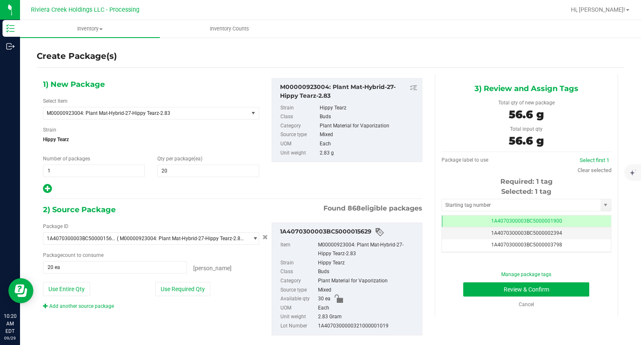
click at [442, 197] on div "Selected: 1 tag Tag 1A4070300003BC5000001900 1A4070300003BC5000002394 1A4070300…" at bounding box center [527, 220] width 170 height 66
click at [445, 204] on input "text" at bounding box center [521, 205] width 159 height 12
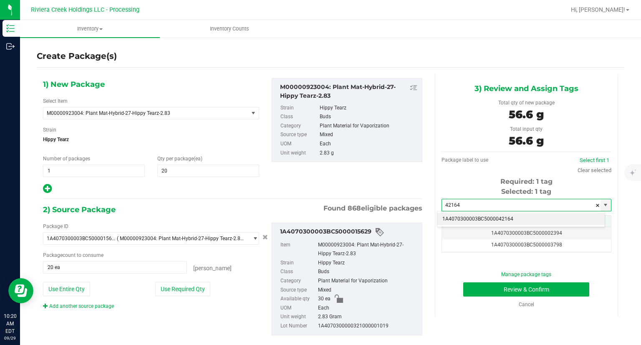
click at [457, 218] on li "1A4070300003BC5000042164" at bounding box center [520, 219] width 167 height 13
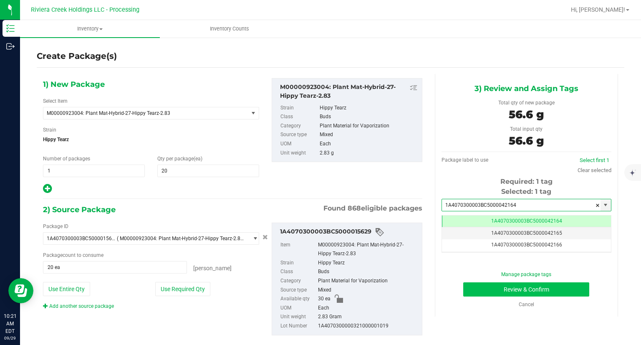
type input "1A4070300003BC5000042164"
click at [470, 292] on button "Review & Confirm" at bounding box center [526, 289] width 126 height 14
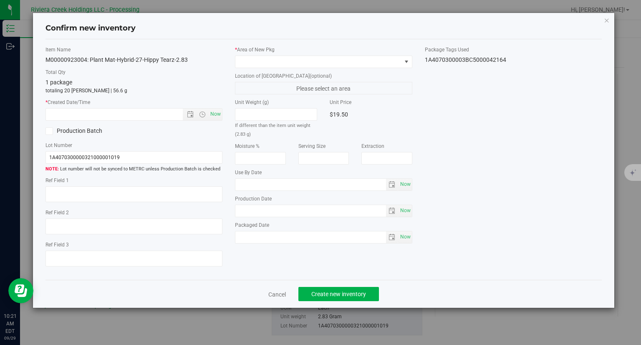
click at [222, 111] on span "Now" at bounding box center [216, 114] width 14 height 12
type input "9/29/2025 10:21 AM"
click at [285, 59] on span at bounding box center [318, 62] width 166 height 12
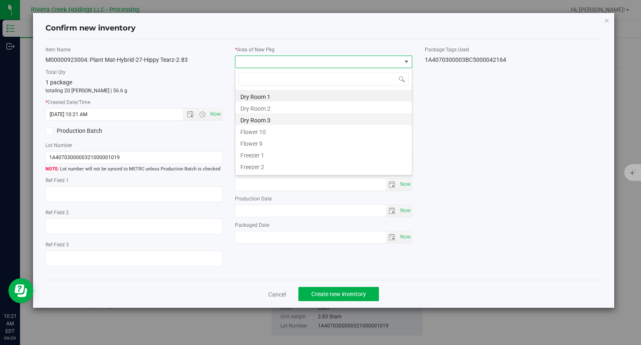
scroll to position [12, 177]
click at [260, 129] on li "Flower 10" at bounding box center [323, 131] width 177 height 12
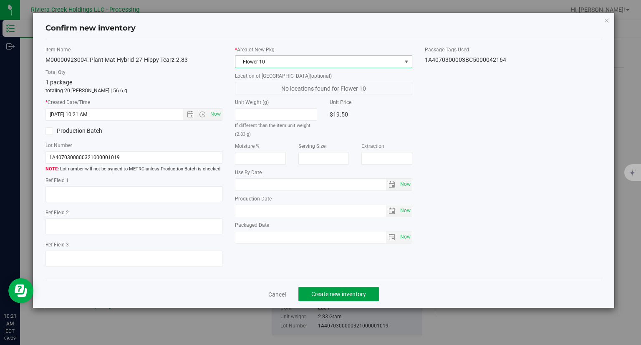
click at [312, 291] on span "Create new inventory" at bounding box center [338, 293] width 55 height 7
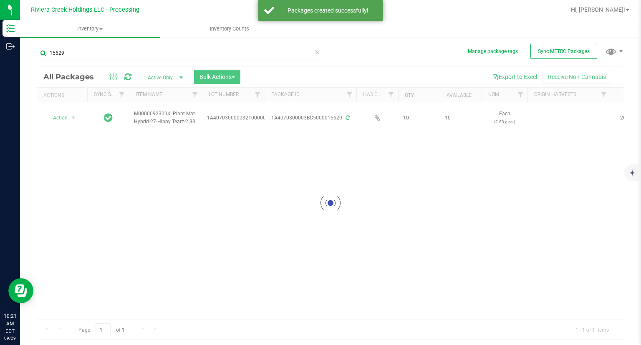
click at [98, 52] on input "15629" at bounding box center [181, 53] width 288 height 13
click at [97, 52] on input "15629" at bounding box center [181, 53] width 288 height 13
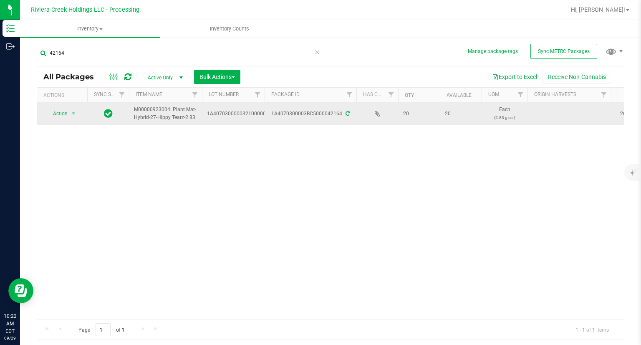
click at [60, 119] on span "Action" at bounding box center [56, 114] width 23 height 12
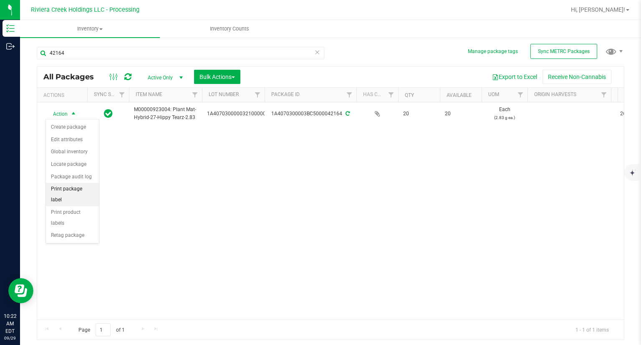
click at [97, 188] on li "Print package label" at bounding box center [72, 194] width 53 height 23
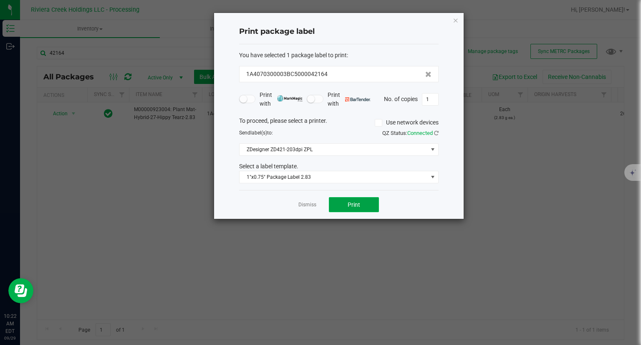
click at [351, 207] on button "Print" at bounding box center [354, 204] width 50 height 15
click at [457, 21] on icon "button" at bounding box center [456, 20] width 6 height 10
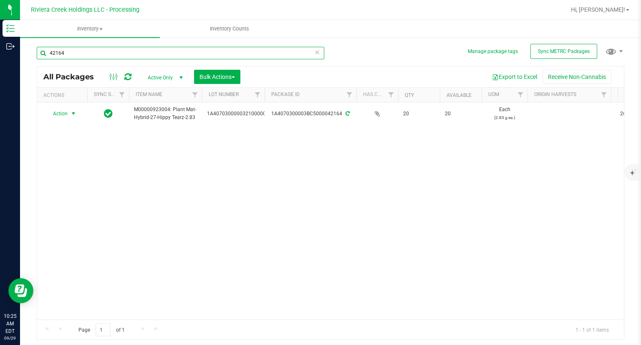
click at [85, 52] on input "42164" at bounding box center [181, 53] width 288 height 13
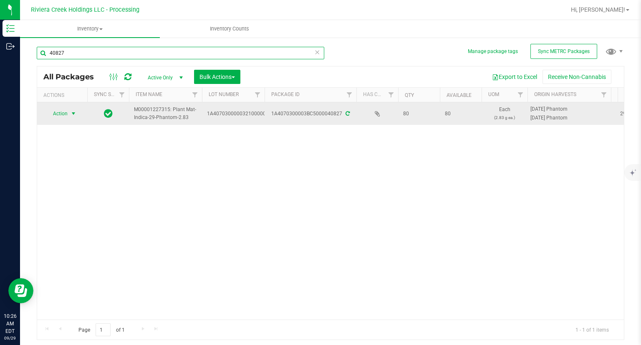
type input "40827"
click at [73, 115] on span "select" at bounding box center [73, 113] width 7 height 7
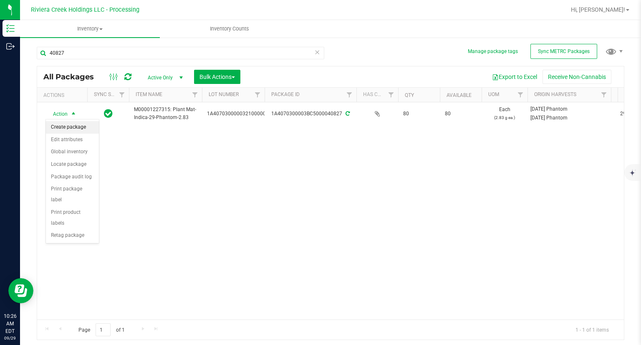
click at [75, 127] on li "Create package" at bounding box center [72, 127] width 53 height 13
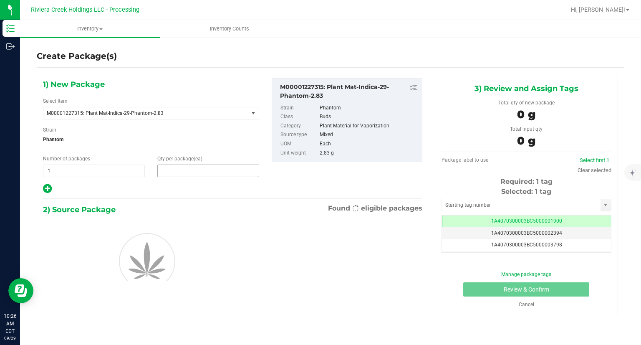
click at [184, 164] on span at bounding box center [208, 170] width 102 height 13
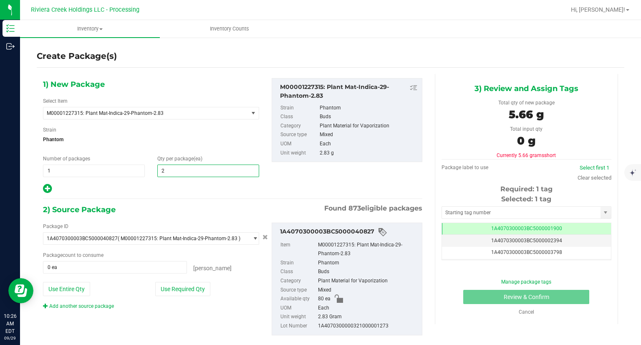
type input "20"
click at [44, 189] on icon at bounding box center [47, 188] width 9 height 10
type input "20"
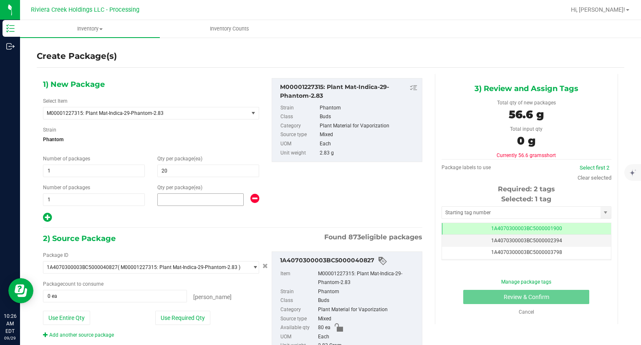
click at [205, 200] on span at bounding box center [200, 199] width 86 height 13
type input "20"
click at [169, 217] on div at bounding box center [151, 217] width 216 height 11
click at [197, 320] on button "Use Required Qty" at bounding box center [182, 317] width 55 height 14
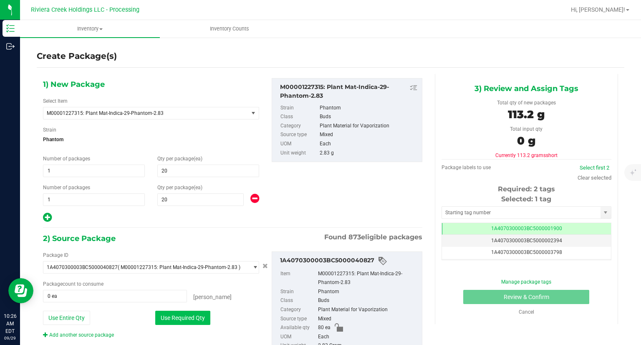
type input "40 ea"
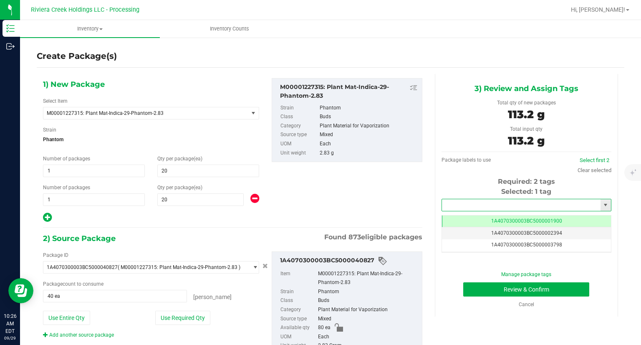
click at [473, 203] on input "text" at bounding box center [521, 205] width 159 height 12
click at [468, 217] on li "1A4070300003BC5000042165" at bounding box center [520, 219] width 167 height 13
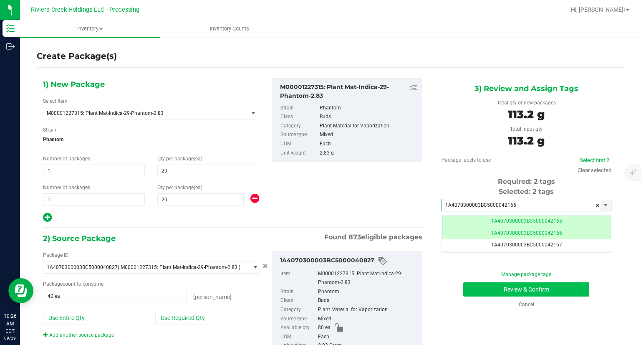
type input "1A4070300003BC5000042165"
click at [467, 291] on button "Review & Confirm" at bounding box center [526, 289] width 126 height 14
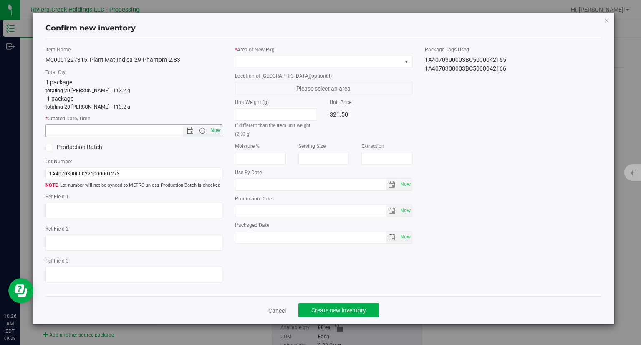
click at [217, 130] on span "Now" at bounding box center [216, 130] width 14 height 12
type input "9/29/2025 10:26 AM"
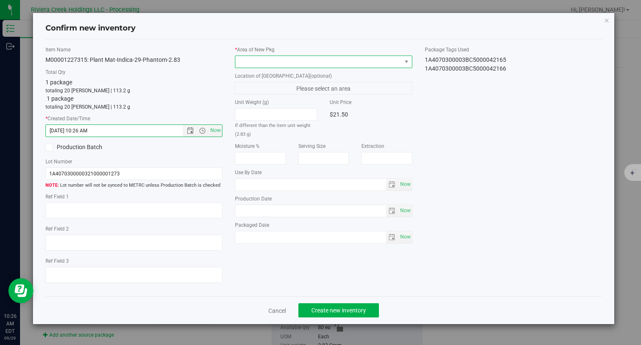
click at [260, 62] on span at bounding box center [318, 62] width 166 height 12
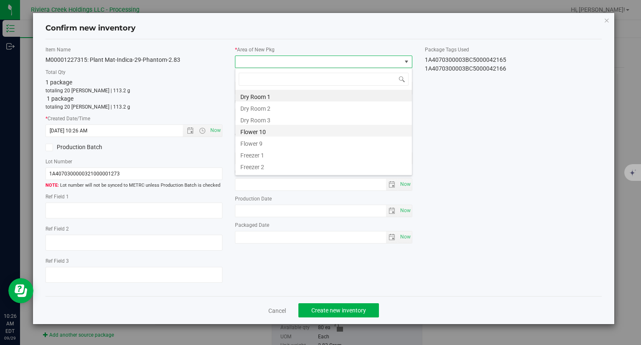
click at [272, 132] on li "Flower 10" at bounding box center [323, 131] width 177 height 12
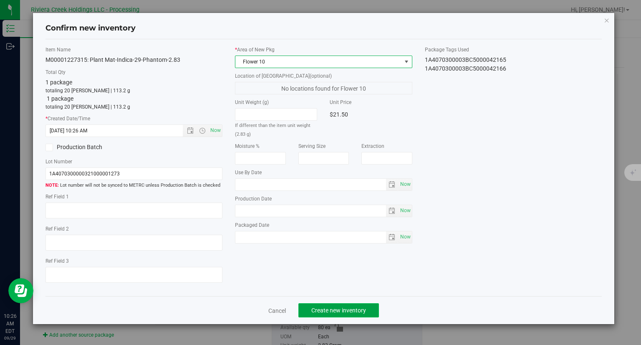
click at [376, 316] on button "Create new inventory" at bounding box center [338, 310] width 81 height 14
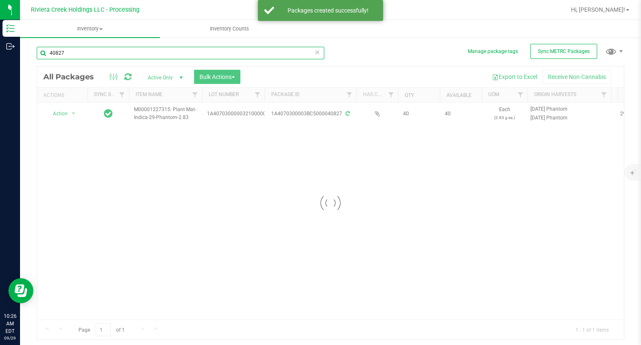
click at [84, 50] on input "40827" at bounding box center [181, 53] width 288 height 13
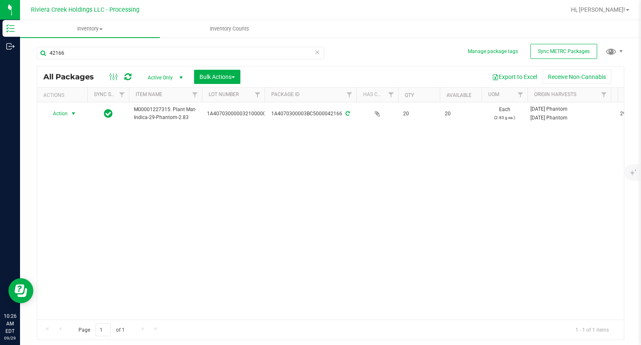
click at [63, 114] on span "Action" at bounding box center [56, 114] width 23 height 12
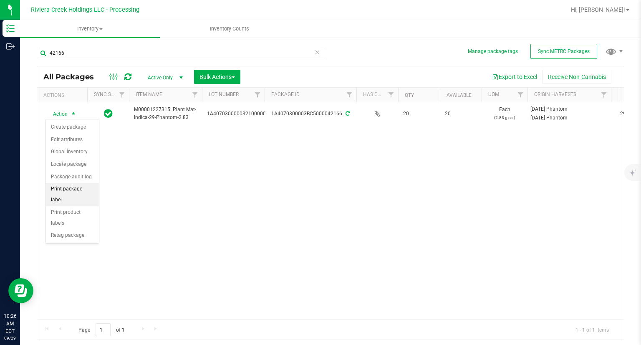
click at [88, 190] on li "Print package label" at bounding box center [72, 194] width 53 height 23
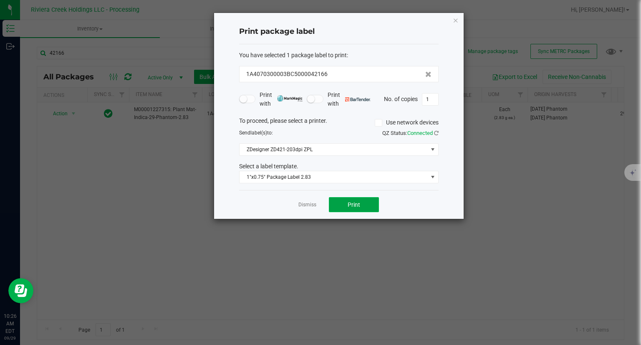
click at [350, 204] on span "Print" at bounding box center [354, 204] width 13 height 7
click at [350, 204] on div at bounding box center [339, 116] width 250 height 206
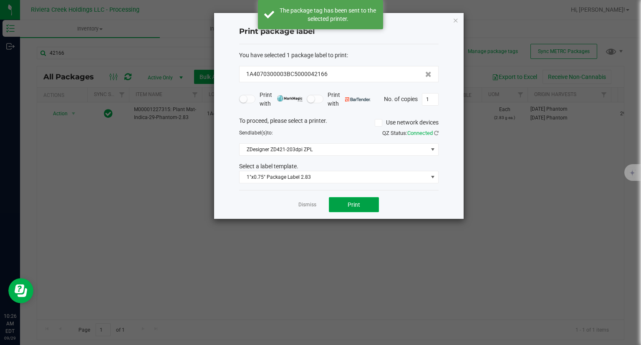
click at [351, 205] on span "Print" at bounding box center [354, 204] width 13 height 7
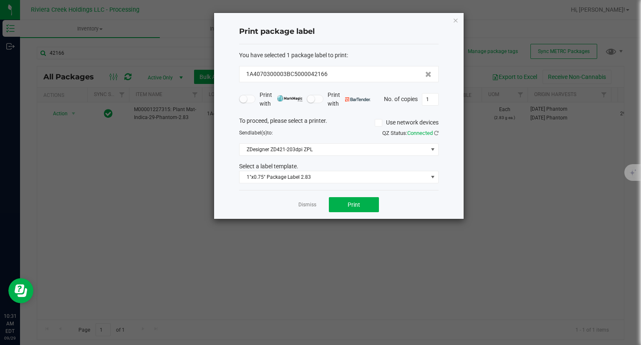
click at [446, 24] on div "Print package label You have selected 1 package label to print : 1A4070300003BC…" at bounding box center [339, 116] width 250 height 206
drag, startPoint x: 454, startPoint y: 19, endPoint x: 441, endPoint y: 24, distance: 14.3
click at [454, 19] on icon "button" at bounding box center [456, 20] width 6 height 10
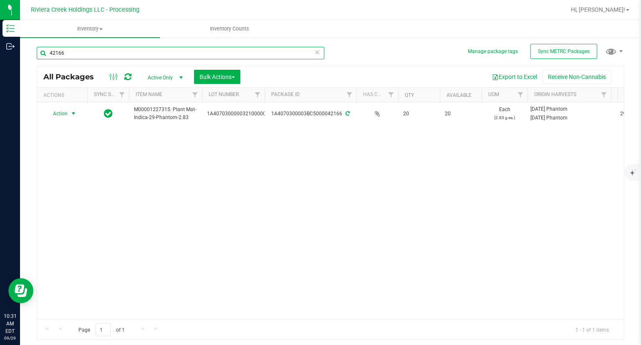
click at [113, 54] on input "42166" at bounding box center [181, 53] width 288 height 13
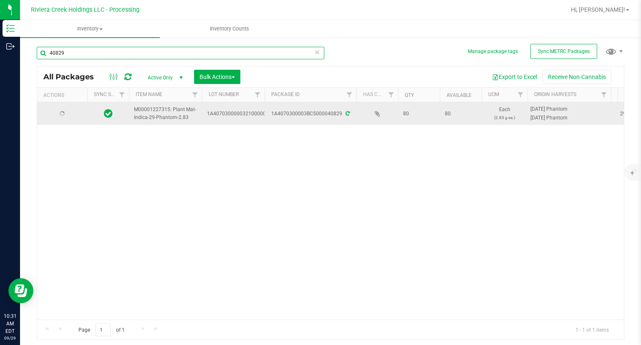
type input "40829"
click at [67, 115] on span "Action" at bounding box center [56, 114] width 23 height 12
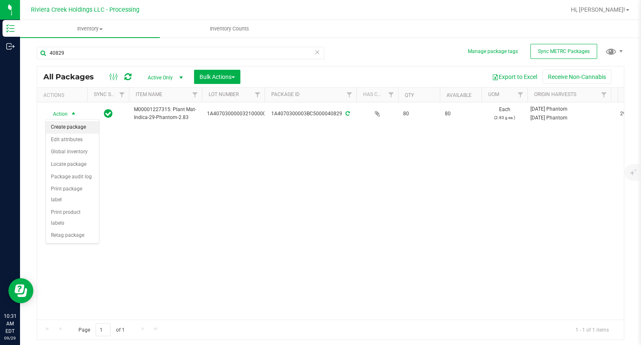
click at [73, 124] on li "Create package" at bounding box center [72, 127] width 53 height 13
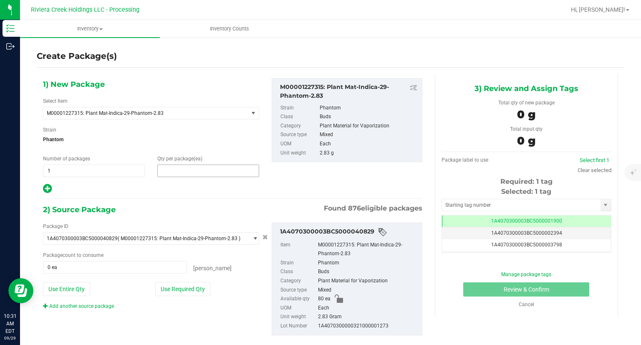
click at [199, 170] on span at bounding box center [208, 170] width 102 height 13
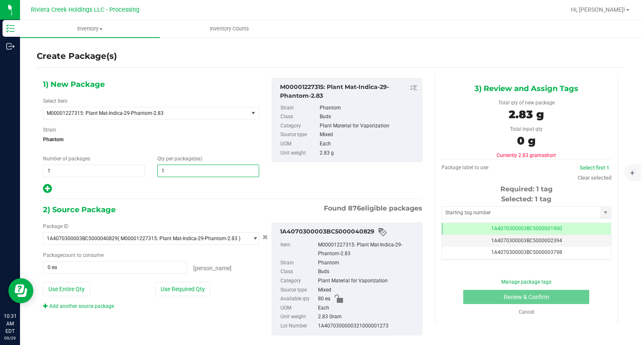
type input "10"
click at [131, 189] on div at bounding box center [151, 188] width 216 height 11
click at [196, 298] on div "Package ID 1A4070300003BC5000040829 ( M00001227315: Plant Mat-Indica-29-Phantom…" at bounding box center [151, 265] width 229 height 87
drag, startPoint x: 195, startPoint y: 293, endPoint x: 293, endPoint y: 290, distance: 98.1
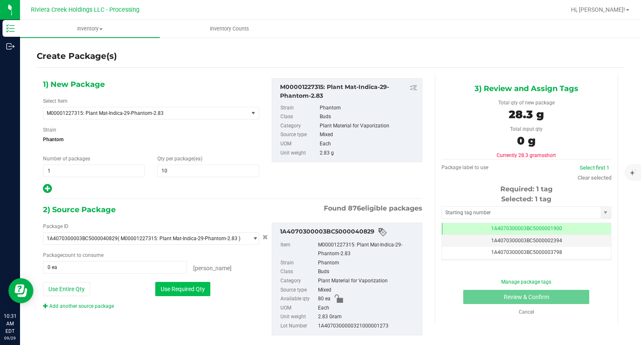
click at [195, 293] on button "Use Required Qty" at bounding box center [182, 289] width 55 height 14
type input "10 ea"
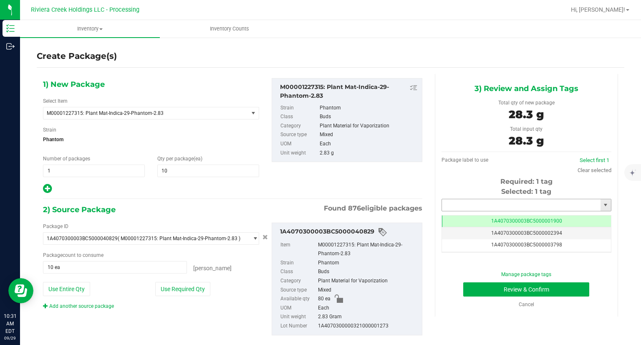
click at [491, 204] on input "text" at bounding box center [521, 205] width 159 height 12
click at [471, 217] on li "1A4070300003BC5000042167" at bounding box center [520, 219] width 167 height 13
type input "1A4070300003BC5000042167"
click at [469, 285] on button "Review & Confirm" at bounding box center [526, 289] width 126 height 14
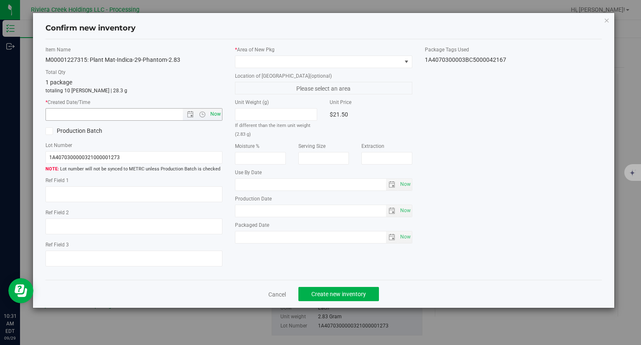
click at [218, 119] on span "Now" at bounding box center [216, 114] width 14 height 12
type input "9/29/2025 10:31 AM"
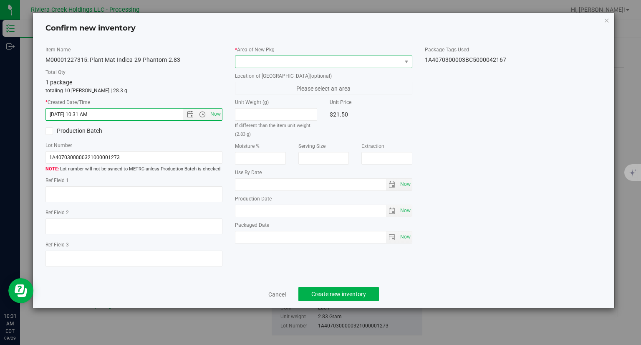
click at [299, 61] on span at bounding box center [318, 62] width 166 height 12
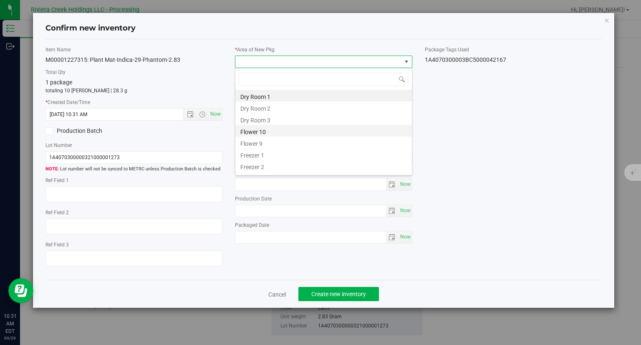
click at [274, 134] on li "Flower 10" at bounding box center [323, 131] width 177 height 12
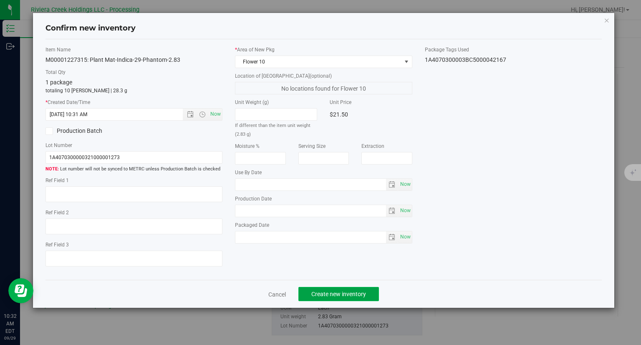
click at [335, 288] on button "Create new inventory" at bounding box center [338, 294] width 81 height 14
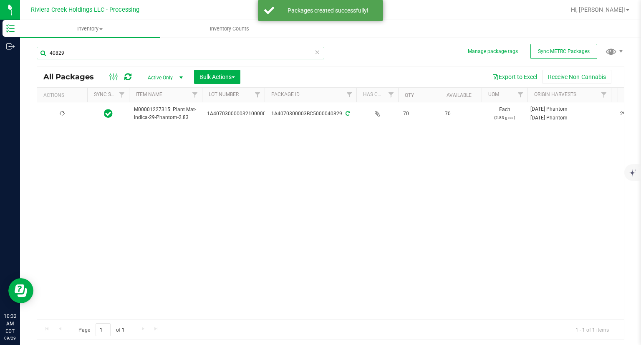
click at [91, 51] on input "40829" at bounding box center [181, 53] width 288 height 13
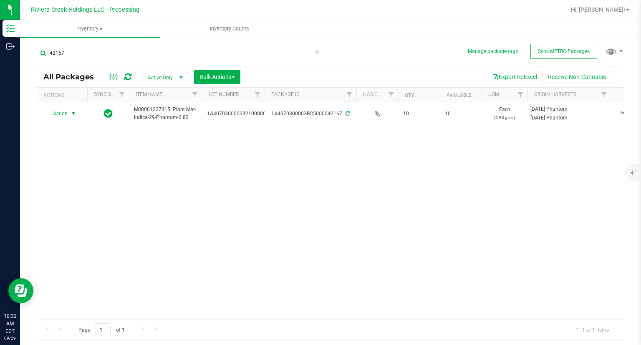
click at [58, 114] on span "Action" at bounding box center [56, 114] width 23 height 12
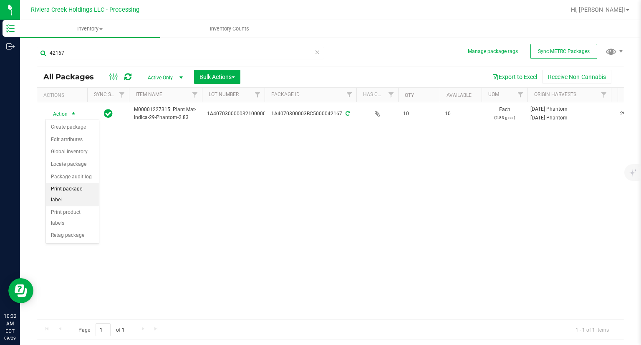
click at [80, 189] on li "Print package label" at bounding box center [72, 194] width 53 height 23
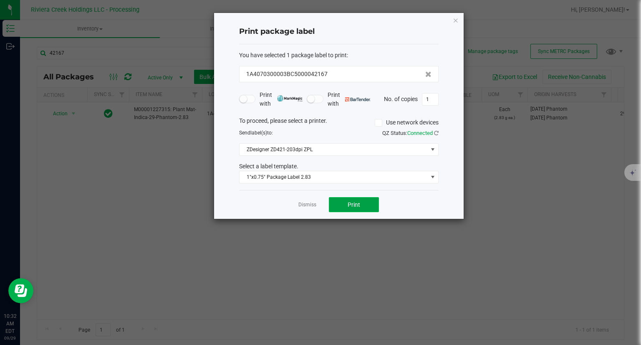
click at [372, 201] on button "Print" at bounding box center [354, 204] width 50 height 15
click at [448, 22] on div "Print package label You have selected 1 package label to print : 1A4070300003BC…" at bounding box center [339, 116] width 250 height 206
click at [455, 20] on icon "button" at bounding box center [456, 20] width 6 height 10
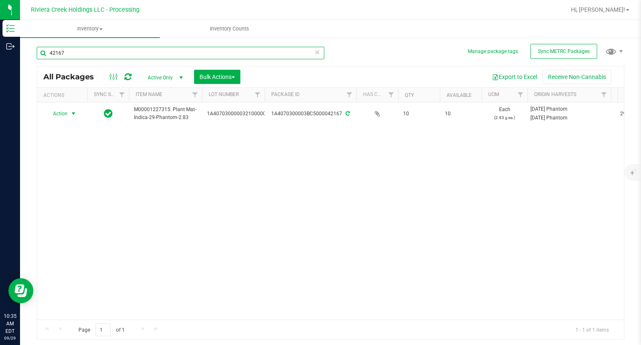
click at [255, 49] on input "42167" at bounding box center [181, 53] width 288 height 13
type input "38918"
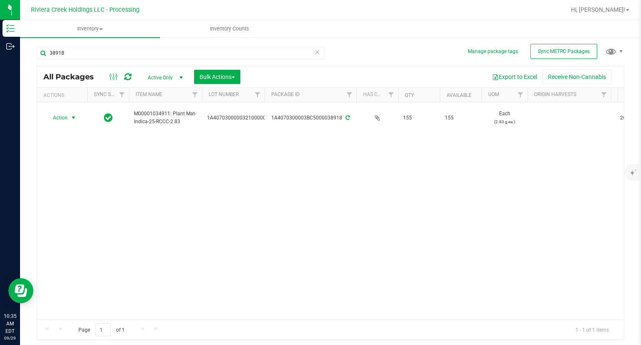
click at [64, 120] on span "Action" at bounding box center [56, 118] width 23 height 12
click at [64, 128] on li "Create package" at bounding box center [72, 131] width 53 height 13
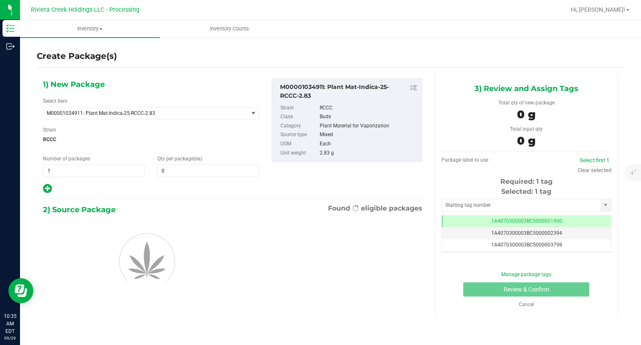
type input "0"
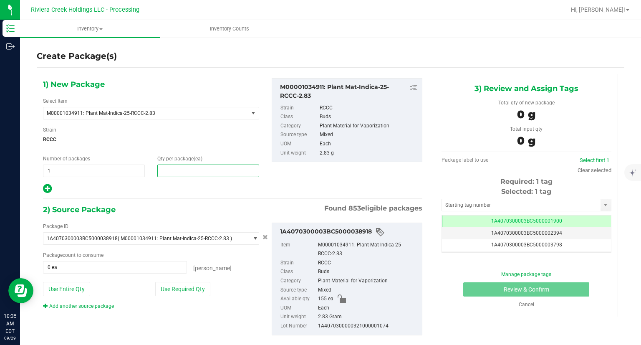
click at [173, 172] on span at bounding box center [208, 170] width 102 height 13
type input "20"
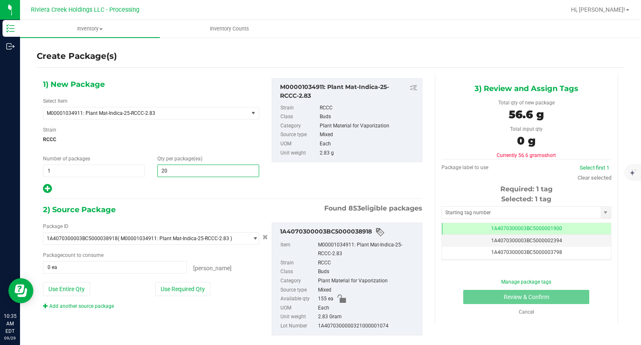
type input "20"
click at [183, 216] on div "Package ID 1A4070300003BC5000038918 ( M00001034911: Plant Mat-Indica-25-RCCC-2.…" at bounding box center [233, 279] width 392 height 126
click at [202, 293] on button "Use Required Qty" at bounding box center [182, 289] width 55 height 14
type input "20 ea"
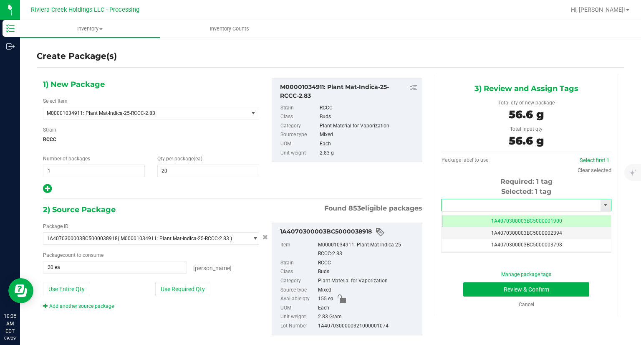
click at [481, 202] on input "text" at bounding box center [521, 205] width 159 height 12
click at [467, 215] on li "1A4070300003BC5000042168" at bounding box center [520, 219] width 167 height 13
type input "1A4070300003BC5000042168"
click at [471, 280] on div "Manage package tags Review & Confirm Cancel" at bounding box center [526, 289] width 157 height 38
click at [467, 285] on button "Review & Confirm" at bounding box center [526, 289] width 126 height 14
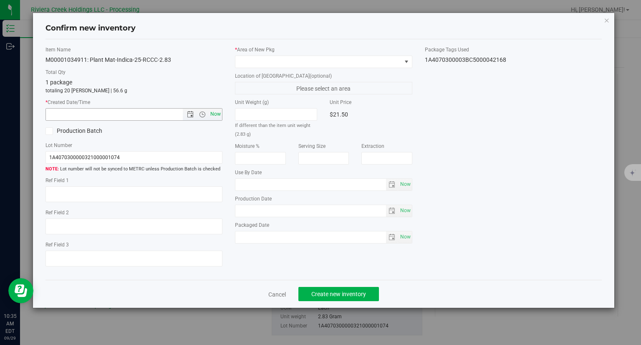
click at [218, 113] on span "Now" at bounding box center [216, 114] width 14 height 12
type input "9/29/2025 10:35 AM"
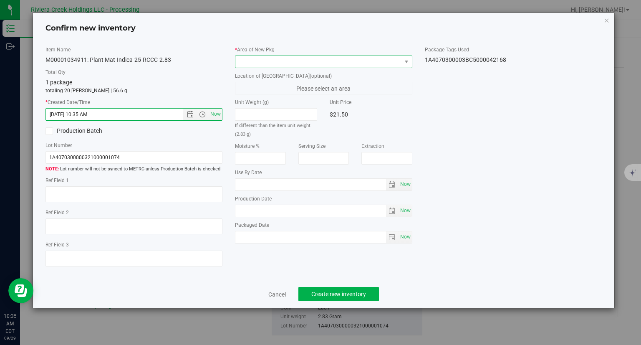
click at [253, 66] on span at bounding box center [318, 62] width 166 height 12
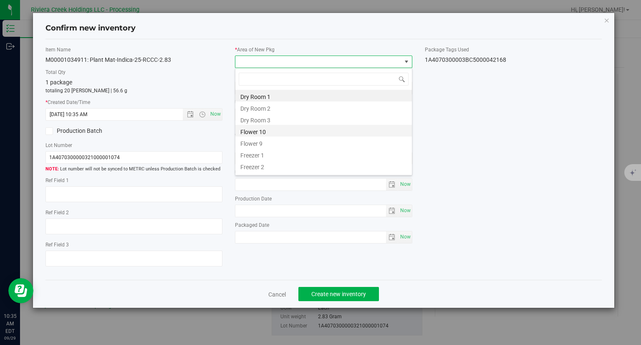
click at [262, 130] on li "Flower 10" at bounding box center [323, 131] width 177 height 12
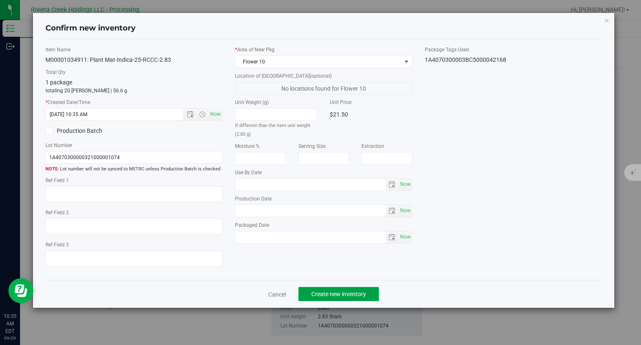
click at [357, 296] on span "Create new inventory" at bounding box center [338, 293] width 55 height 7
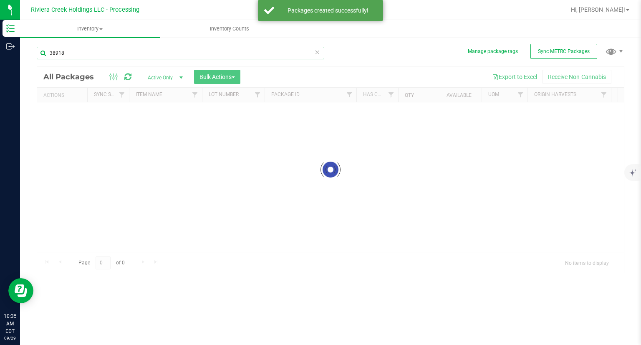
click at [104, 51] on input "38918" at bounding box center [181, 53] width 288 height 13
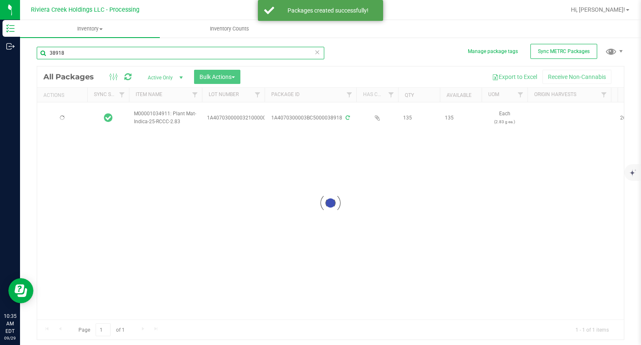
click at [104, 51] on input "38918" at bounding box center [181, 53] width 288 height 13
type input "42168"
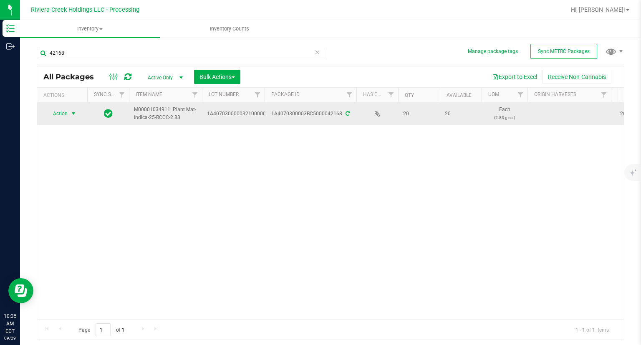
click at [61, 111] on span "Action" at bounding box center [56, 114] width 23 height 12
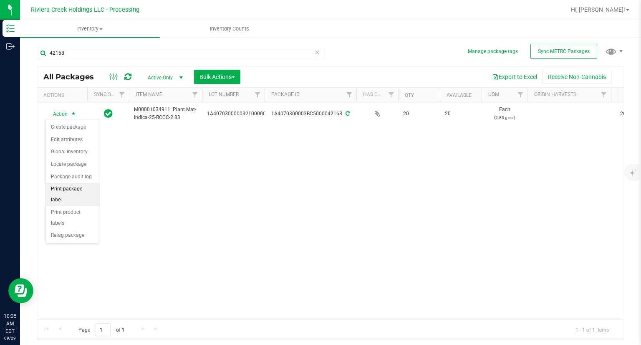
click at [84, 184] on li "Print package label" at bounding box center [72, 194] width 53 height 23
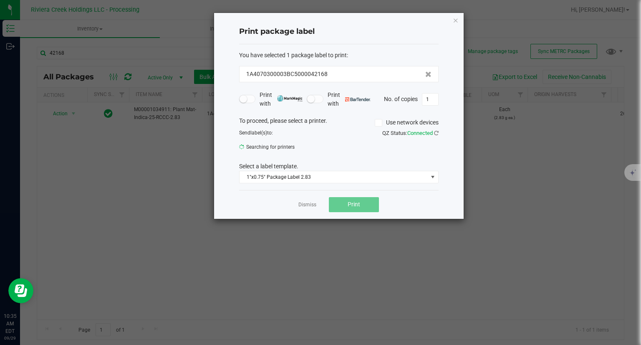
click at [371, 213] on div "Dismiss Print" at bounding box center [338, 204] width 199 height 29
click at [367, 209] on button "Print" at bounding box center [354, 204] width 50 height 15
click at [453, 18] on icon "button" at bounding box center [456, 20] width 6 height 10
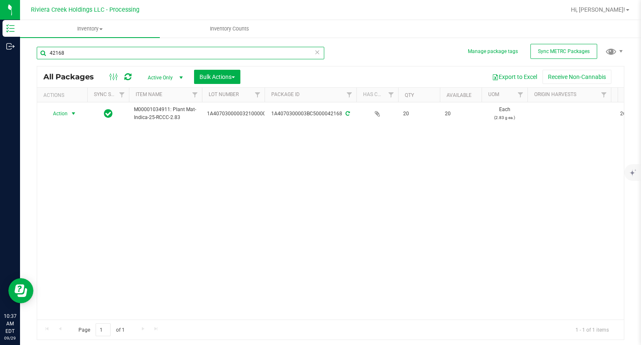
click at [237, 55] on input "42168" at bounding box center [181, 53] width 288 height 13
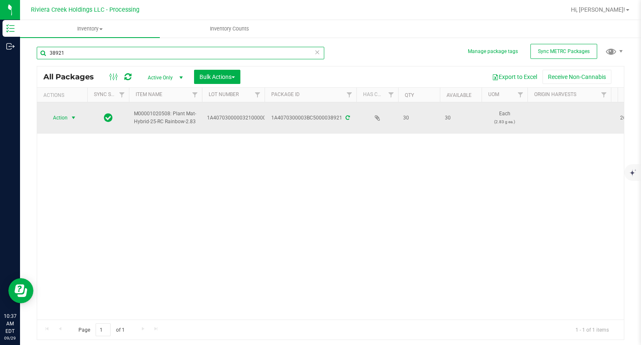
type input "38921"
click at [67, 121] on span "Action" at bounding box center [56, 118] width 23 height 12
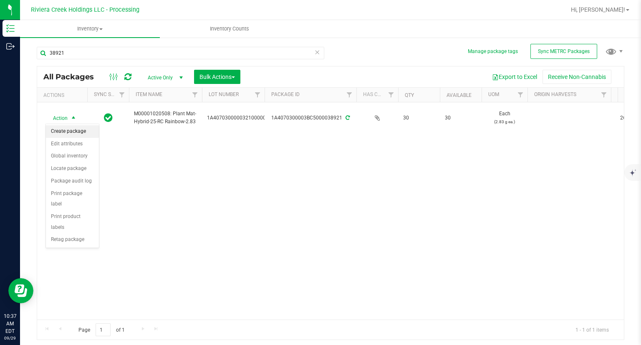
click at [70, 128] on li "Create package" at bounding box center [72, 131] width 53 height 13
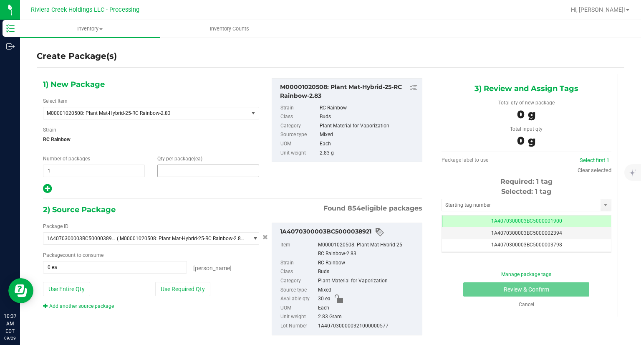
click at [192, 172] on span at bounding box center [208, 170] width 102 height 13
type input "20"
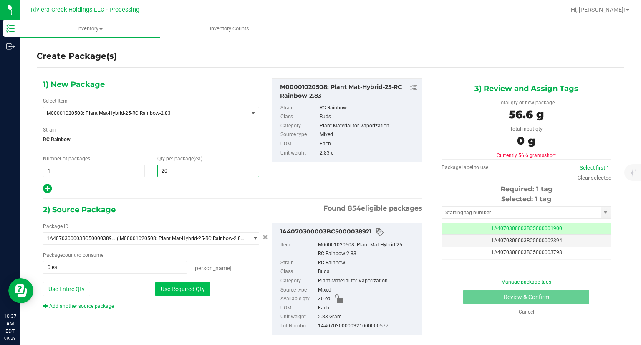
type input "20"
click at [207, 294] on button "Use Required Qty" at bounding box center [182, 289] width 55 height 14
type input "20 ea"
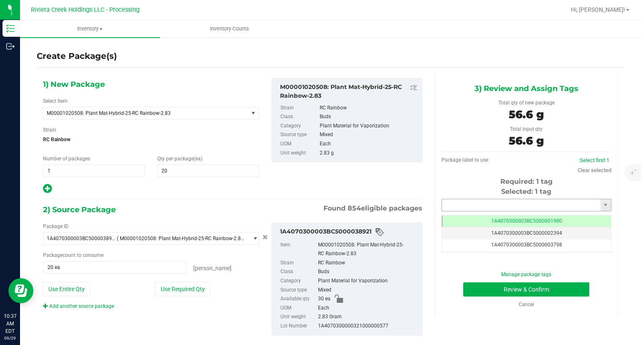
click at [462, 202] on input "text" at bounding box center [521, 205] width 159 height 12
click at [444, 221] on li "1A4070300003BC5000042169" at bounding box center [520, 219] width 167 height 13
type input "1A4070300003BC5000042169"
click at [475, 282] on button "Review & Confirm" at bounding box center [526, 289] width 126 height 14
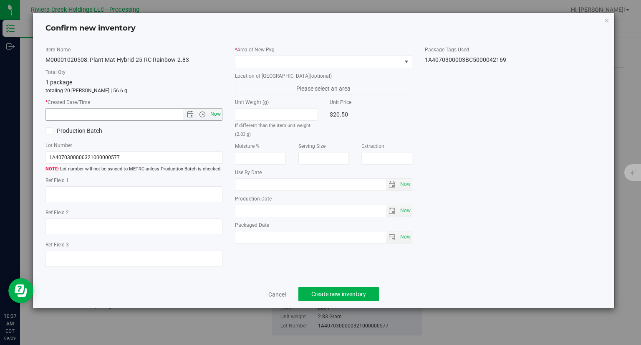
click at [218, 119] on span "Now" at bounding box center [216, 114] width 14 height 12
type input "[DATE] 10:37 AM"
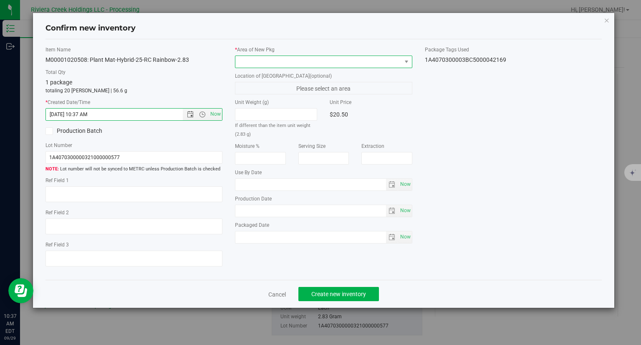
click at [276, 64] on span at bounding box center [318, 62] width 166 height 12
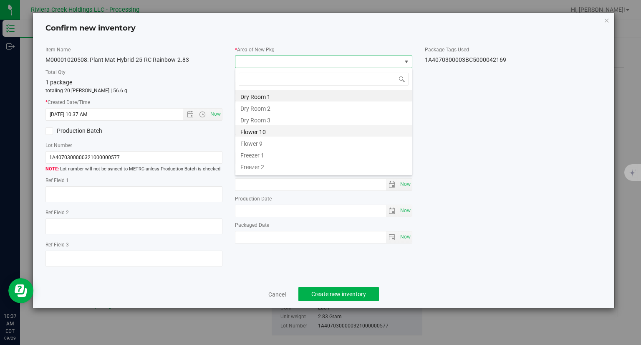
click at [277, 126] on li "Flower 10" at bounding box center [323, 131] width 177 height 12
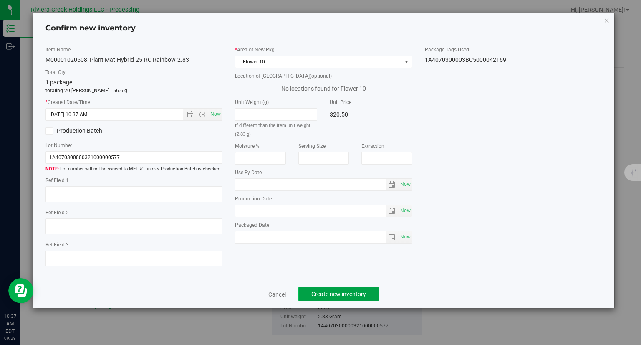
click at [355, 293] on span "Create new inventory" at bounding box center [338, 293] width 55 height 7
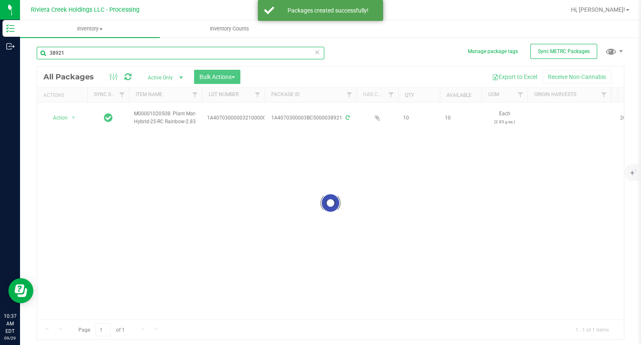
click at [77, 54] on input "38921" at bounding box center [181, 53] width 288 height 13
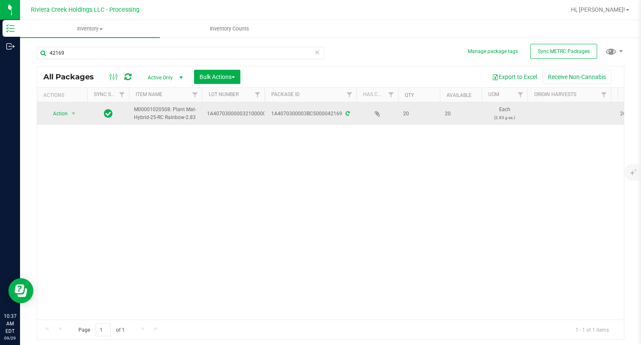
click at [71, 119] on td "Action Action Create package Edit attributes Global inventory Locate package Pa…" at bounding box center [62, 113] width 50 height 23
click at [63, 113] on span "Action" at bounding box center [56, 114] width 23 height 12
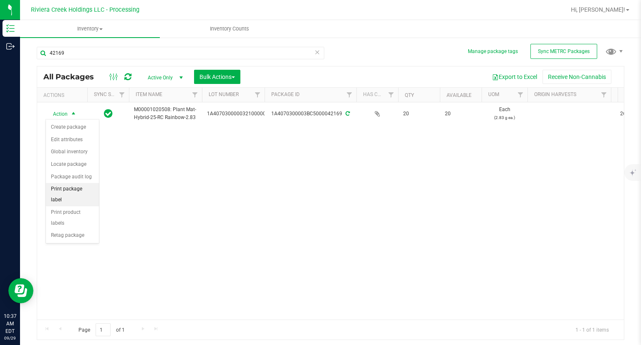
click at [84, 187] on li "Print package label" at bounding box center [72, 194] width 53 height 23
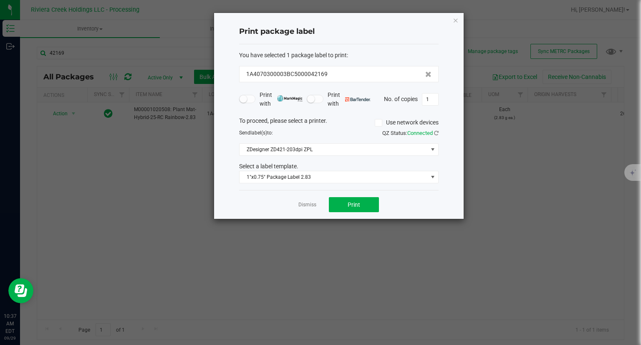
click at [364, 213] on div "Dismiss Print" at bounding box center [338, 204] width 199 height 29
click at [364, 209] on button "Print" at bounding box center [354, 204] width 50 height 15
click at [454, 18] on icon "button" at bounding box center [456, 20] width 6 height 10
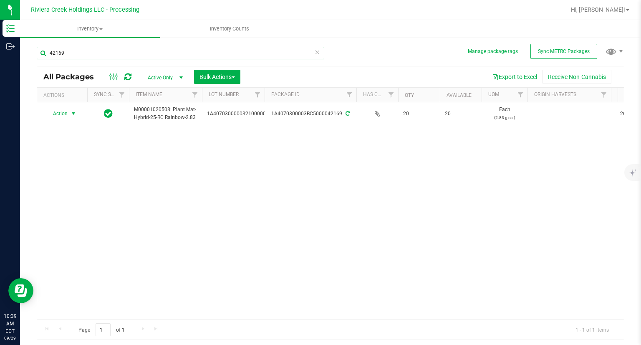
click at [95, 55] on input "42169" at bounding box center [181, 53] width 288 height 13
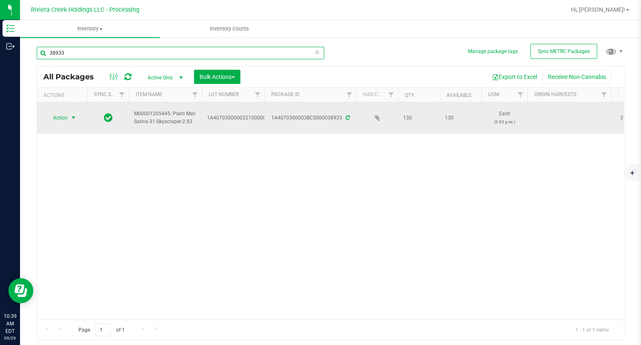
type input "38933"
click at [57, 116] on span "Action" at bounding box center [56, 118] width 23 height 12
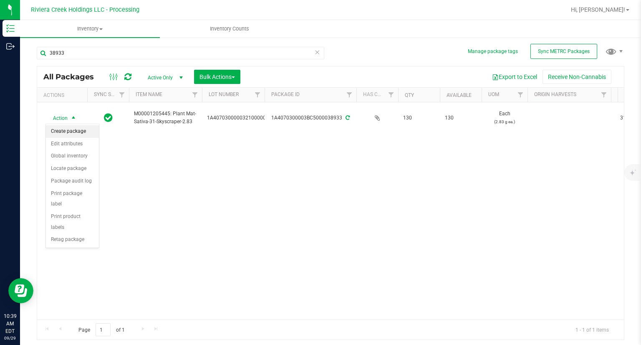
click at [76, 129] on li "Create package" at bounding box center [72, 131] width 53 height 13
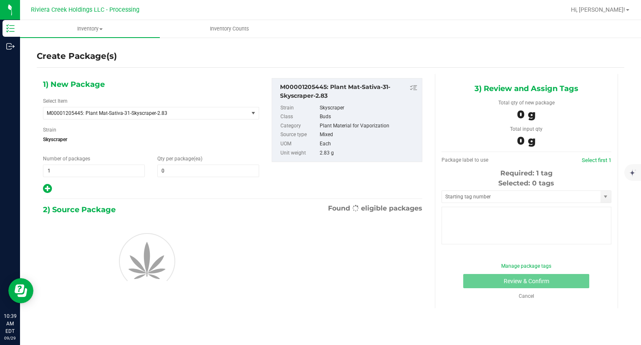
type input "0"
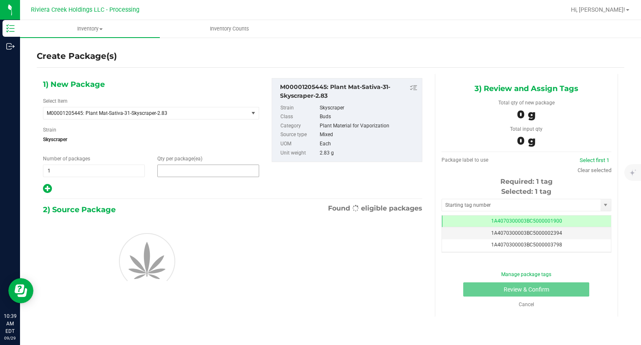
click at [194, 173] on span at bounding box center [208, 170] width 102 height 13
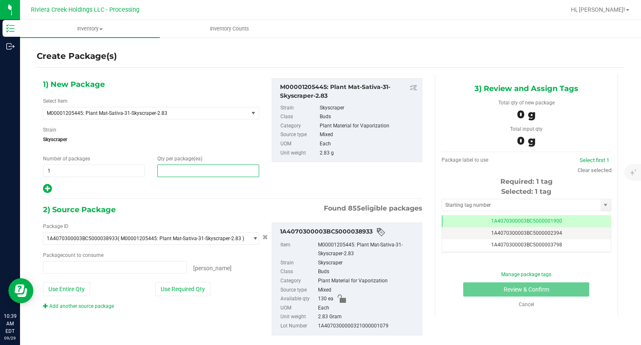
type input "0 ea"
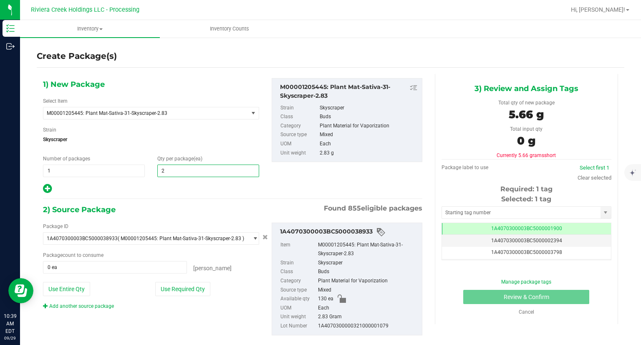
type input "20"
click at [180, 285] on button "Use Required Qty" at bounding box center [182, 289] width 55 height 14
type input "20 ea"
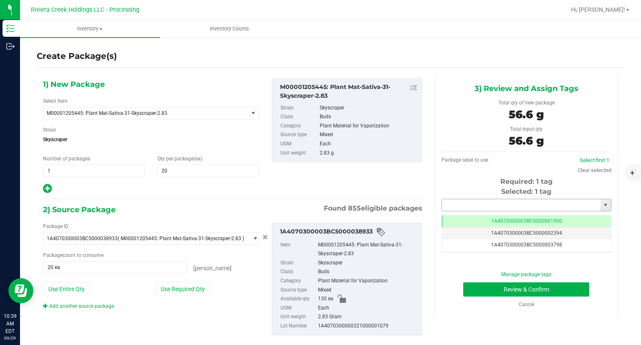
click at [482, 201] on input "text" at bounding box center [521, 205] width 159 height 12
click at [468, 214] on li "1A4070300003BC5000042170" at bounding box center [520, 219] width 167 height 13
type input "1A4070300003BC5000042170"
click at [470, 288] on button "Review & Confirm" at bounding box center [526, 289] width 126 height 14
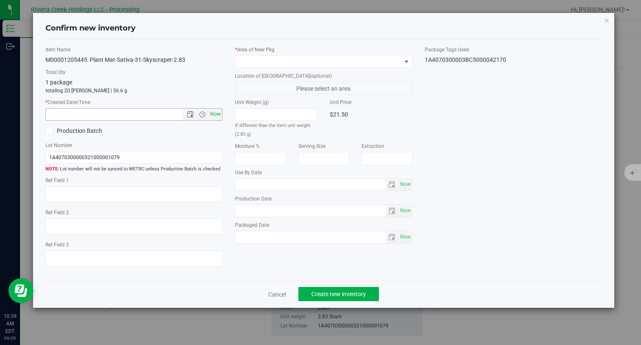
click at [217, 113] on span "Now" at bounding box center [216, 114] width 14 height 12
type input "[DATE] 10:39 AM"
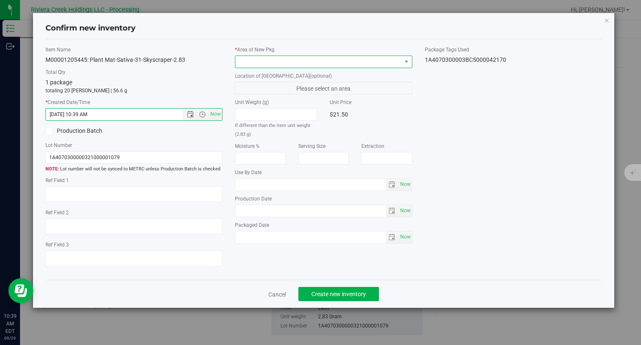
click at [269, 56] on span at bounding box center [318, 62] width 166 height 12
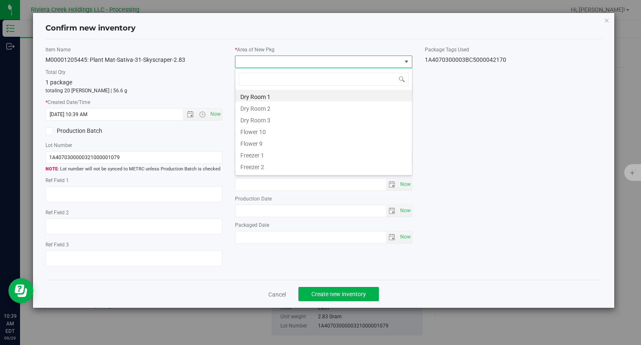
click at [265, 128] on li "Flower 10" at bounding box center [323, 131] width 177 height 12
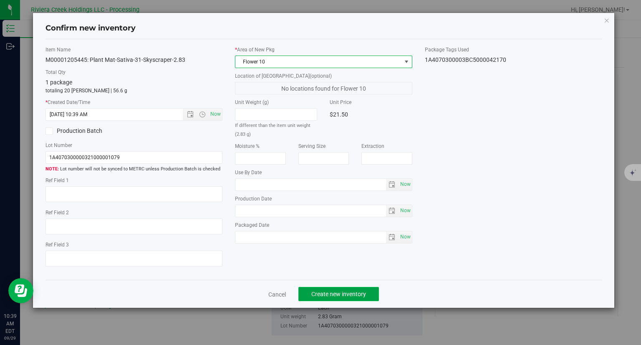
click at [369, 291] on button "Create new inventory" at bounding box center [338, 294] width 81 height 14
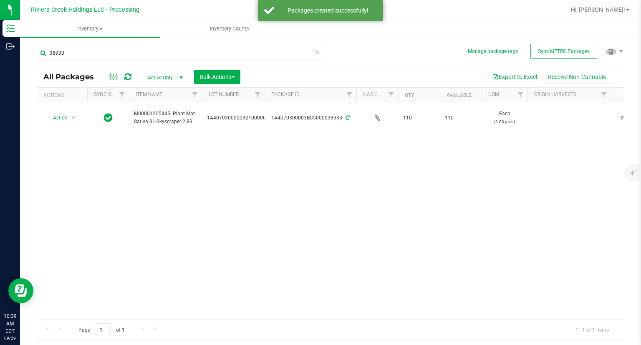
click at [86, 55] on input "38933" at bounding box center [181, 53] width 288 height 13
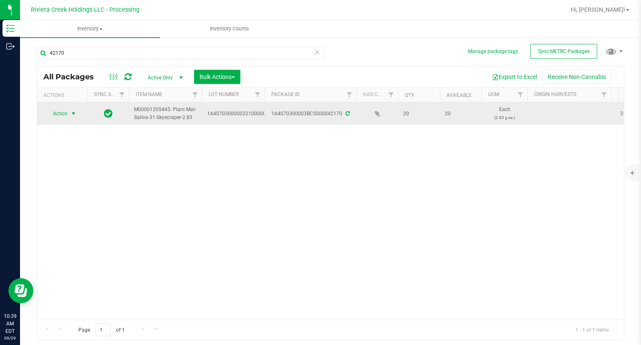
click at [64, 115] on span "Action" at bounding box center [56, 114] width 23 height 12
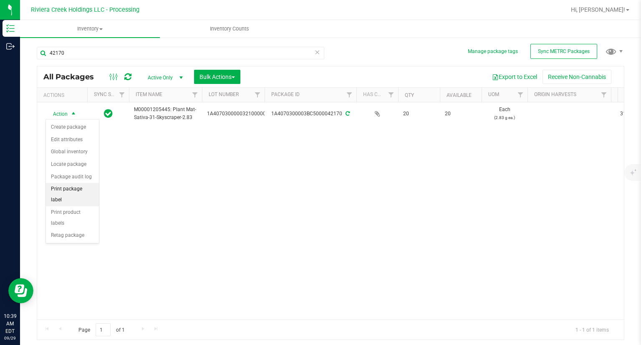
click at [84, 190] on li "Print package label" at bounding box center [72, 194] width 53 height 23
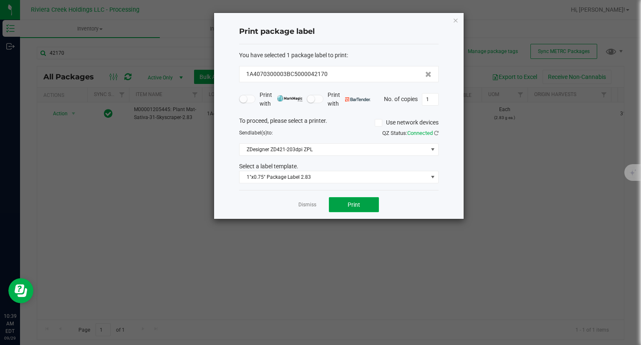
click at [363, 202] on button "Print" at bounding box center [354, 204] width 50 height 15
click at [456, 20] on icon "button" at bounding box center [456, 20] width 6 height 10
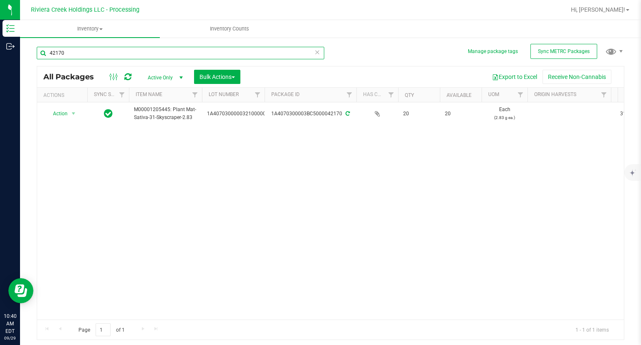
click at [82, 52] on input "42170" at bounding box center [181, 53] width 288 height 13
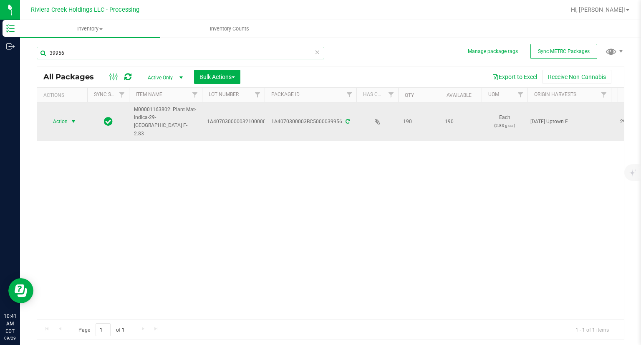
type input "39956"
click at [63, 121] on span "Action" at bounding box center [56, 122] width 23 height 12
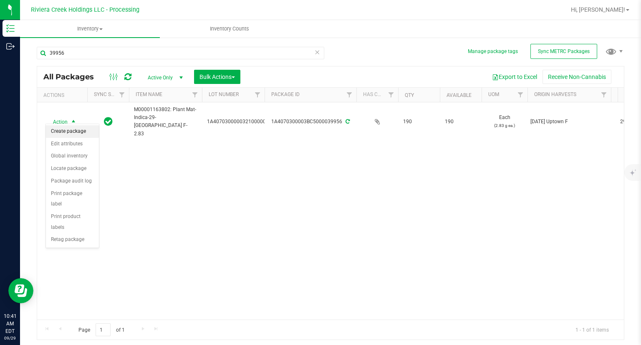
click at [65, 133] on li "Create package" at bounding box center [72, 131] width 53 height 13
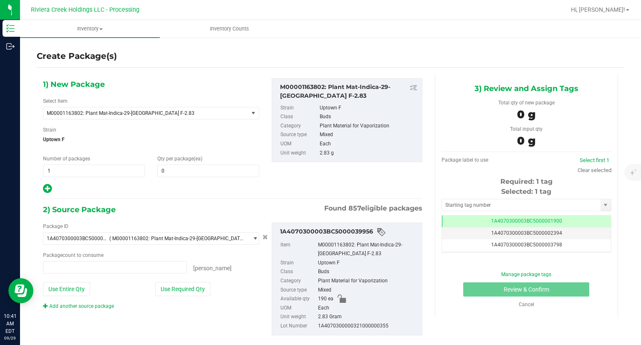
type input "0 ea"
click at [180, 174] on span at bounding box center [208, 170] width 102 height 13
type input "20"
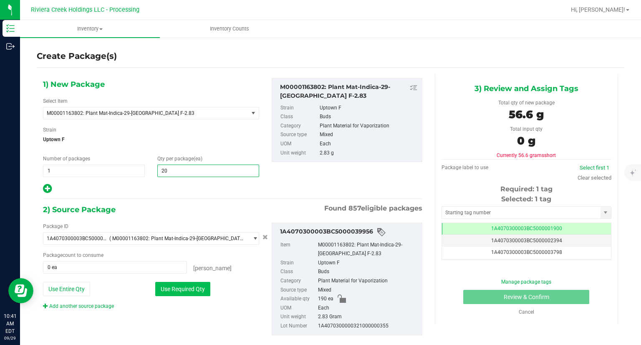
type input "20"
click at [189, 288] on button "Use Required Qty" at bounding box center [182, 289] width 55 height 14
type input "20 ea"
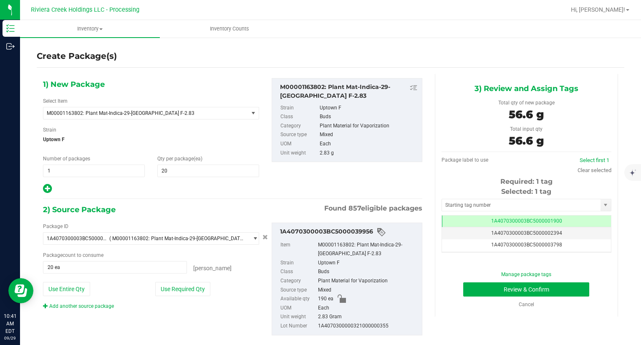
click at [459, 211] on div "Selected: 1 tag Tag 1A4070300003BC5000001900 1A4070300003BC5000002394 1A4070300…" at bounding box center [527, 220] width 170 height 66
click at [462, 207] on input "text" at bounding box center [521, 205] width 159 height 12
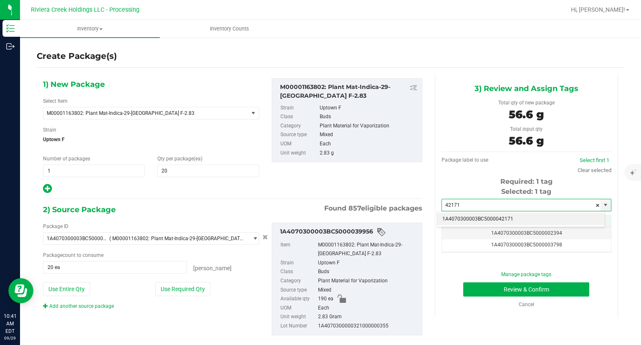
click at [448, 215] on li "1A4070300003BC5000042171" at bounding box center [520, 219] width 167 height 13
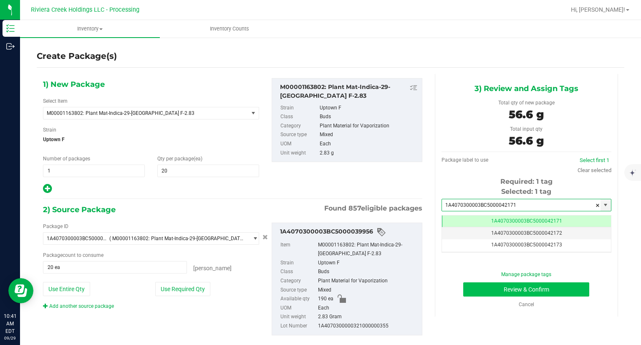
type input "1A4070300003BC5000042171"
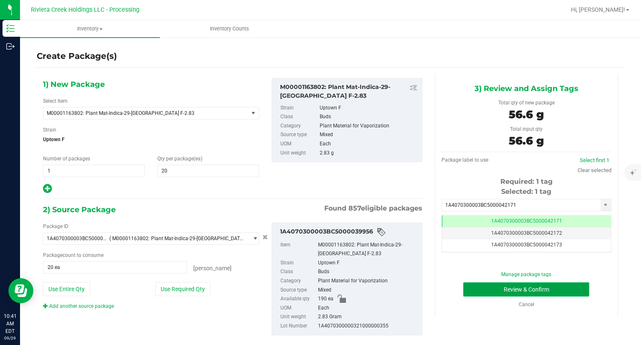
click at [464, 288] on button "Review & Confirm" at bounding box center [526, 289] width 126 height 14
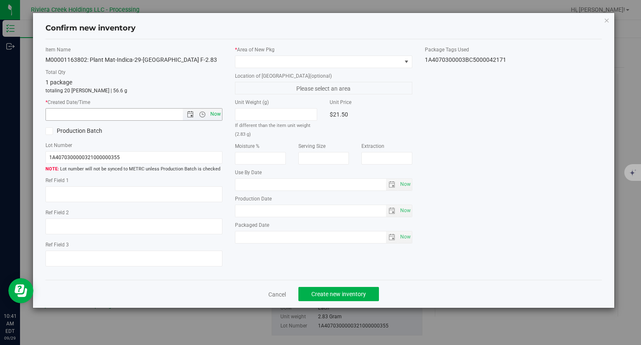
click at [220, 111] on span "Now" at bounding box center [216, 114] width 14 height 12
type input "[DATE] 10:41 AM"
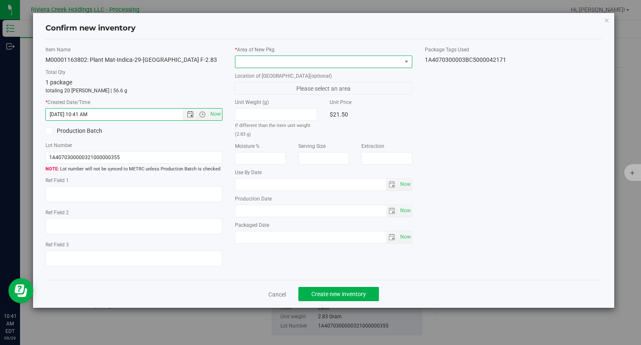
click at [247, 64] on span at bounding box center [318, 62] width 166 height 12
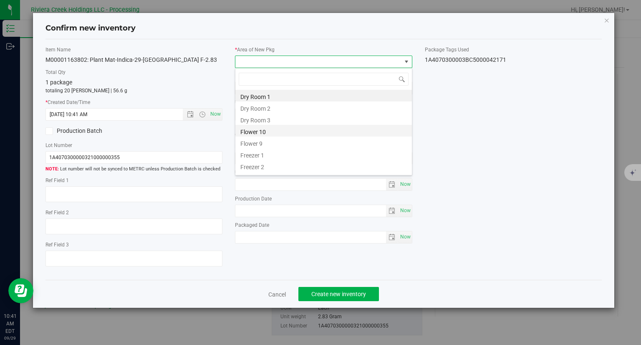
click at [257, 131] on li "Flower 10" at bounding box center [323, 131] width 177 height 12
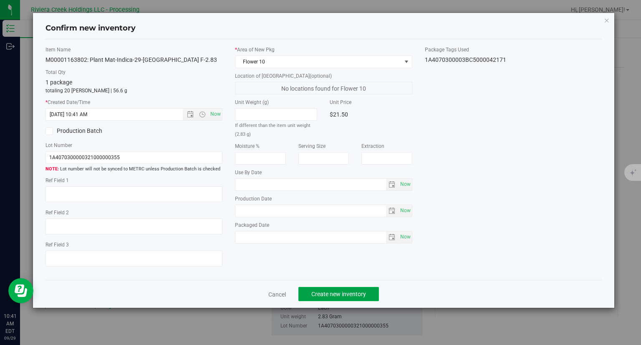
click at [355, 294] on span "Create new inventory" at bounding box center [338, 293] width 55 height 7
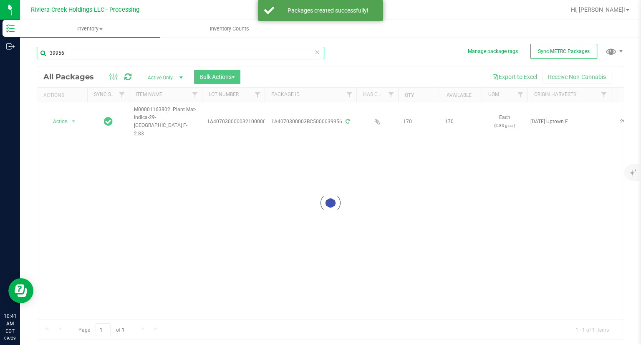
click at [119, 54] on input "39956" at bounding box center [181, 53] width 288 height 13
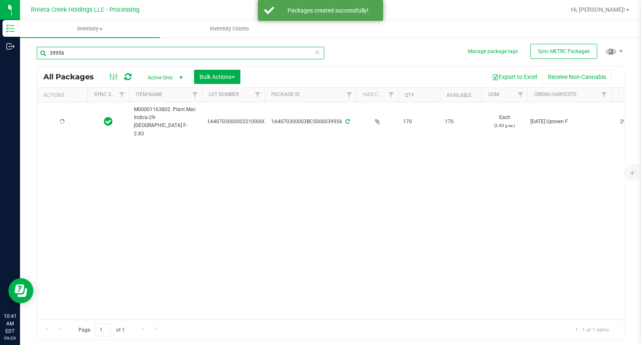
click at [119, 54] on input "39956" at bounding box center [181, 53] width 288 height 13
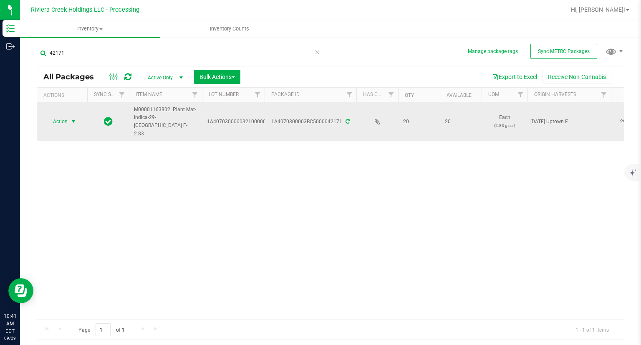
click at [62, 116] on span "Action" at bounding box center [56, 122] width 23 height 12
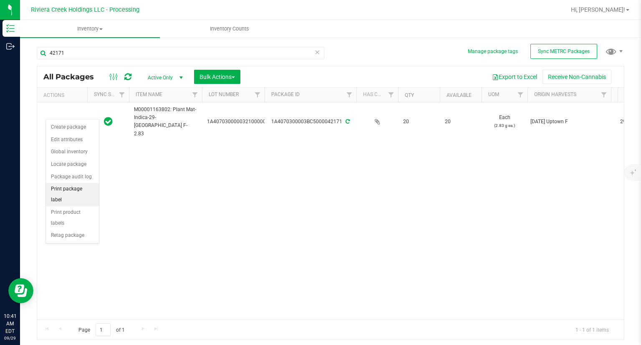
click at [81, 187] on li "Print package label" at bounding box center [72, 194] width 53 height 23
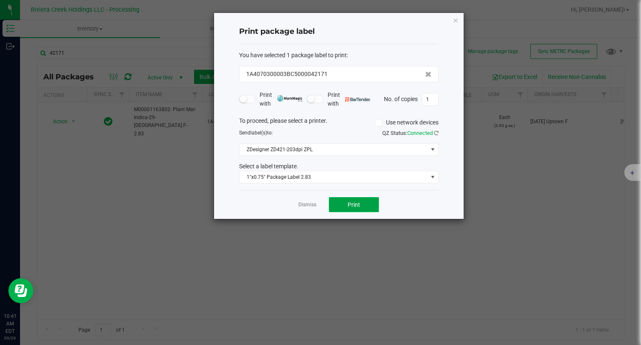
click at [371, 201] on button "Print" at bounding box center [354, 204] width 50 height 15
click at [460, 20] on div "Print package label You have selected 1 package label to print : 1A4070300003BC…" at bounding box center [339, 116] width 250 height 206
click at [454, 18] on icon "button" at bounding box center [456, 20] width 6 height 10
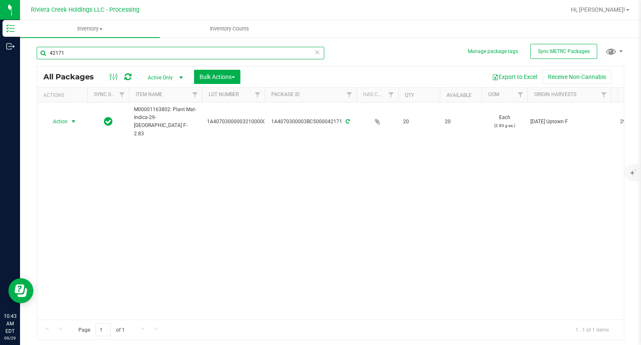
click at [122, 50] on input "42171" at bounding box center [181, 53] width 288 height 13
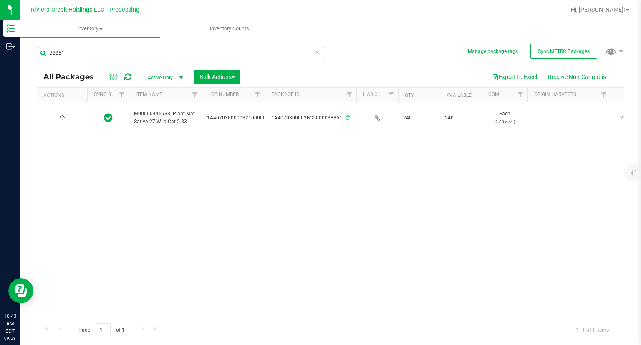
type input "38851"
click at [71, 119] on div at bounding box center [62, 118] width 40 height 8
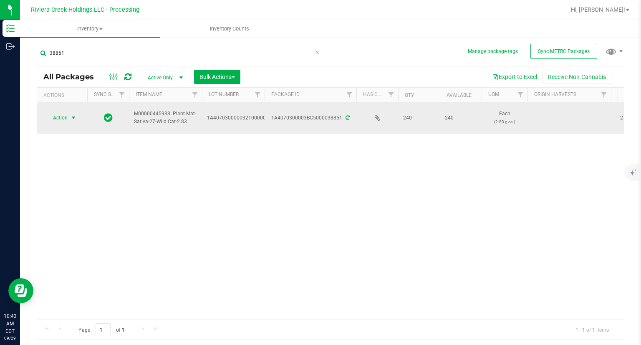
click at [69, 116] on span "select" at bounding box center [73, 118] width 10 height 12
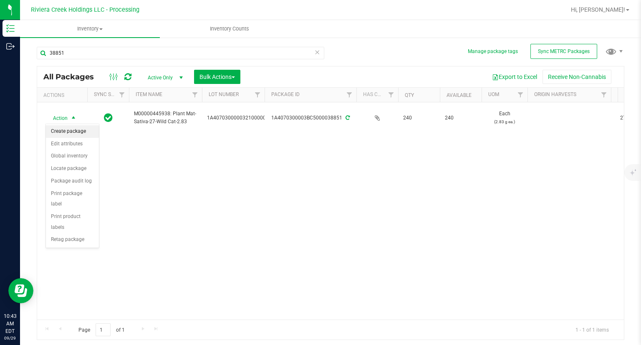
click at [78, 127] on li "Create package" at bounding box center [72, 131] width 53 height 13
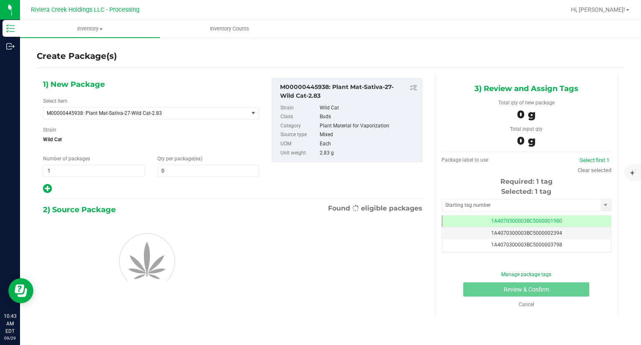
click at [194, 158] on span "(ea)" at bounding box center [198, 159] width 9 height 6
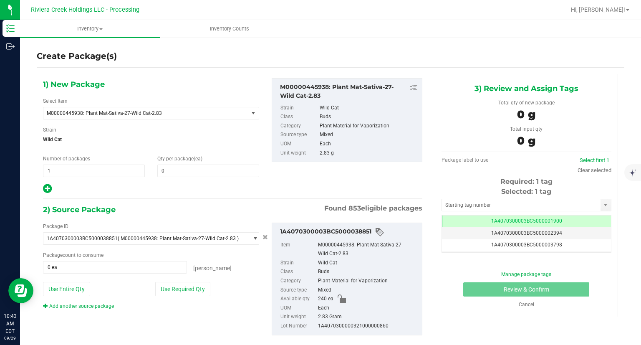
click at [189, 164] on span "0 0" at bounding box center [208, 170] width 102 height 13
click at [172, 164] on span at bounding box center [208, 170] width 102 height 13
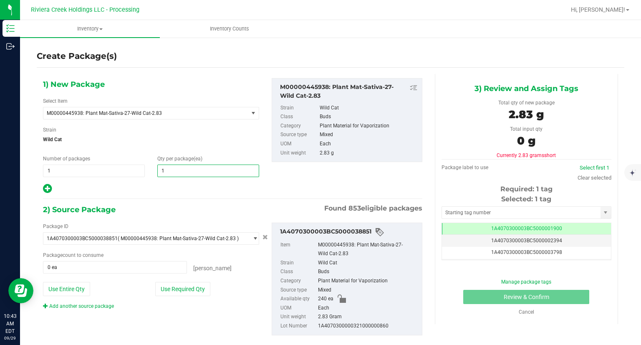
type input "10"
drag, startPoint x: 180, startPoint y: 194, endPoint x: 183, endPoint y: 217, distance: 23.1
click at [180, 194] on div "1) New Package Select Item M00000445938: Plant Mat-Sativa-27-Wild Cat-2.83 M000…" at bounding box center [233, 213] width 392 height 279
click at [209, 300] on div "Package ID 1A4070300003BC5000038851 ( M00000445938: Plant Mat-Sativa-27-Wild Ca…" at bounding box center [151, 265] width 229 height 87
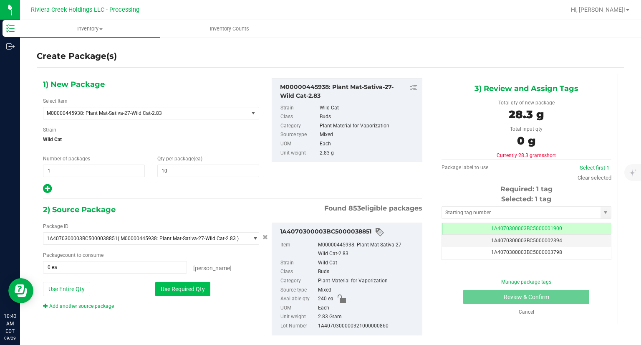
click at [202, 293] on button "Use Required Qty" at bounding box center [182, 289] width 55 height 14
type input "10 ea"
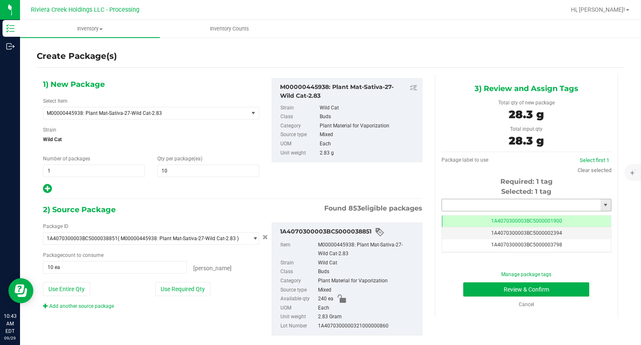
click at [459, 209] on input "text" at bounding box center [521, 205] width 159 height 12
click at [447, 216] on li "1A4070300003BC5000042172" at bounding box center [520, 219] width 167 height 13
type input "1A4070300003BC5000042172"
click at [471, 287] on button "Review & Confirm" at bounding box center [526, 289] width 126 height 14
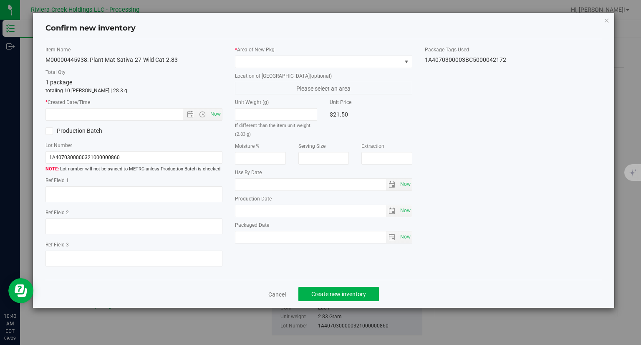
click at [222, 116] on div "Item Name M00000445938: Plant Mat-Sativa-27-Wild Cat-2.83 Total Qty 1 package t…" at bounding box center [134, 159] width 190 height 227
click at [219, 116] on span "Now" at bounding box center [216, 114] width 14 height 12
type input "[DATE] 10:43 AM"
click at [268, 65] on span at bounding box center [318, 62] width 166 height 12
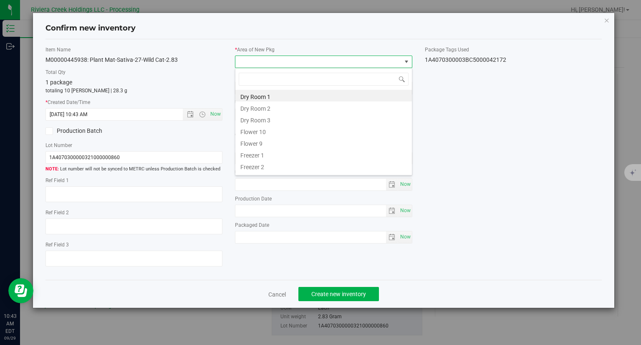
click at [260, 133] on li "Flower 10" at bounding box center [323, 131] width 177 height 12
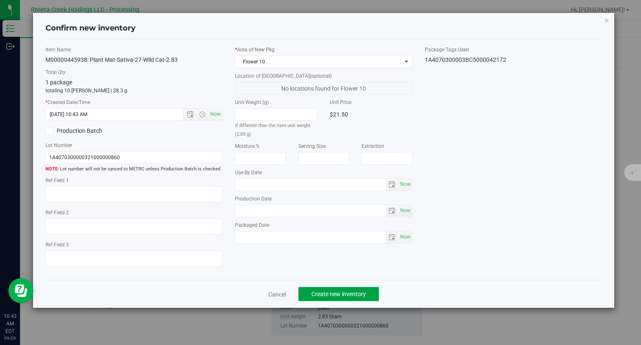
click at [365, 295] on span "Create new inventory" at bounding box center [338, 293] width 55 height 7
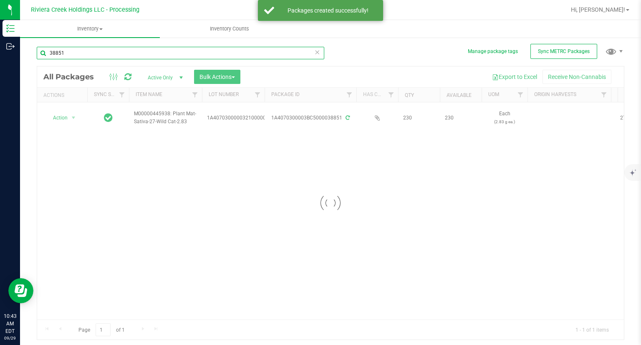
click at [75, 52] on input "38851" at bounding box center [181, 53] width 288 height 13
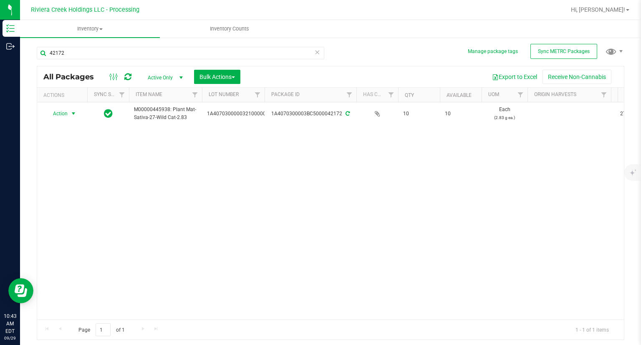
click at [63, 118] on span "Action" at bounding box center [56, 114] width 23 height 12
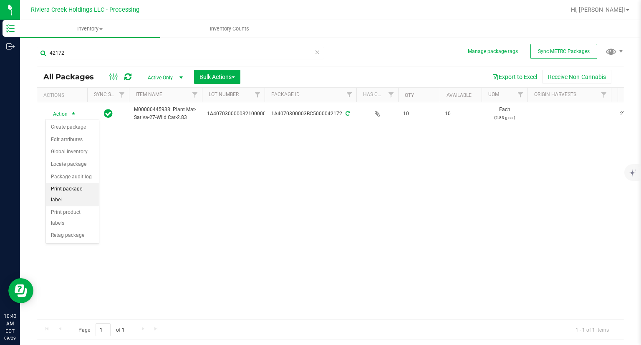
click at [81, 187] on li "Print package label" at bounding box center [72, 194] width 53 height 23
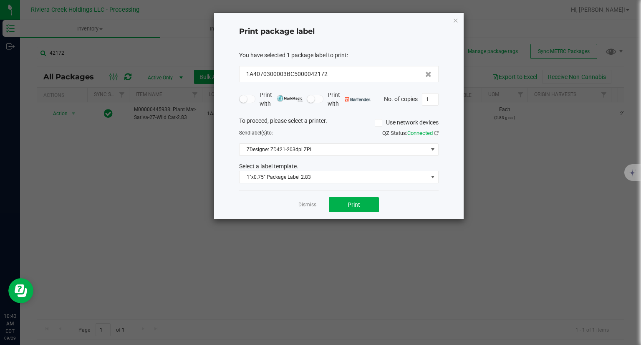
click at [380, 206] on div "Dismiss Print" at bounding box center [338, 204] width 199 height 29
click at [361, 201] on button "Print" at bounding box center [354, 204] width 50 height 15
click at [452, 22] on div "Print package label You have selected 1 package label to print : 1A4070300003BC…" at bounding box center [339, 116] width 250 height 206
click at [455, 20] on icon "button" at bounding box center [456, 20] width 6 height 10
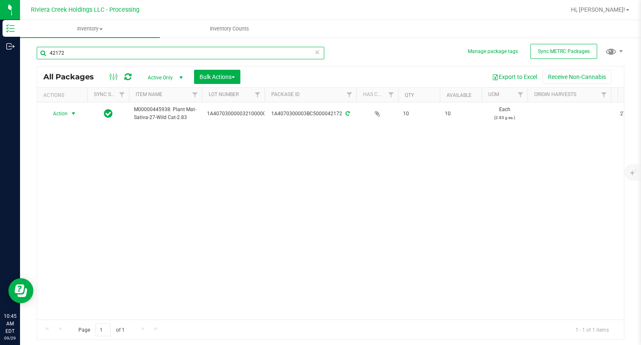
click at [169, 49] on input "42172" at bounding box center [181, 53] width 288 height 13
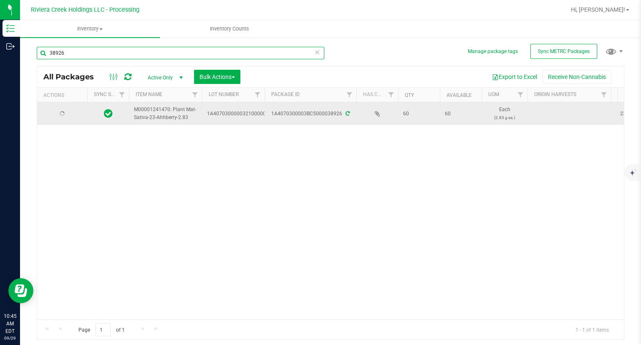
type input "38926"
click at [67, 113] on span "Action" at bounding box center [56, 114] width 23 height 12
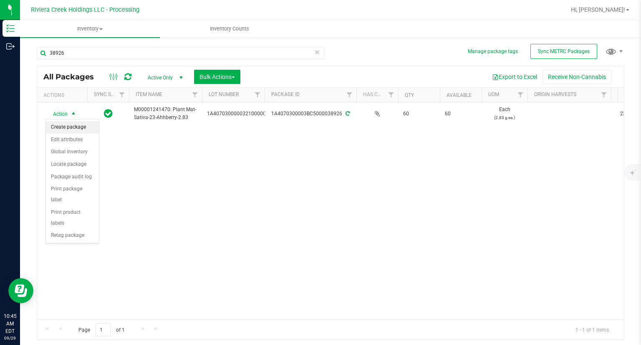
click at [71, 129] on li "Create package" at bounding box center [72, 127] width 53 height 13
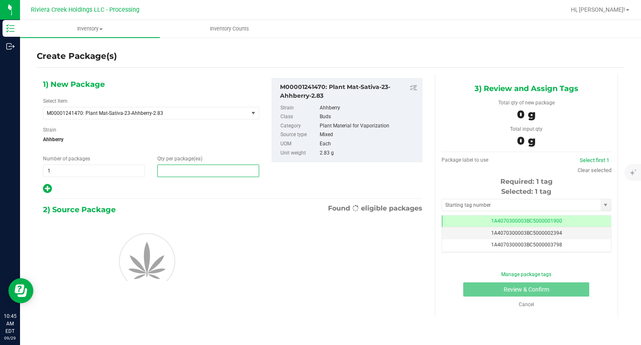
click at [187, 176] on span at bounding box center [208, 170] width 102 height 13
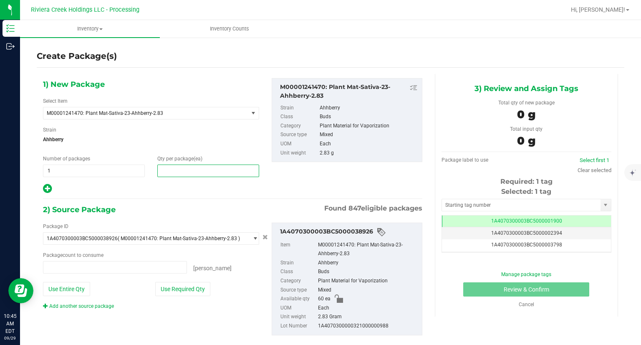
type input "0 ea"
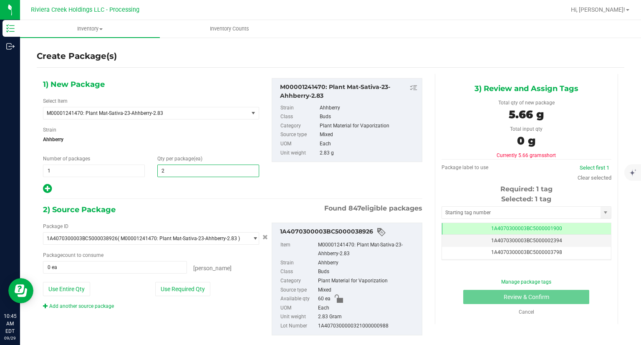
type input "20"
click at [187, 189] on div at bounding box center [151, 188] width 216 height 11
click at [205, 293] on button "Use Required Qty" at bounding box center [182, 289] width 55 height 14
type input "20 ea"
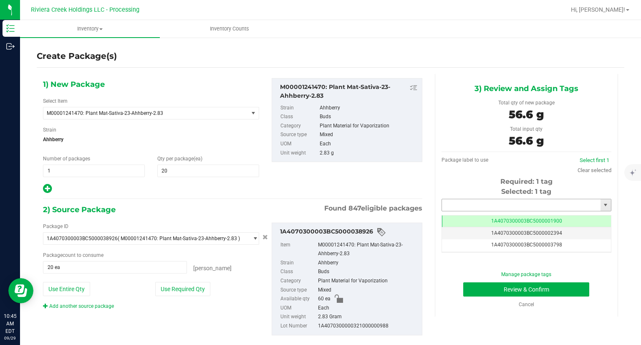
click at [489, 204] on input "text" at bounding box center [521, 205] width 159 height 12
click at [449, 217] on li "1A4070300003BC5000042173" at bounding box center [520, 219] width 167 height 13
type input "1A4070300003BC5000042173"
click at [463, 286] on button "Review & Confirm" at bounding box center [526, 289] width 126 height 14
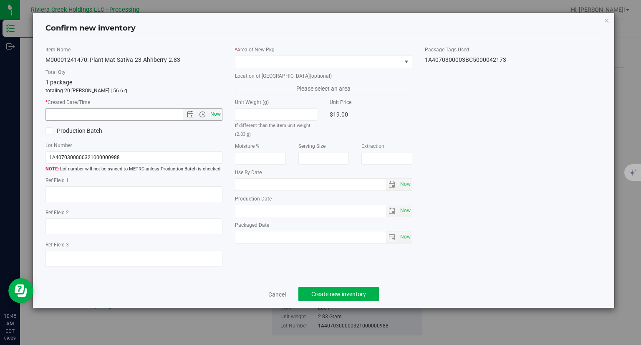
click at [217, 112] on span "Now" at bounding box center [216, 114] width 14 height 12
type input "[DATE] 10:45 AM"
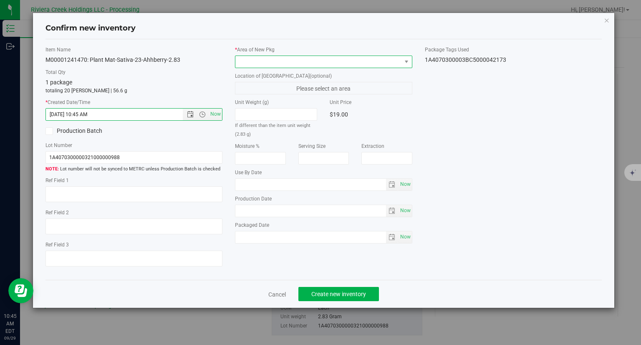
click at [259, 65] on span at bounding box center [318, 62] width 166 height 12
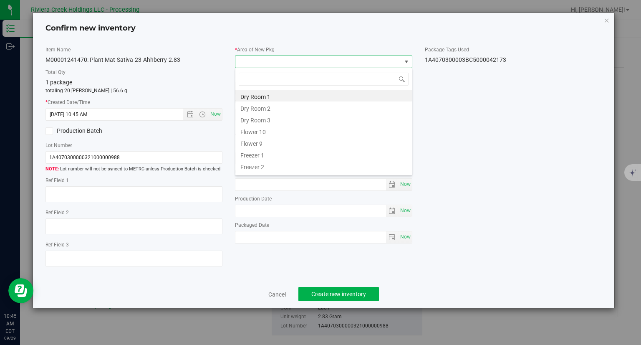
click at [258, 132] on li "Flower 10" at bounding box center [323, 131] width 177 height 12
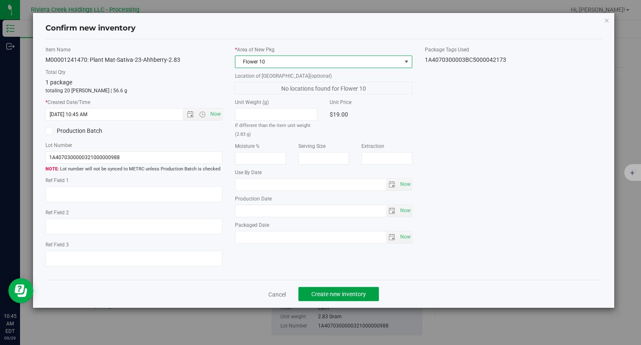
click at [369, 295] on button "Create new inventory" at bounding box center [338, 294] width 81 height 14
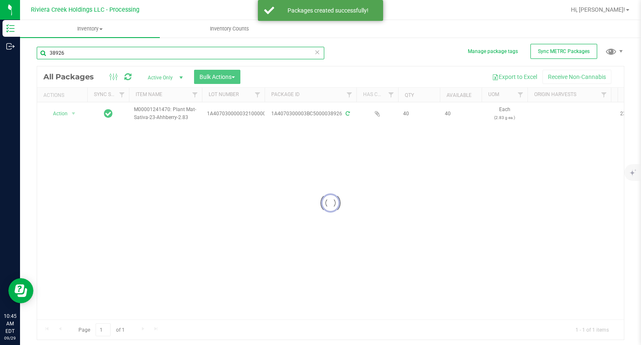
click at [89, 56] on input "38926" at bounding box center [181, 53] width 288 height 13
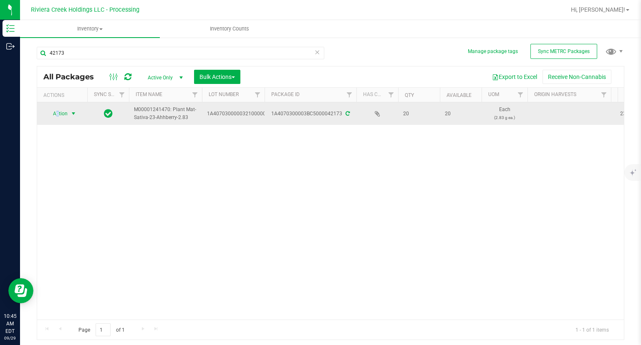
click at [58, 116] on span "Action" at bounding box center [56, 114] width 23 height 12
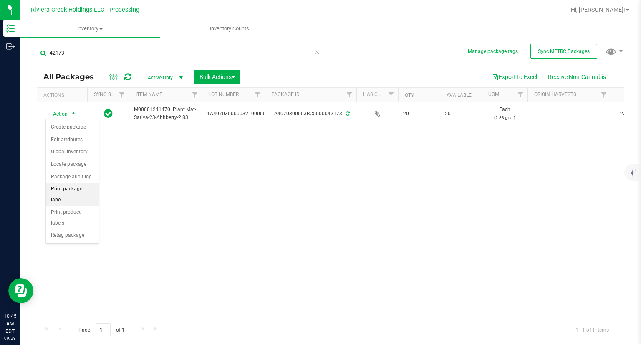
click at [88, 186] on li "Print package label" at bounding box center [72, 194] width 53 height 23
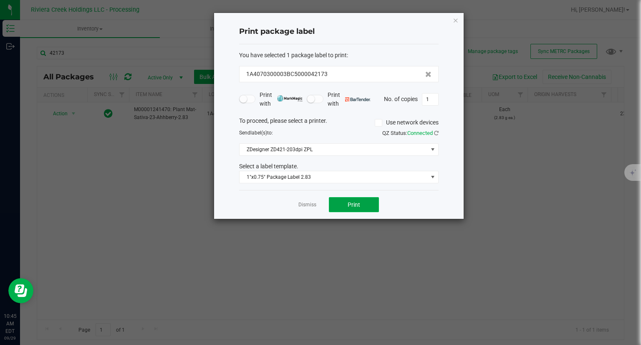
click at [374, 206] on button "Print" at bounding box center [354, 204] width 50 height 15
click at [456, 22] on icon "button" at bounding box center [456, 20] width 6 height 10
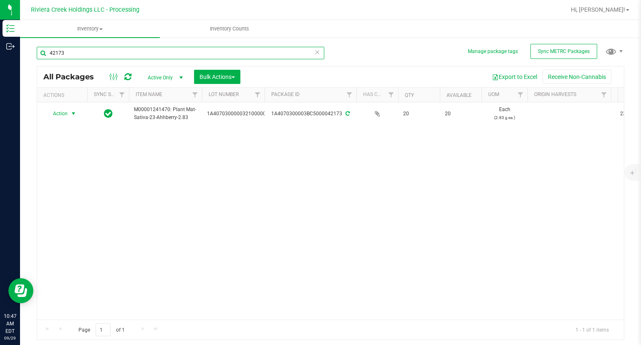
click at [60, 50] on input "42173" at bounding box center [181, 53] width 288 height 13
type input "4"
type input "30417"
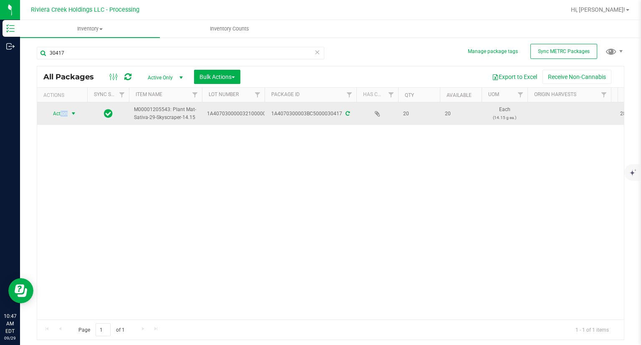
click at [60, 119] on td "Action Action Create package Edit attributes Global inventory Locate package Pa…" at bounding box center [62, 113] width 50 height 23
click at [67, 108] on span "Action" at bounding box center [56, 114] width 23 height 12
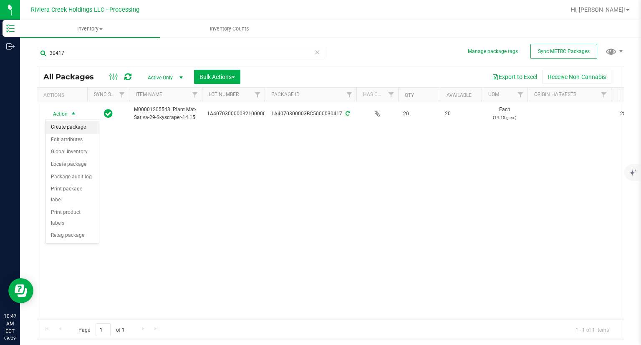
click at [67, 126] on li "Create package" at bounding box center [72, 127] width 53 height 13
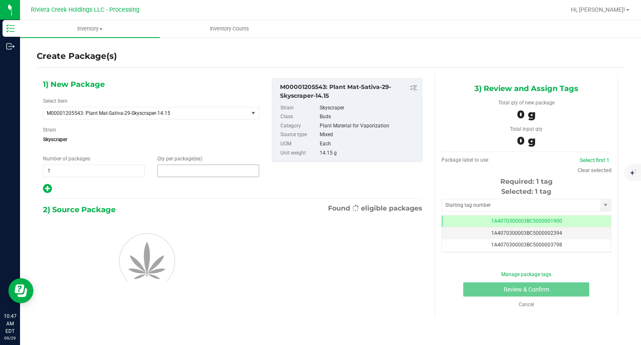
click at [179, 165] on span at bounding box center [208, 170] width 102 height 13
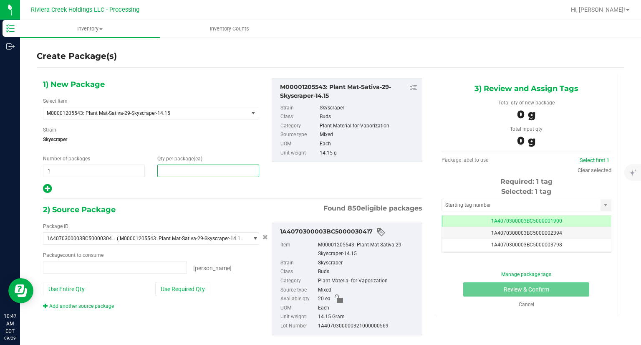
type input "0 ea"
type input "10"
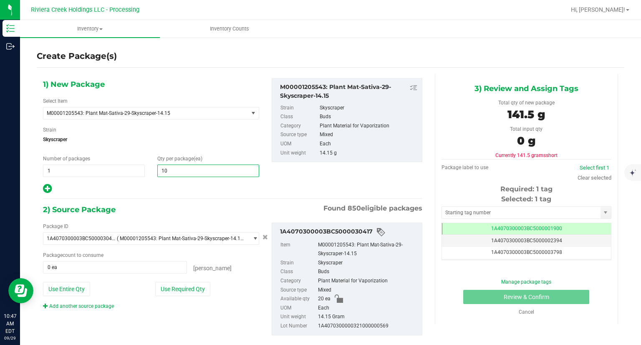
type input "10"
click at [159, 189] on div at bounding box center [151, 188] width 216 height 11
click at [195, 284] on button "Use Required Qty" at bounding box center [182, 289] width 55 height 14
type input "10 ea"
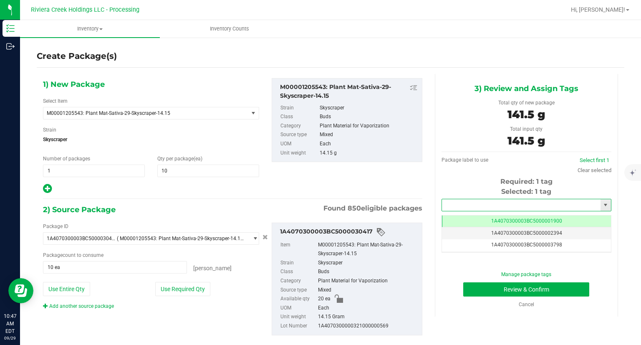
click at [453, 205] on input "text" at bounding box center [521, 205] width 159 height 12
click at [448, 214] on li "1A4070300003BC5000042174" at bounding box center [520, 219] width 167 height 13
type input "1A4070300003BC5000042174"
click at [463, 292] on button "Review & Confirm" at bounding box center [526, 289] width 126 height 14
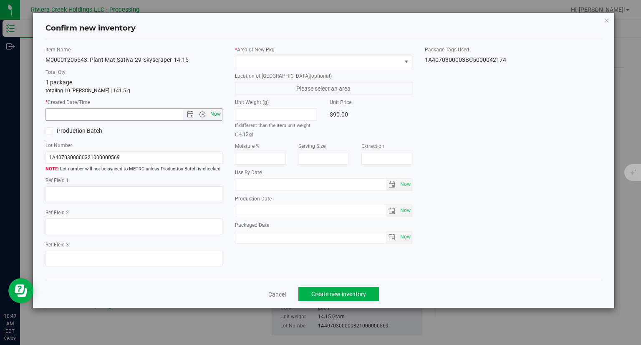
click at [214, 116] on span "Now" at bounding box center [216, 114] width 14 height 12
type input "[DATE] 10:47 AM"
click at [247, 62] on span at bounding box center [318, 62] width 166 height 12
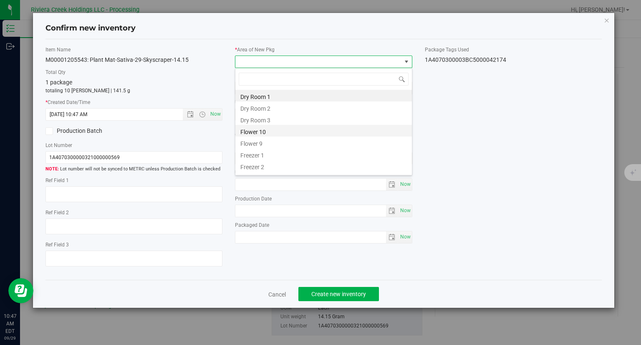
click at [256, 132] on li "Flower 10" at bounding box center [323, 131] width 177 height 12
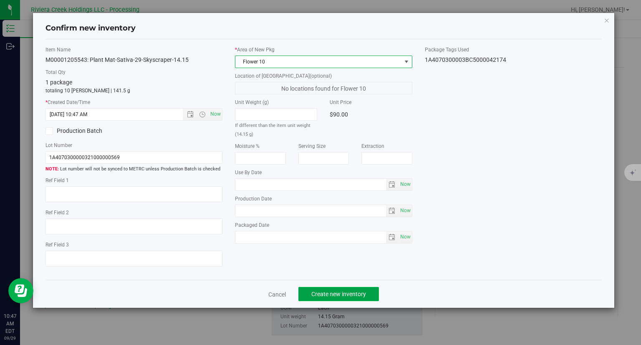
click at [348, 293] on span "Create new inventory" at bounding box center [338, 293] width 55 height 7
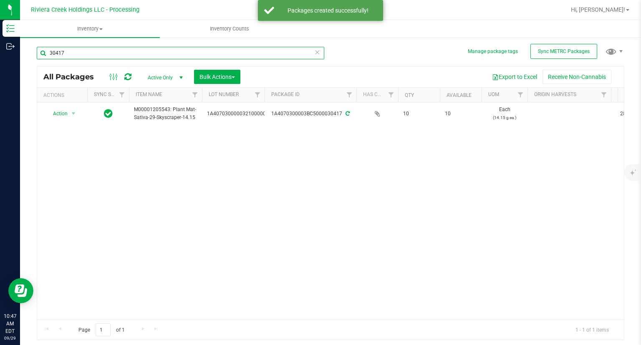
click at [86, 54] on input "30417" at bounding box center [181, 53] width 288 height 13
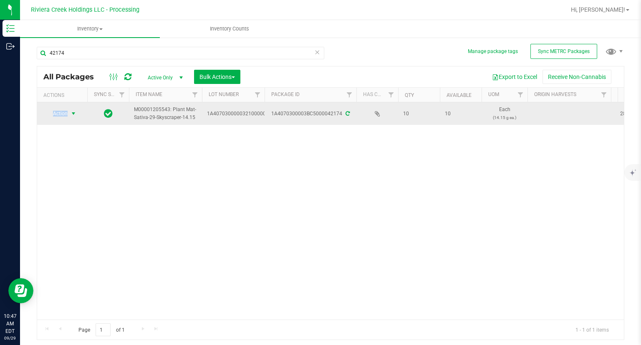
click at [59, 115] on span "Action" at bounding box center [56, 114] width 23 height 12
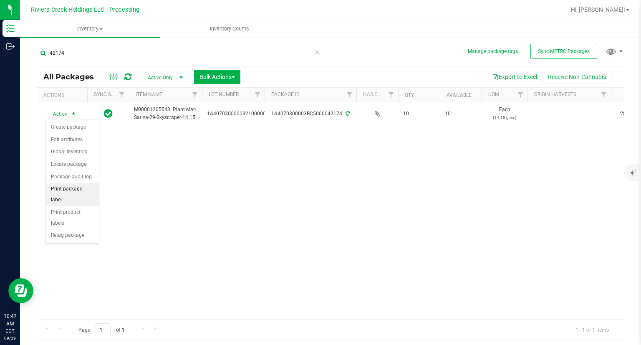
click at [83, 186] on li "Print package label" at bounding box center [72, 194] width 53 height 23
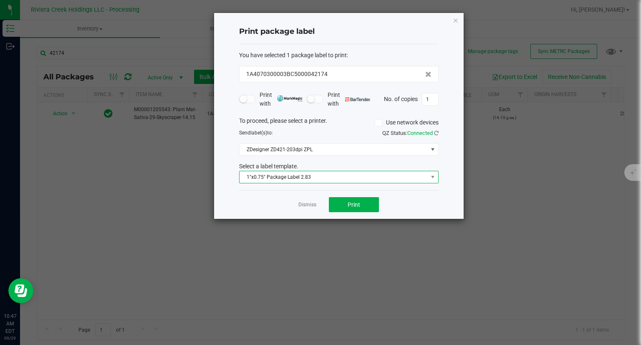
click at [328, 179] on span "1"x0.75" Package Label 2.83" at bounding box center [334, 177] width 188 height 12
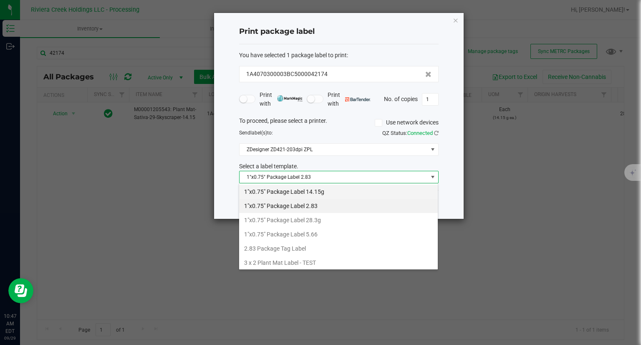
click at [317, 193] on li "1"x0.75" Package Label 14.15g" at bounding box center [338, 191] width 199 height 14
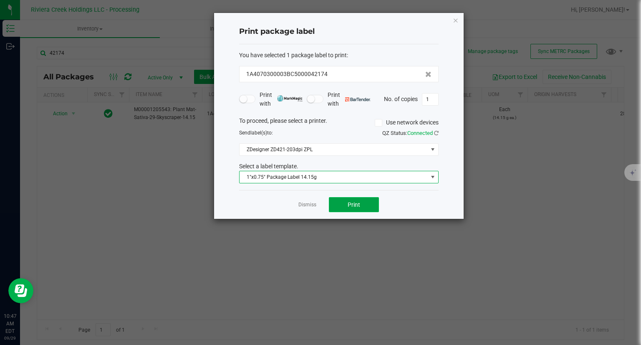
click at [364, 207] on button "Print" at bounding box center [354, 204] width 50 height 15
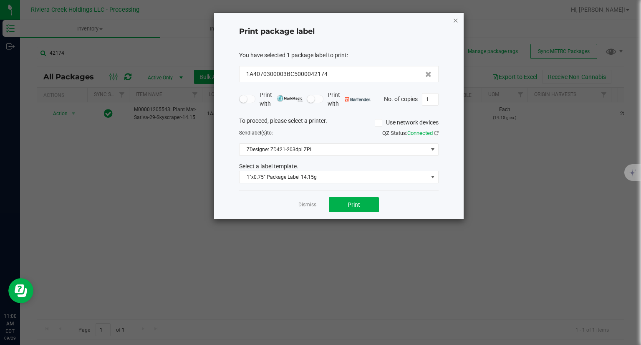
click at [458, 20] on icon "button" at bounding box center [456, 20] width 6 height 10
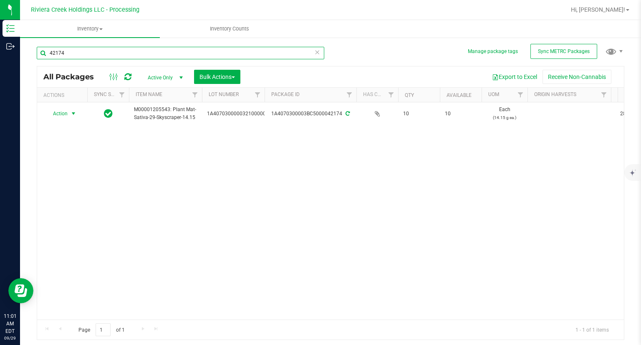
click at [114, 57] on input "42174" at bounding box center [181, 53] width 288 height 13
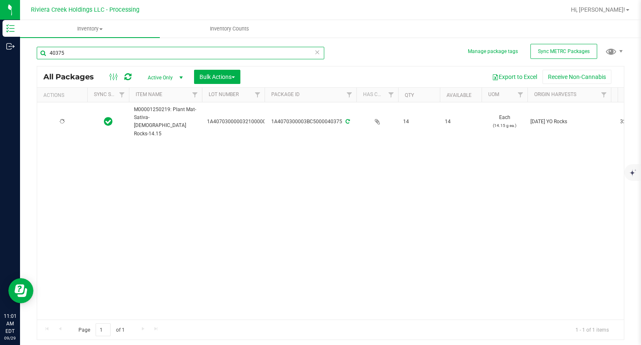
type input "40375"
click at [58, 116] on span "Action" at bounding box center [56, 122] width 23 height 12
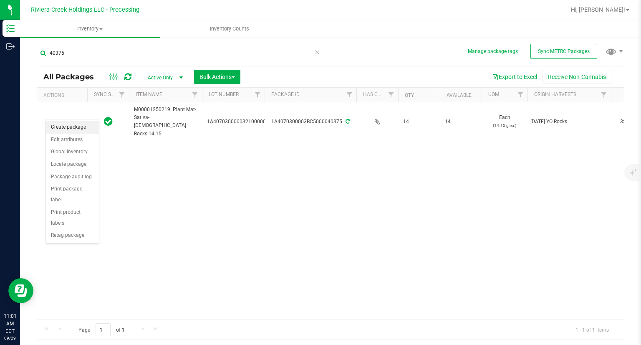
click at [57, 123] on li "Create package" at bounding box center [72, 127] width 53 height 13
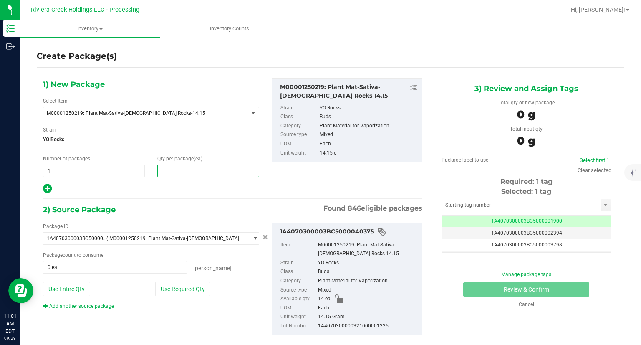
click at [190, 174] on span at bounding box center [208, 170] width 102 height 13
type input "4"
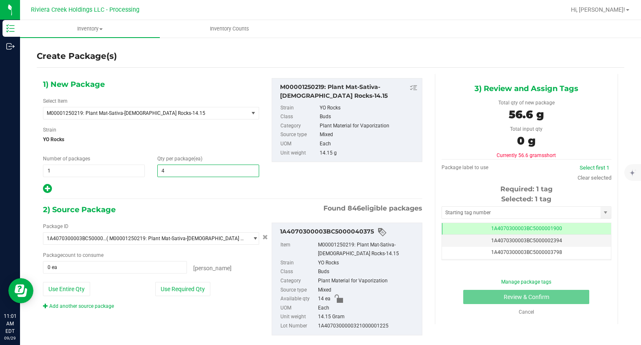
type input "4"
click at [179, 184] on div at bounding box center [151, 188] width 216 height 11
click at [194, 285] on button "Use Required Qty" at bounding box center [182, 289] width 55 height 14
type input "4 ea"
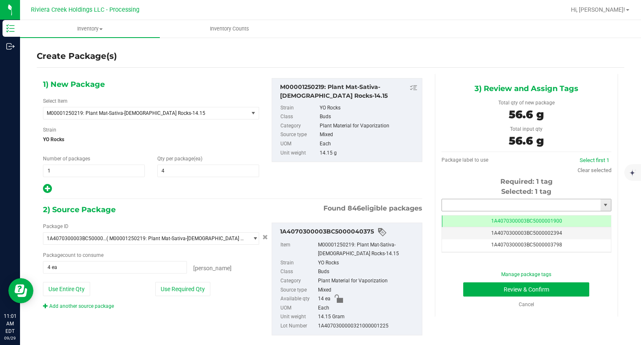
click at [475, 202] on input "text" at bounding box center [521, 205] width 159 height 12
click at [464, 217] on li "1A4070300003BC5000042175" at bounding box center [520, 219] width 167 height 13
type input "1A4070300003BC5000042175"
click at [467, 297] on div "Manage package tags Review & Confirm Cancel" at bounding box center [526, 289] width 157 height 38
click at [463, 293] on button "Review & Confirm" at bounding box center [526, 289] width 126 height 14
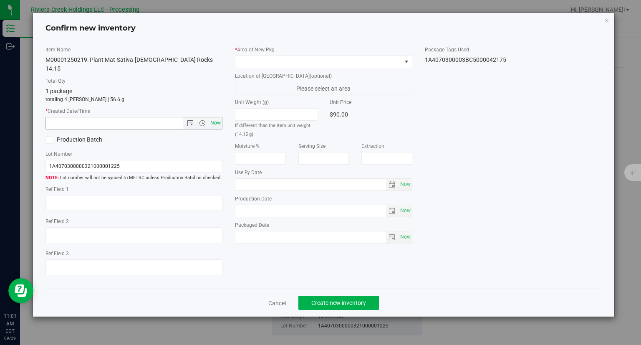
click at [218, 117] on span "Now" at bounding box center [216, 123] width 14 height 12
type input "[DATE] 11:01 AM"
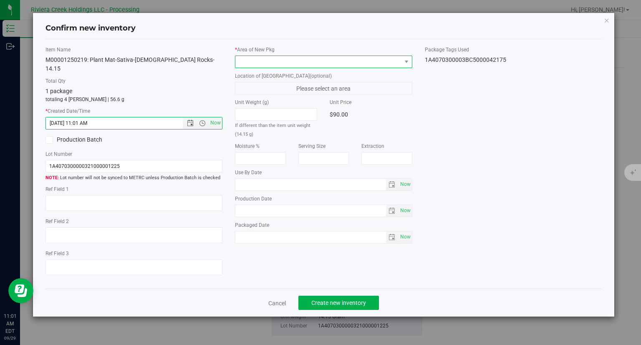
click at [252, 63] on span at bounding box center [318, 62] width 166 height 12
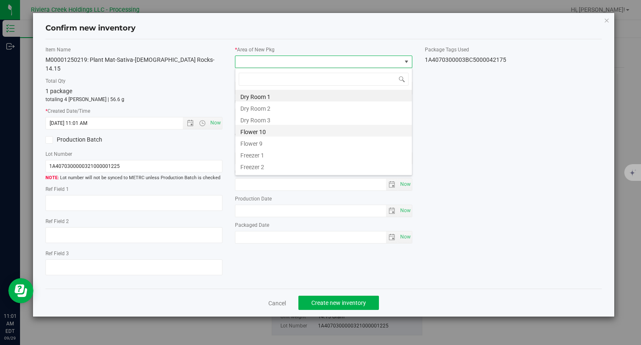
click at [263, 130] on li "Flower 10" at bounding box center [323, 131] width 177 height 12
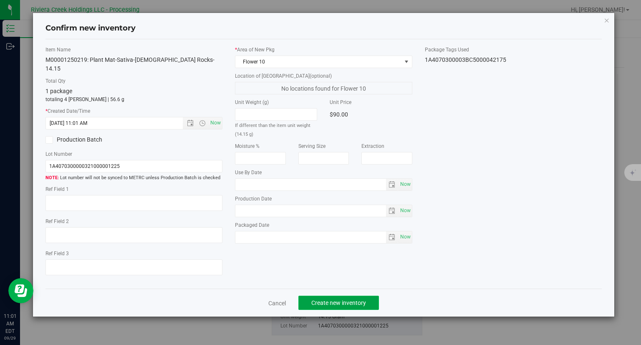
click at [336, 299] on span "Create new inventory" at bounding box center [338, 302] width 55 height 7
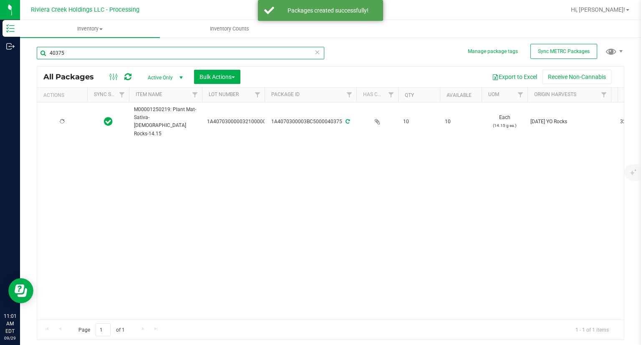
click at [86, 53] on input "40375" at bounding box center [181, 53] width 288 height 13
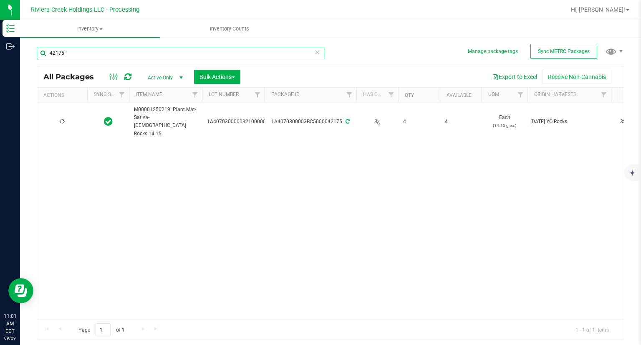
type input "42175"
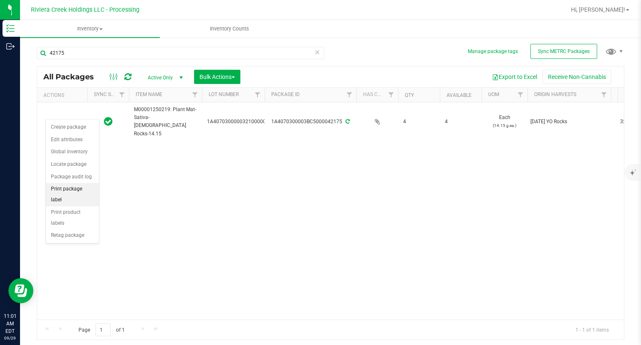
click at [84, 185] on li "Print package label" at bounding box center [72, 194] width 53 height 23
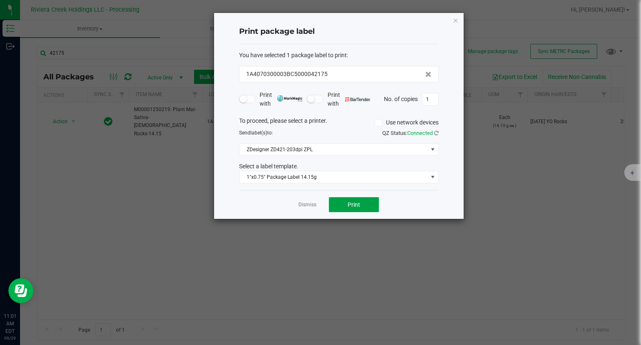
click at [353, 199] on button "Print" at bounding box center [354, 204] width 50 height 15
